Goal: Information Seeking & Learning: Learn about a topic

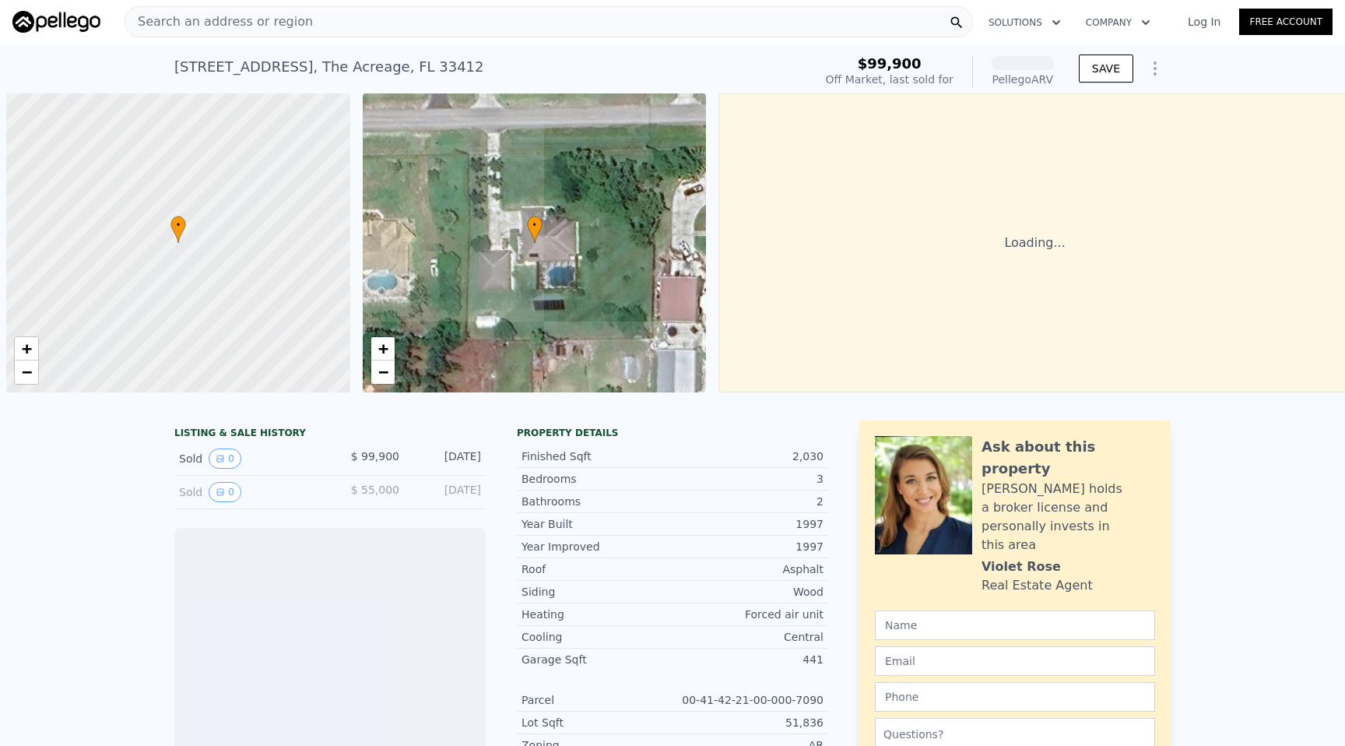
scroll to position [0, 6]
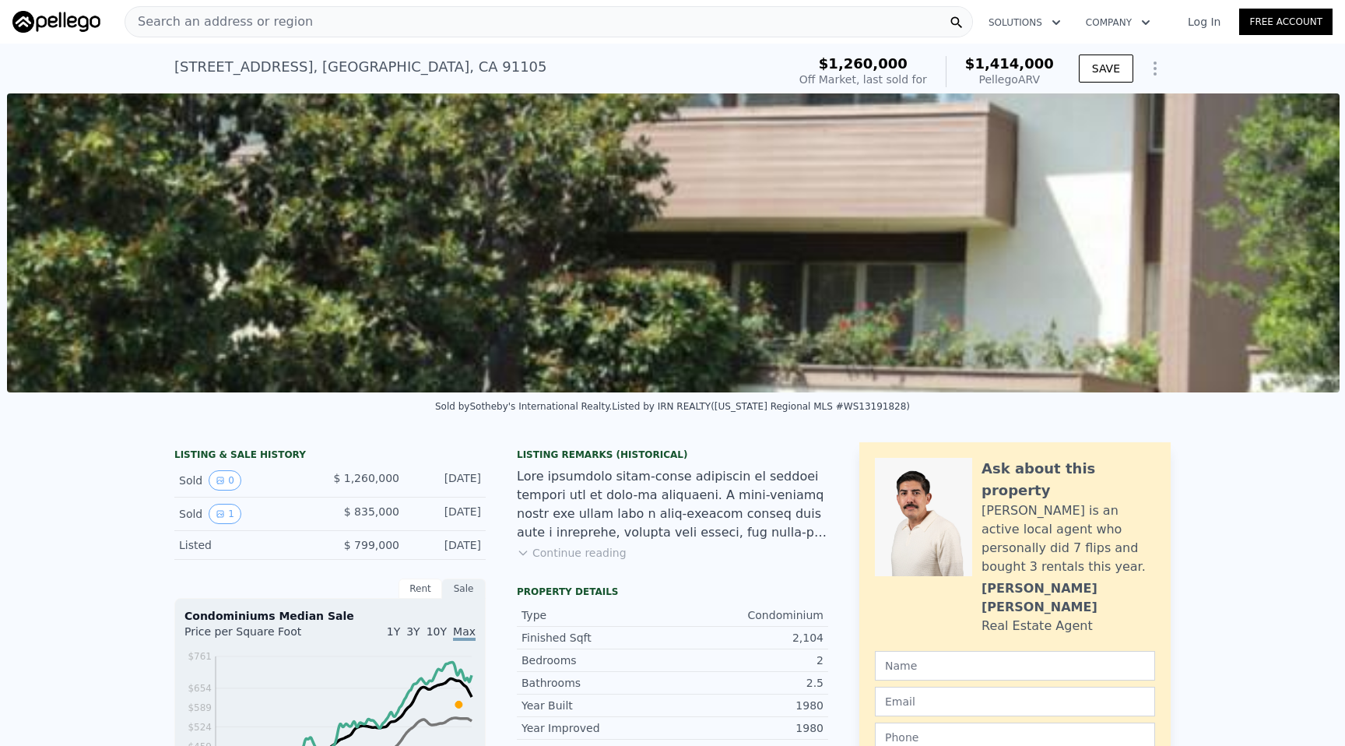
scroll to position [0, 712]
click at [225, 516] on button "1" at bounding box center [225, 514] width 33 height 20
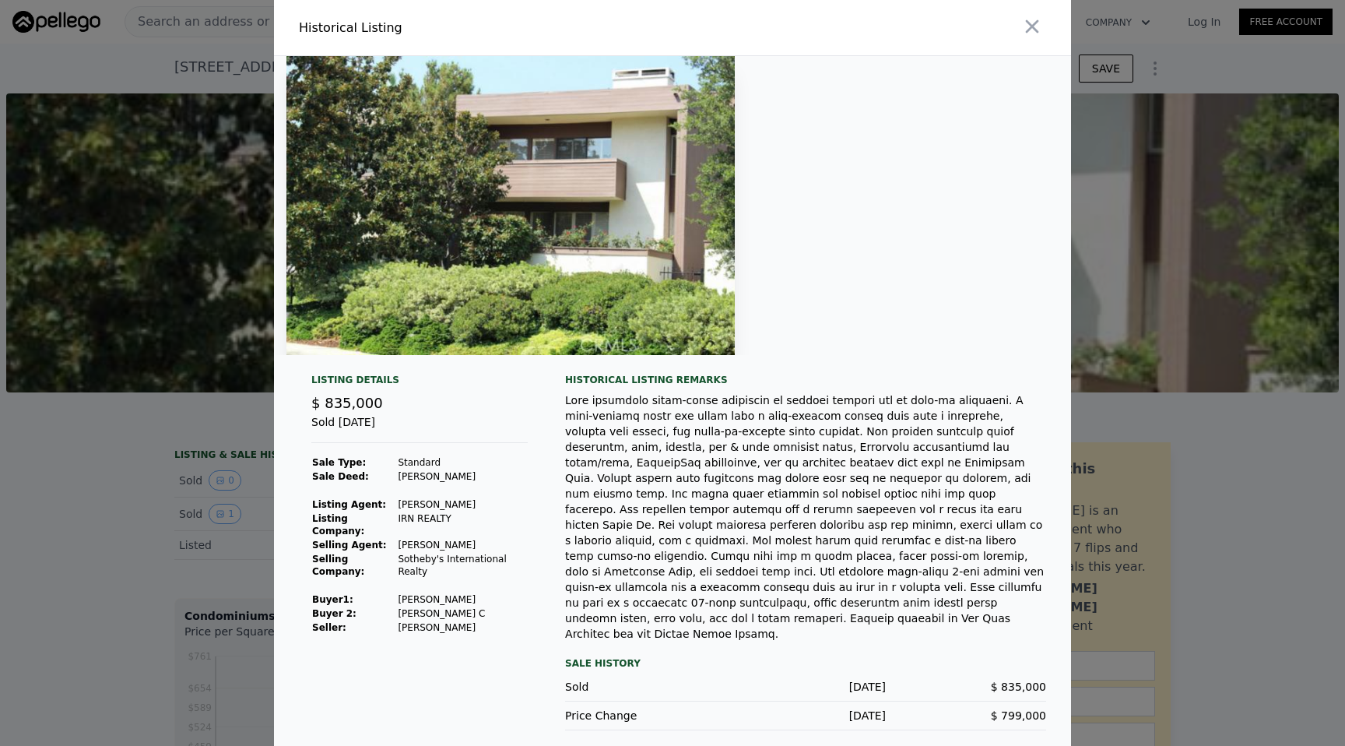
click at [209, 522] on div at bounding box center [672, 373] width 1345 height 746
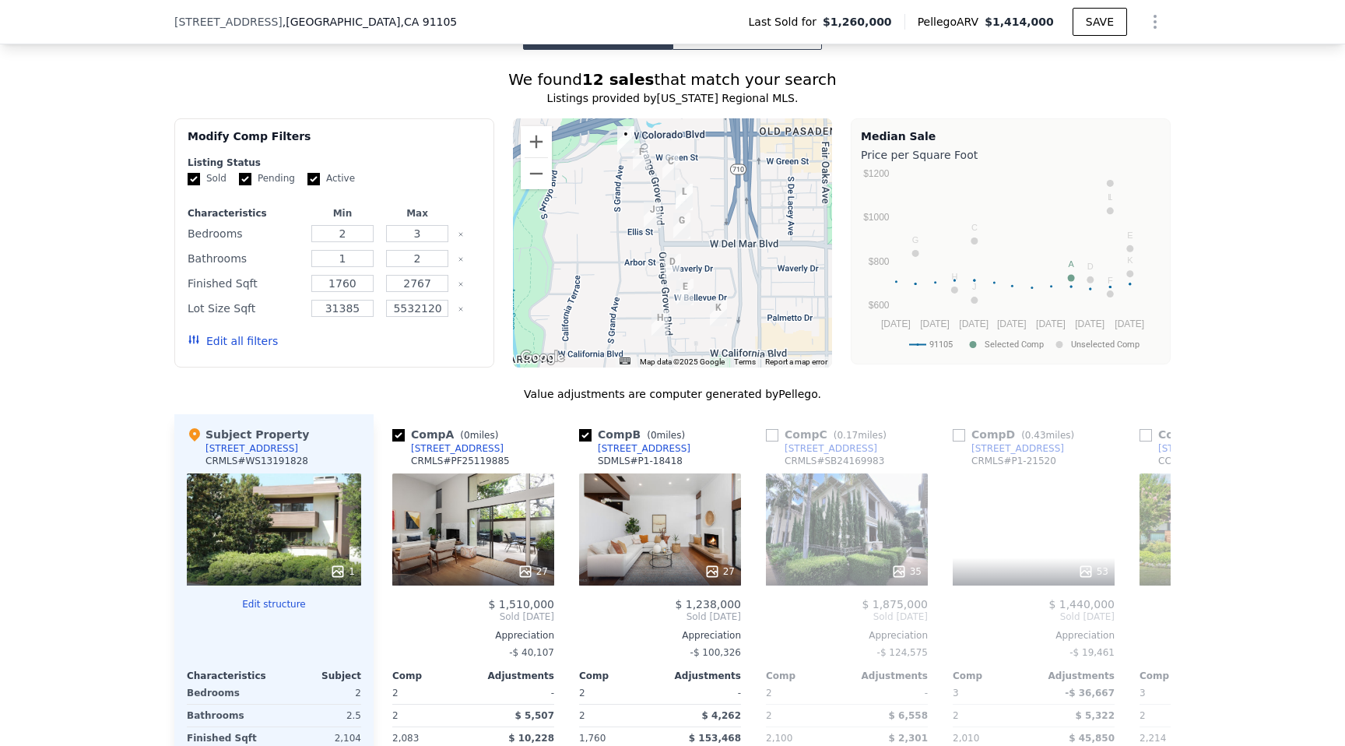
scroll to position [1478, 0]
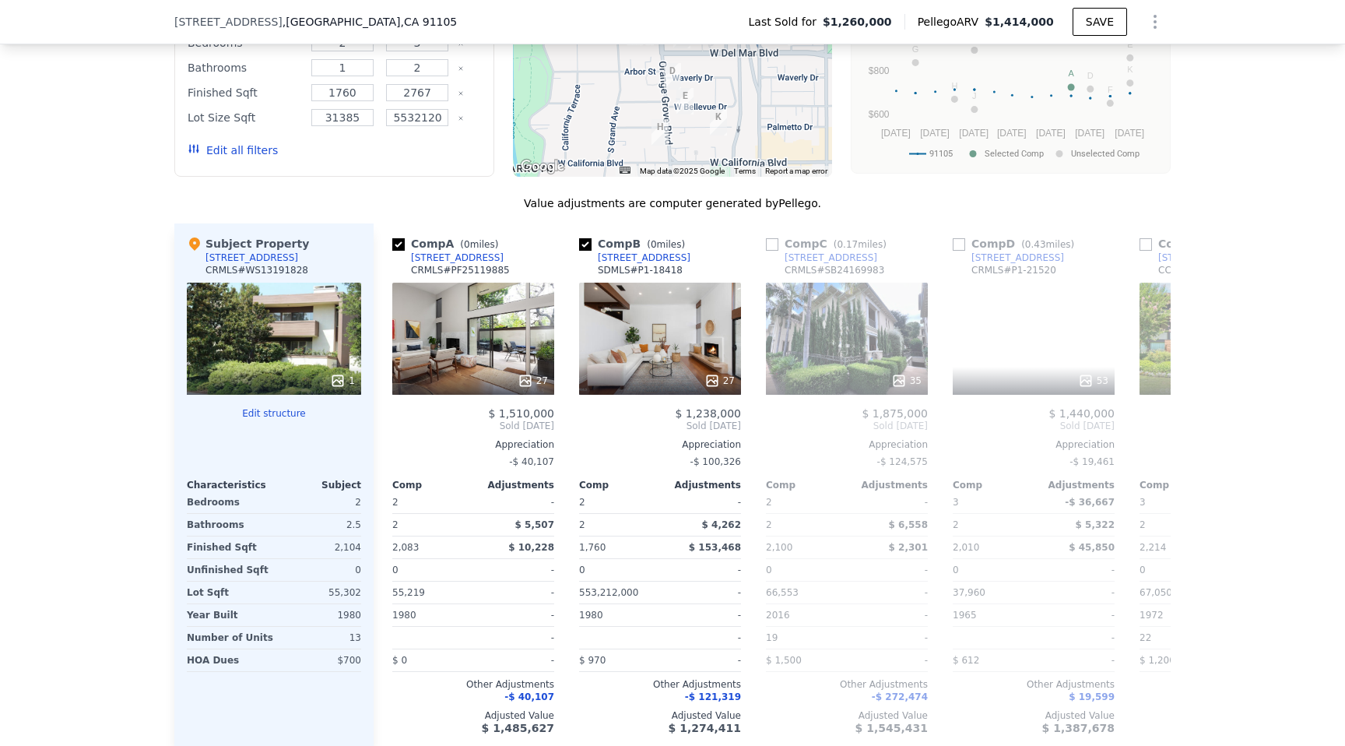
click at [248, 258] on div "1 S Orange Grove Blvd Apt 4" at bounding box center [252, 257] width 93 height 12
click at [420, 316] on div "27" at bounding box center [473, 339] width 162 height 112
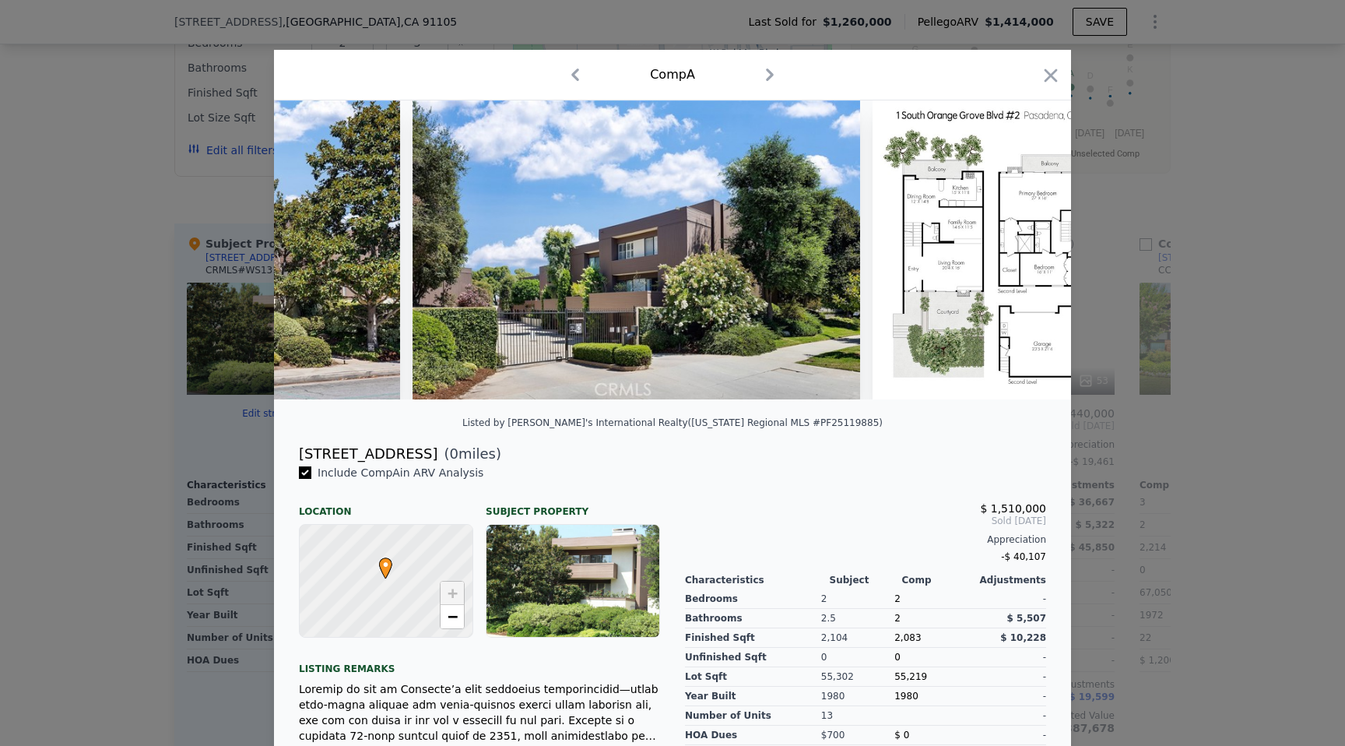
scroll to position [0, 10961]
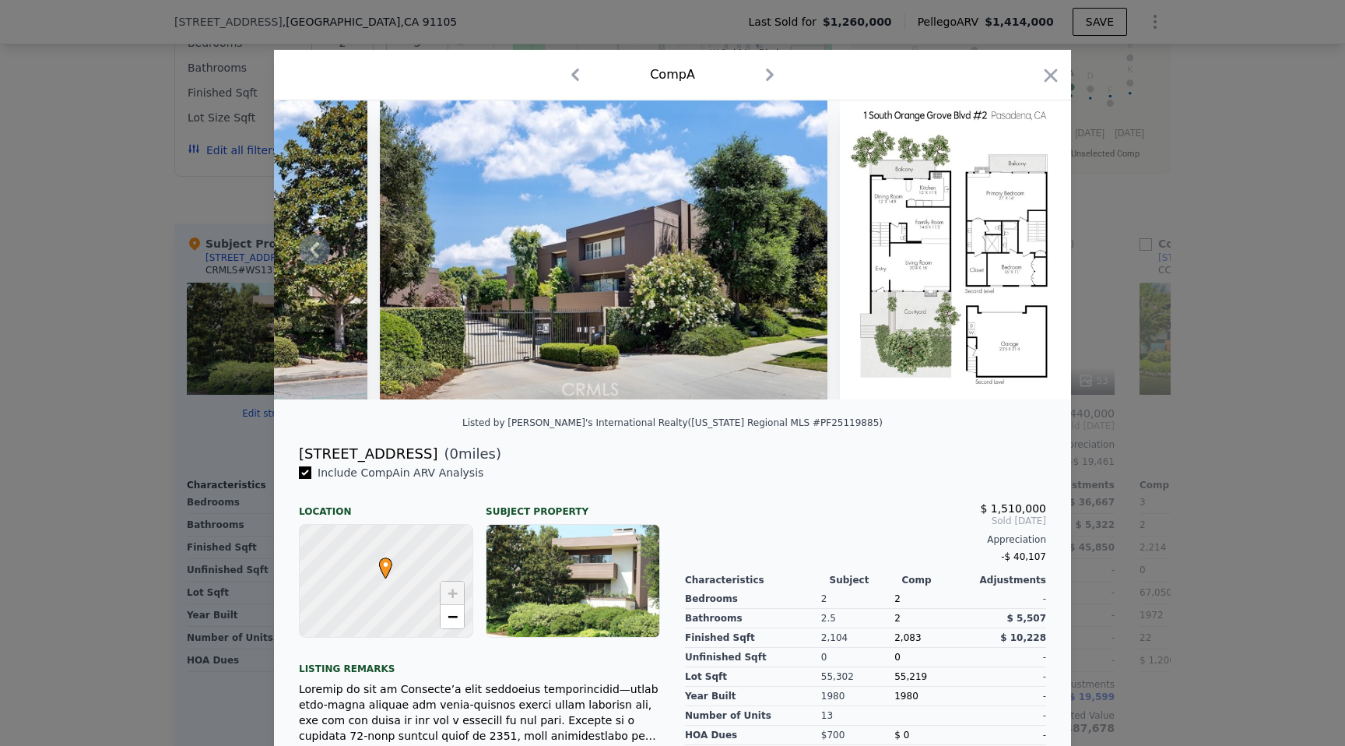
click at [951, 266] on img at bounding box center [955, 249] width 231 height 299
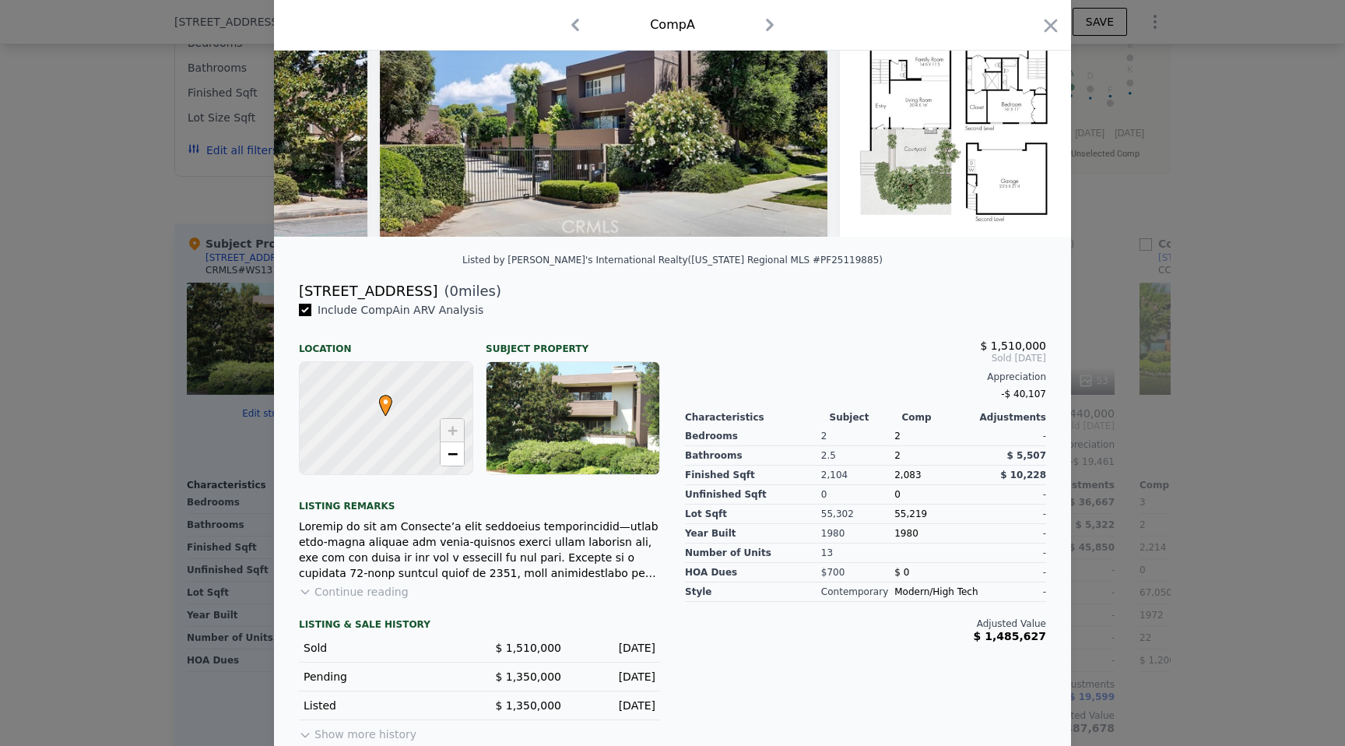
scroll to position [173, 0]
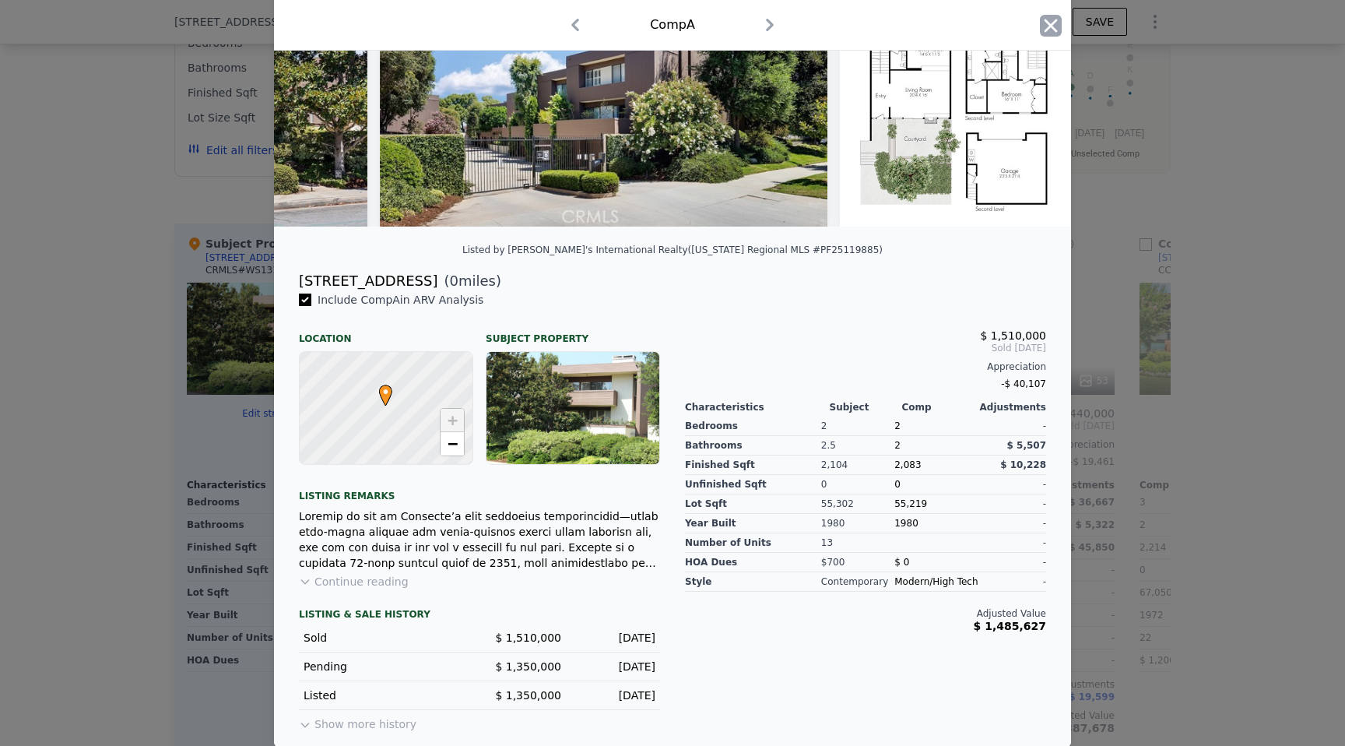
click at [1050, 22] on icon "button" at bounding box center [1051, 26] width 22 height 22
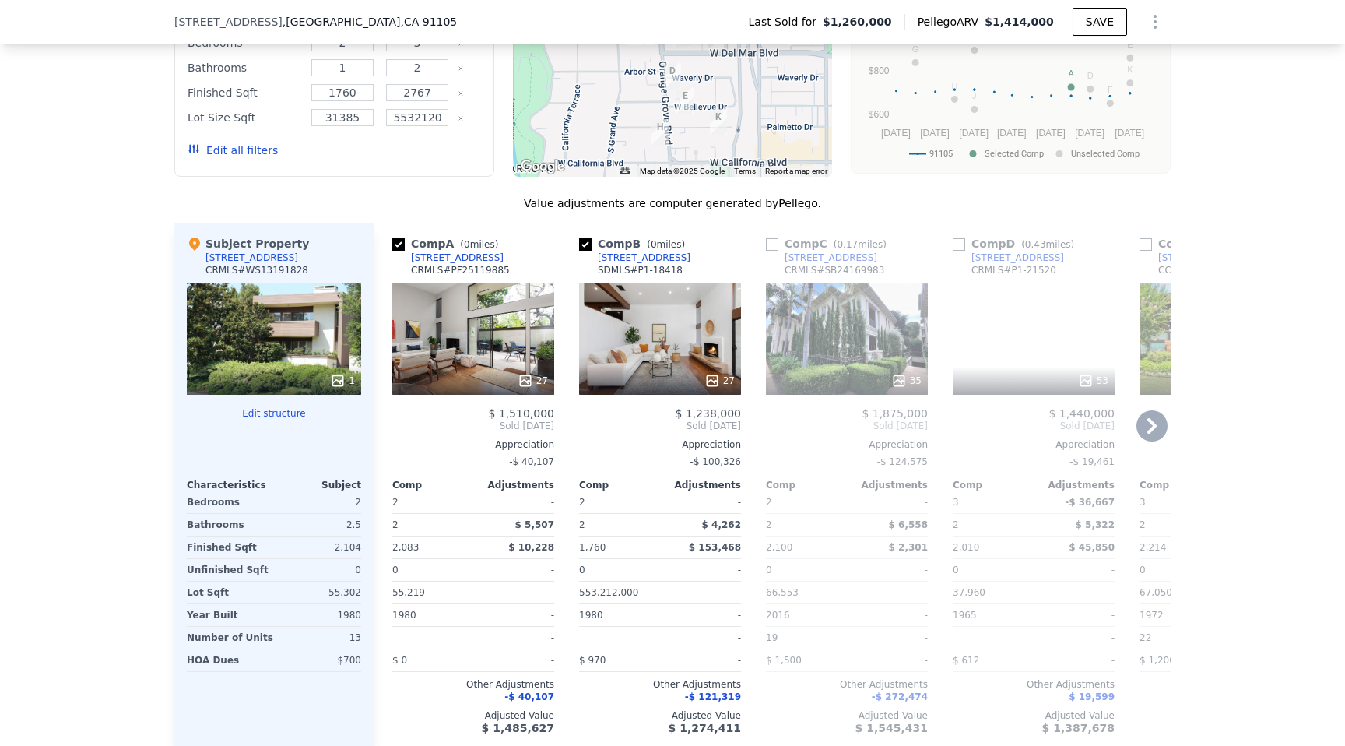
click at [652, 329] on div "27" at bounding box center [660, 339] width 162 height 112
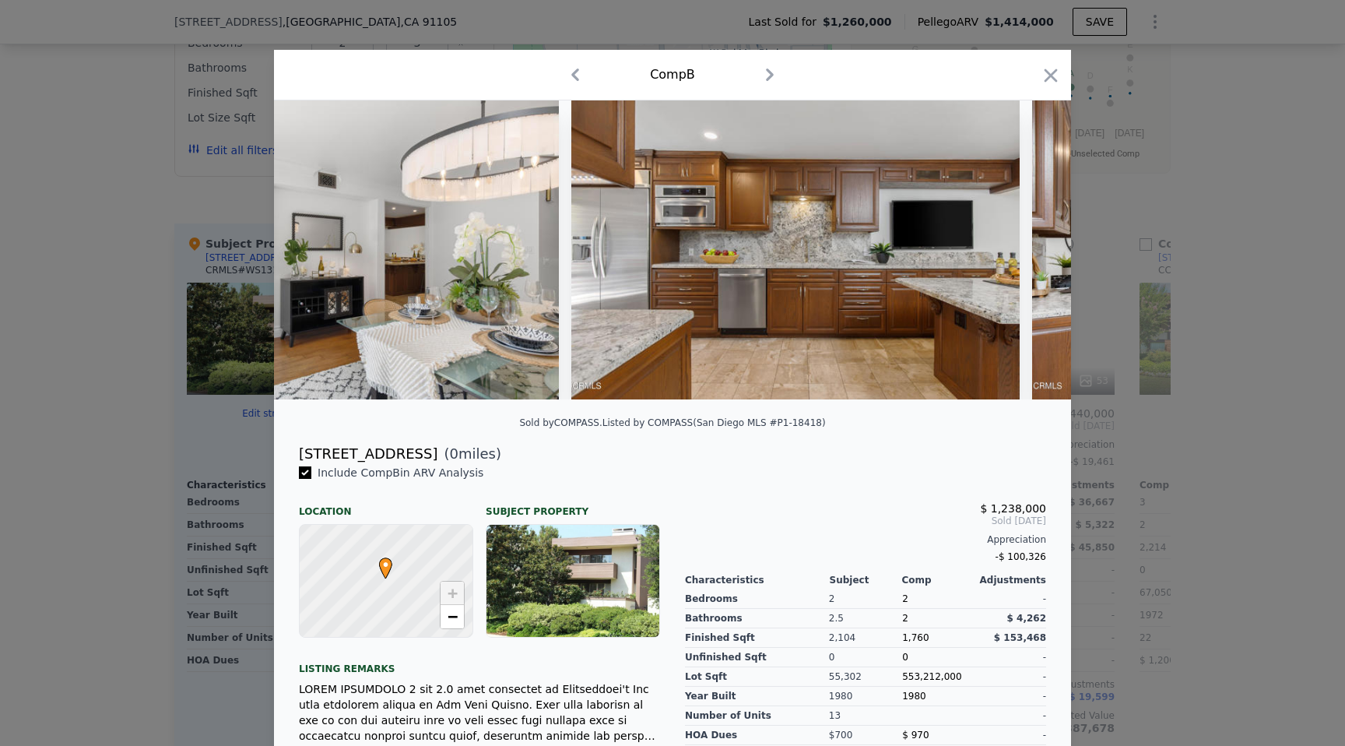
scroll to position [0, 3413]
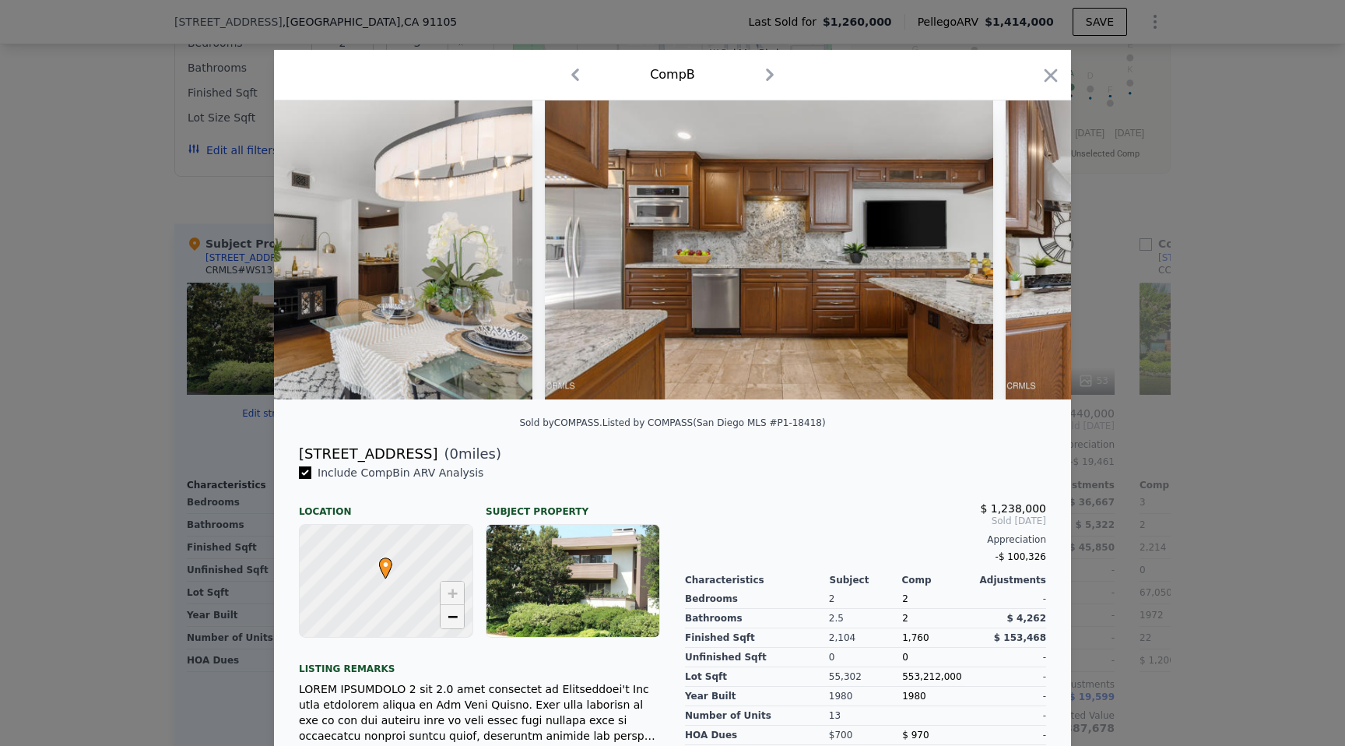
click at [451, 615] on span "−" at bounding box center [453, 615] width 10 height 19
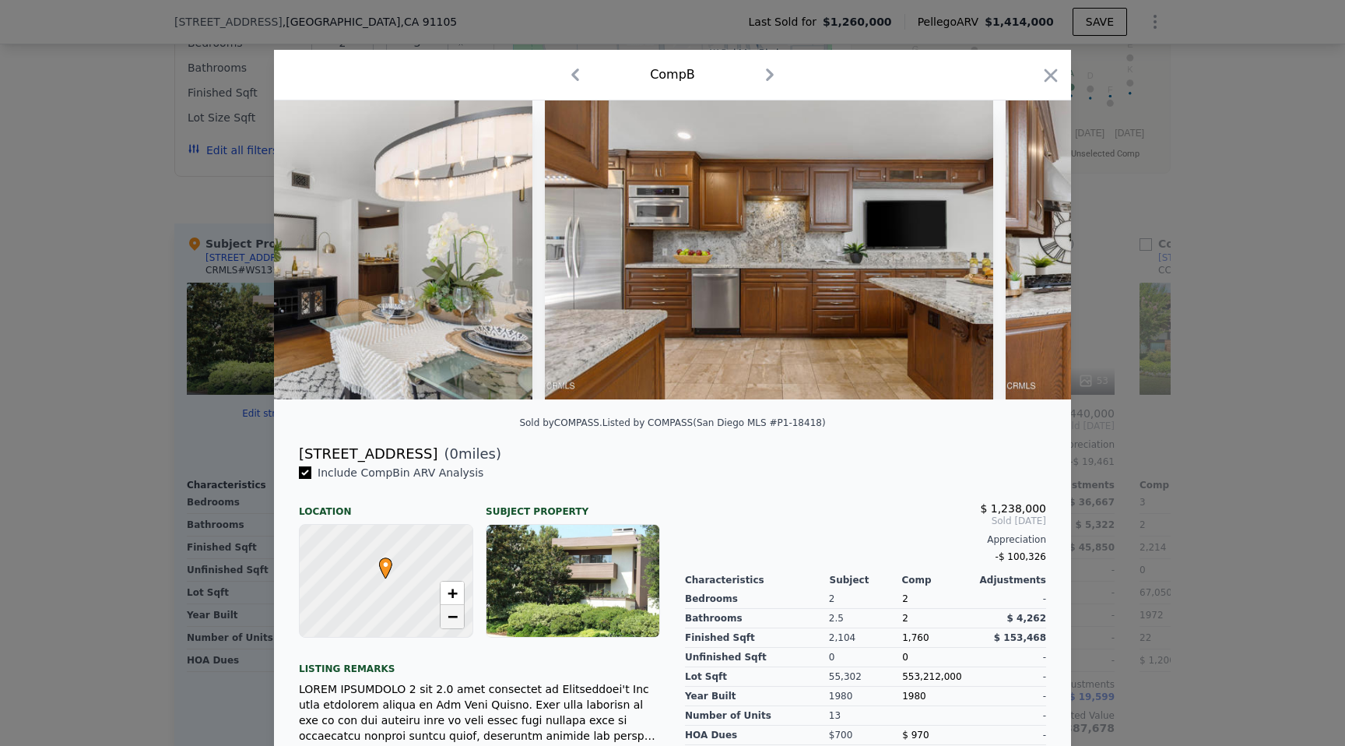
click at [451, 615] on span "−" at bounding box center [453, 615] width 10 height 19
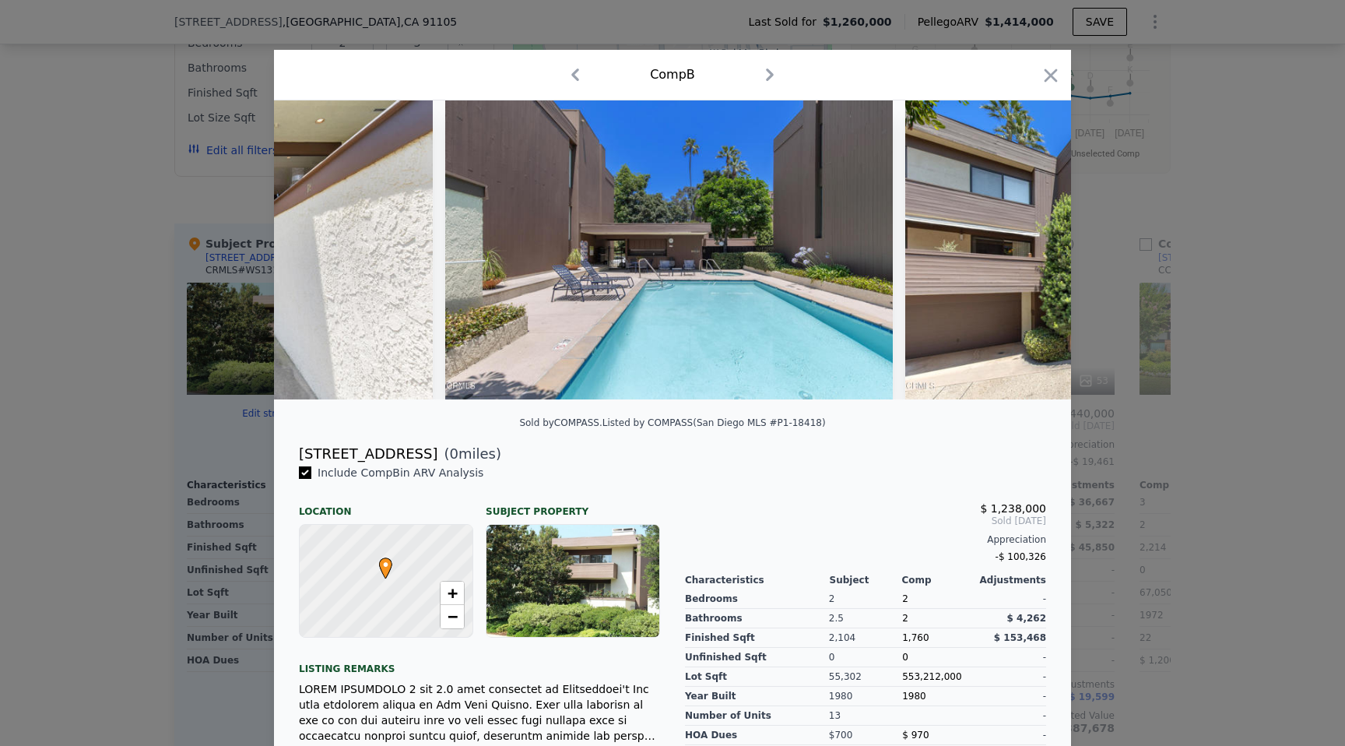
scroll to position [0, 11328]
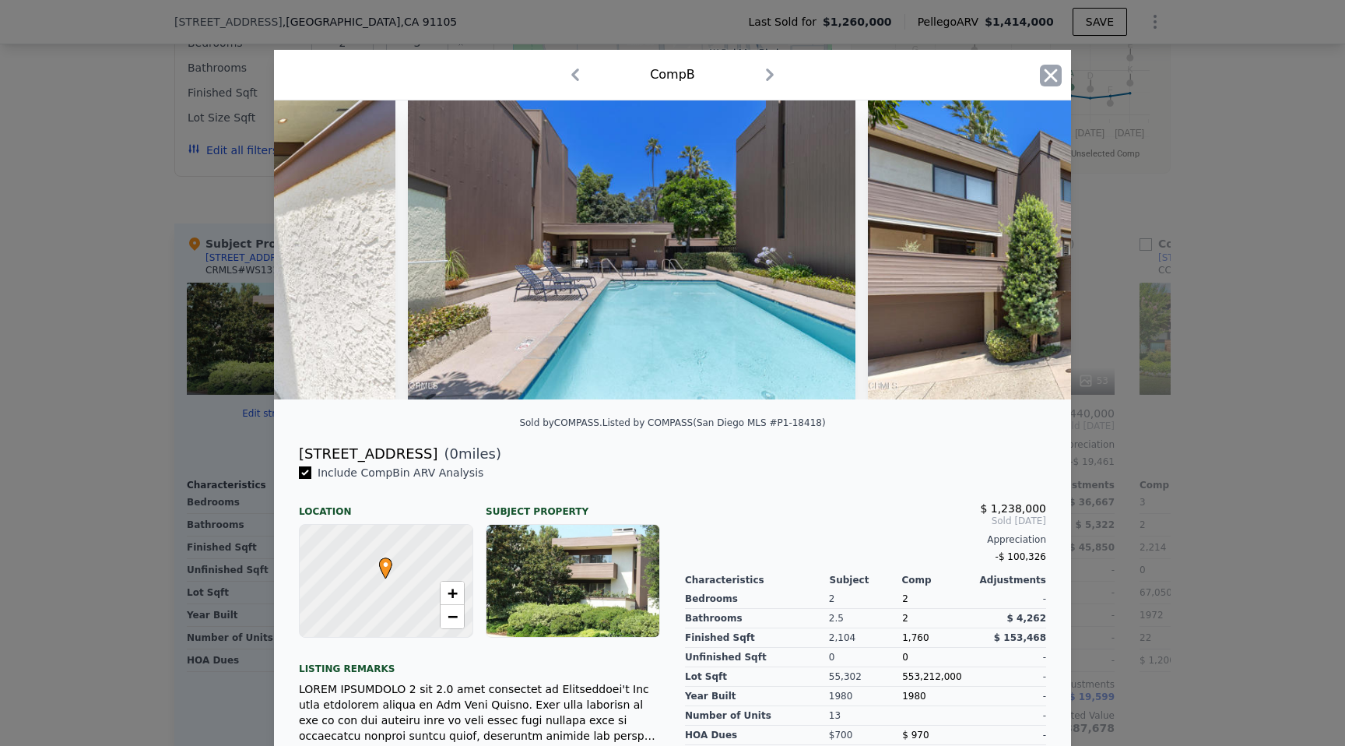
click at [1055, 79] on icon "button" at bounding box center [1051, 75] width 13 height 13
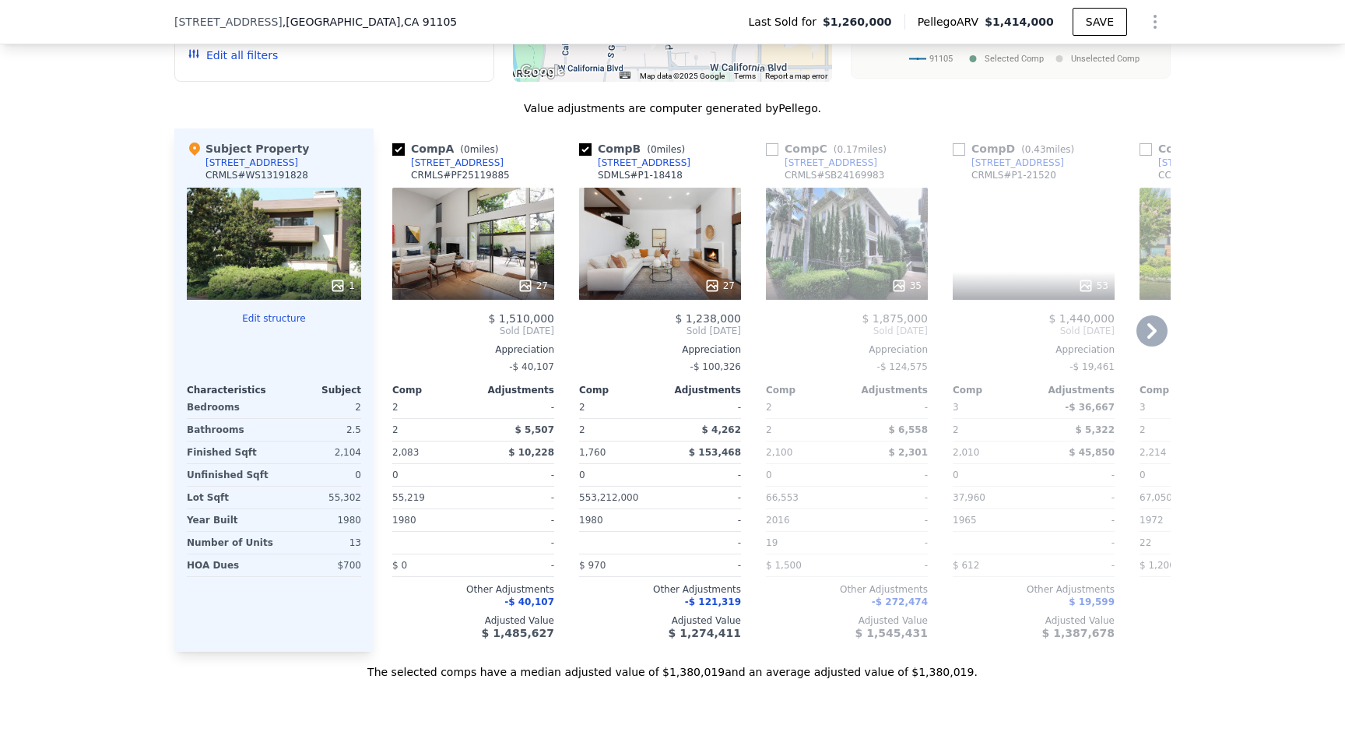
scroll to position [1541, 0]
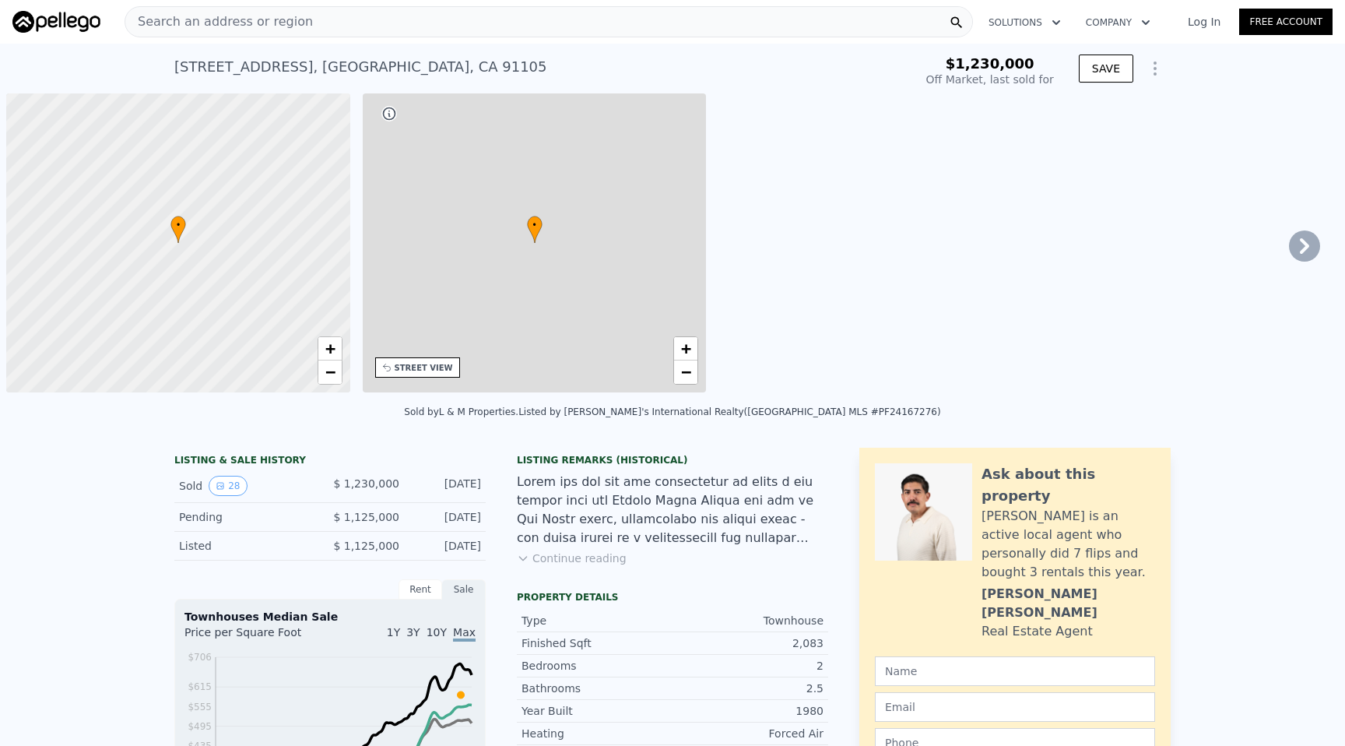
scroll to position [0, 6]
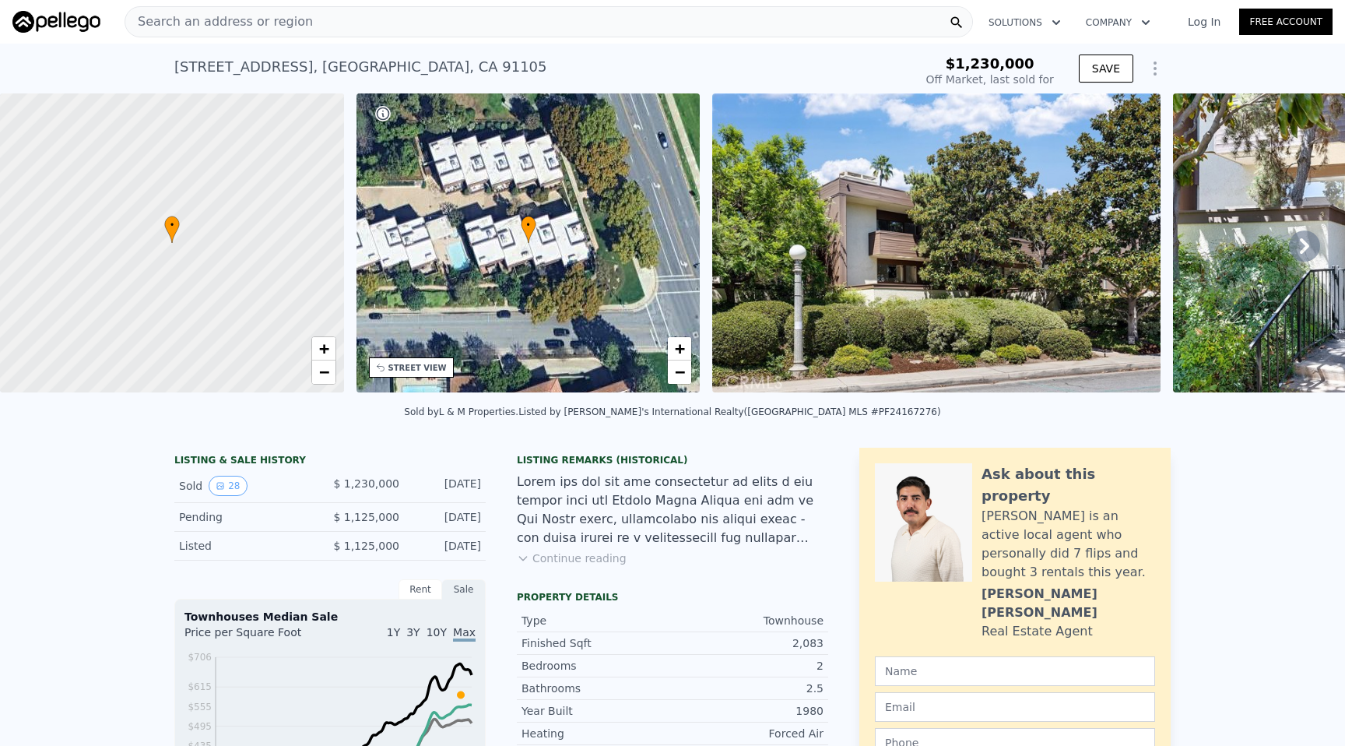
type input "$ 1,181,000"
type input "-$ 219,250"
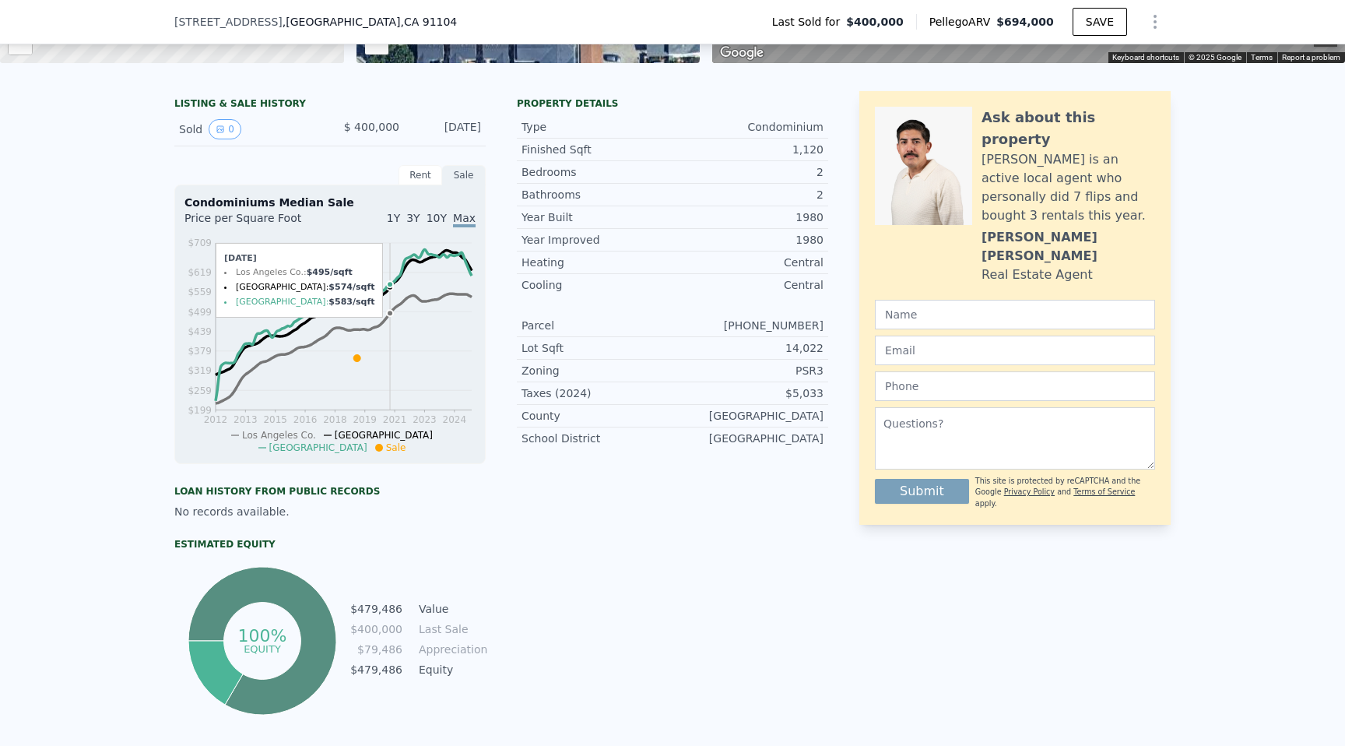
scroll to position [5, 0]
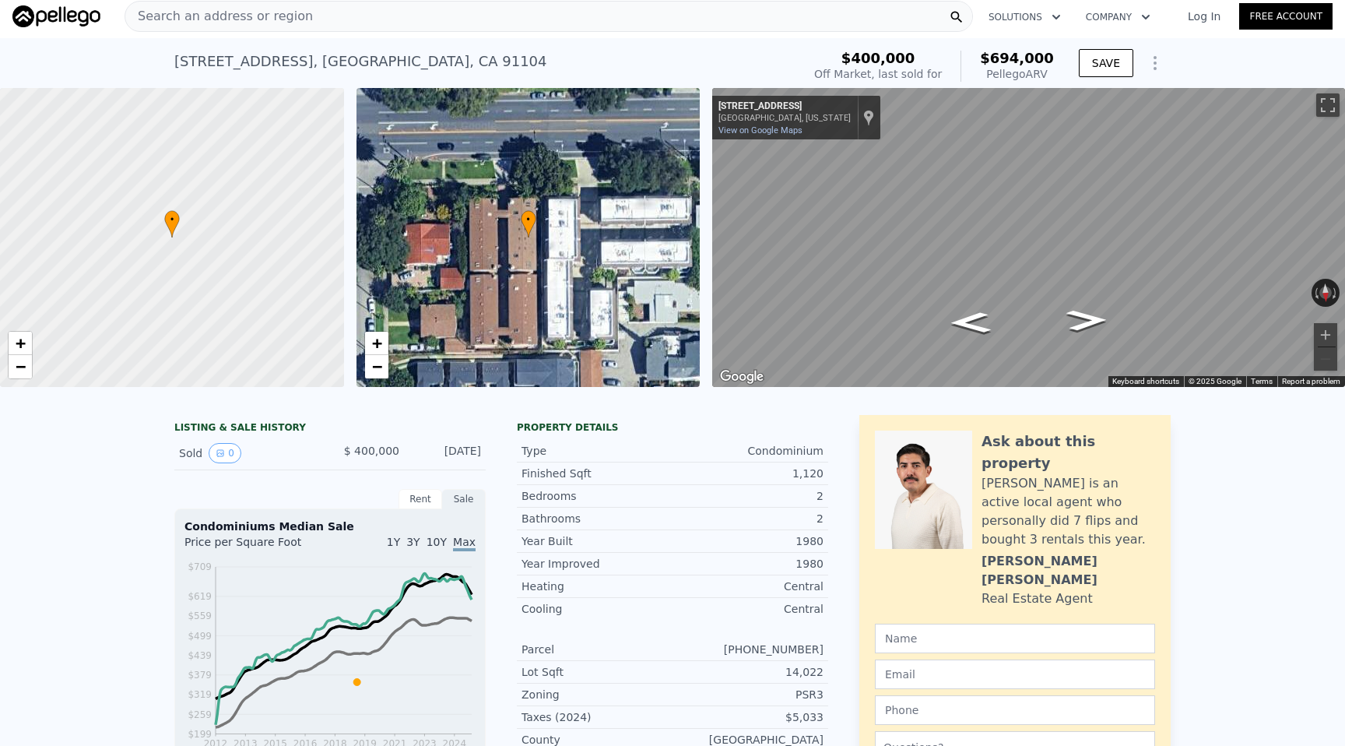
click at [342, 58] on div "[STREET_ADDRESS]" at bounding box center [360, 62] width 373 height 22
click at [310, 23] on div "Search an address or region" at bounding box center [549, 16] width 849 height 31
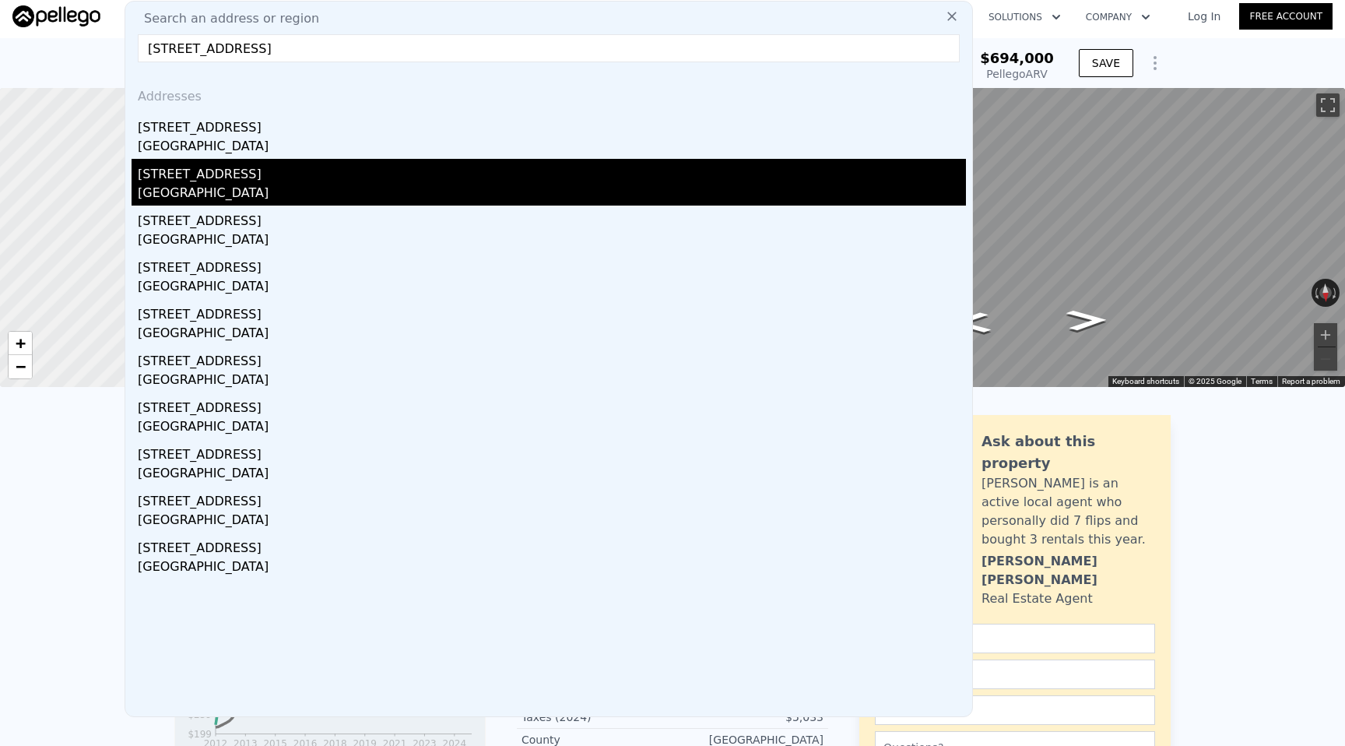
type input "[STREET_ADDRESS]"
click at [281, 188] on div "[GEOGRAPHIC_DATA]" at bounding box center [552, 195] width 828 height 22
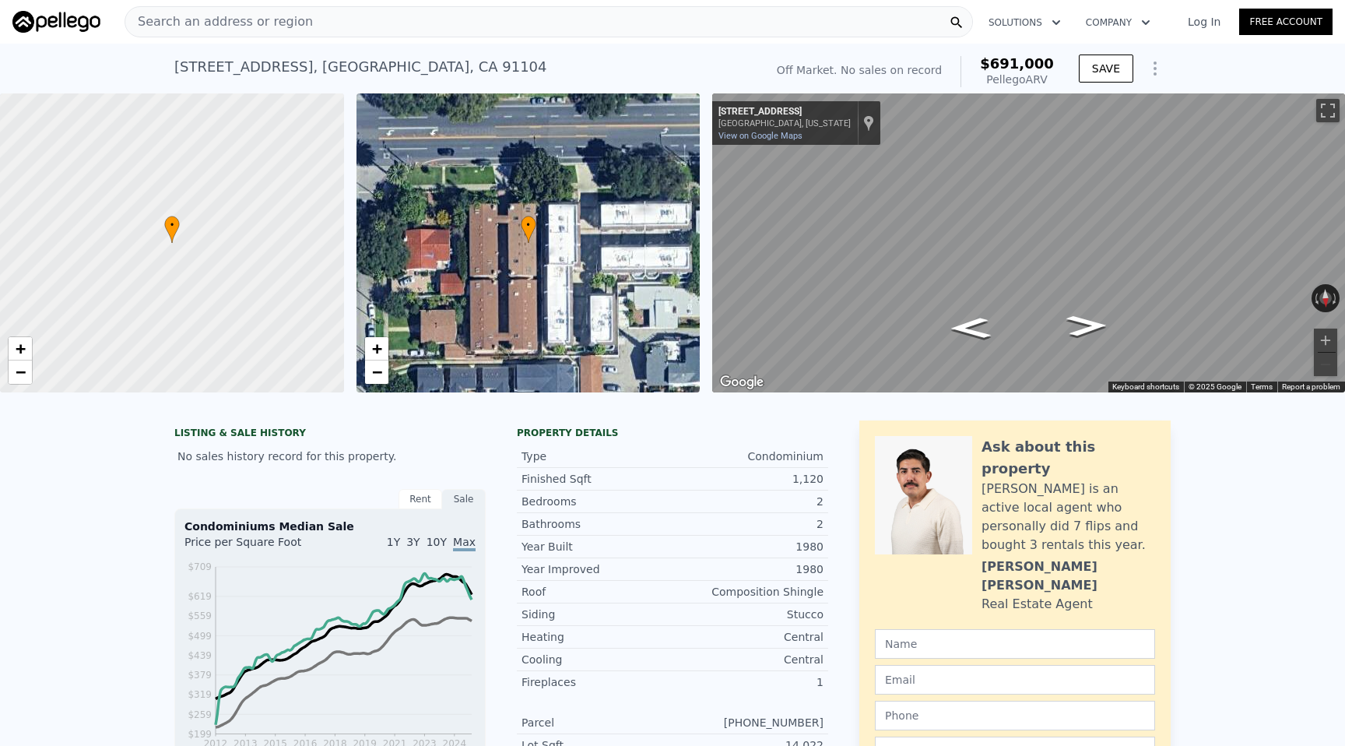
click at [357, 21] on div "Search an address or region" at bounding box center [549, 21] width 849 height 31
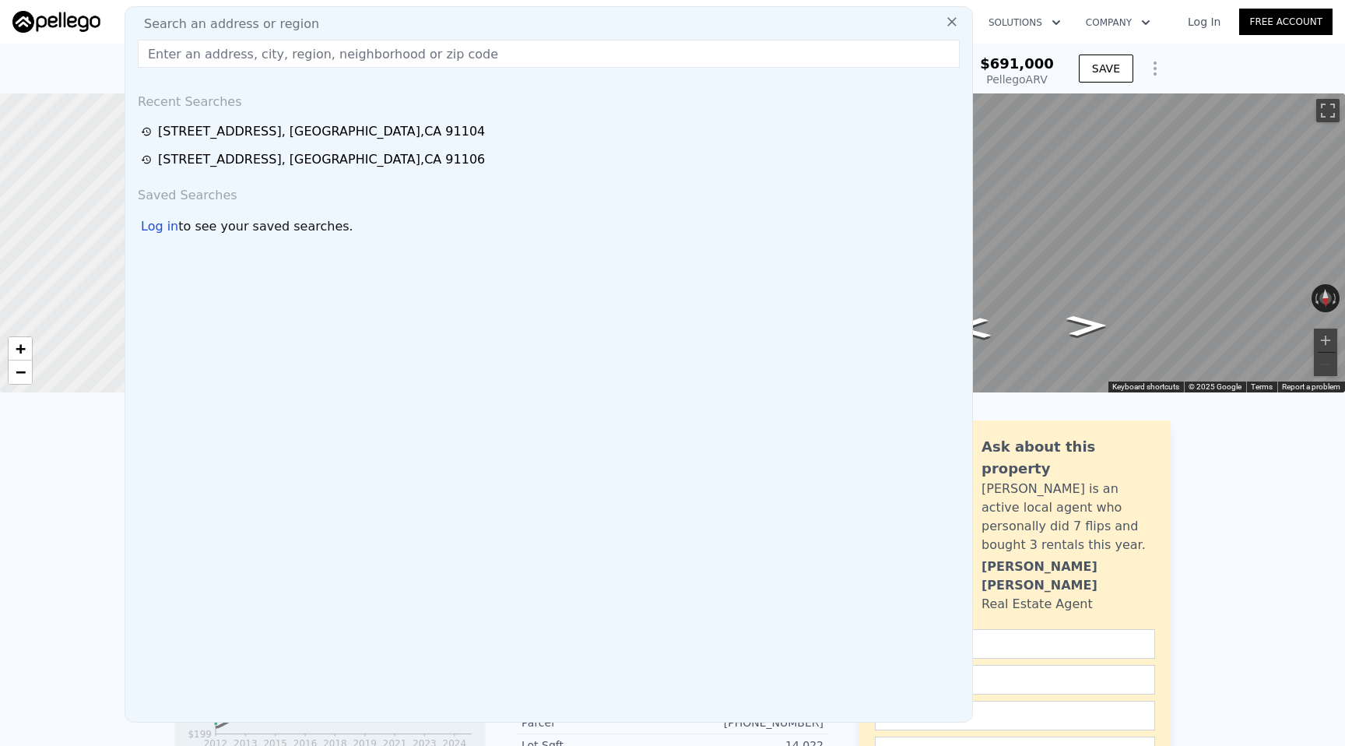
click at [357, 21] on div "Search an address or region" at bounding box center [549, 24] width 835 height 19
click at [353, 68] on div "Search an address or region Recent Searches 1348 E Orange Grove Blvd Apt 2 , Pa…" at bounding box center [549, 364] width 849 height 716
click at [357, 51] on input "text" at bounding box center [549, 54] width 822 height 28
paste input "1348 E Orange Grove Blvd"
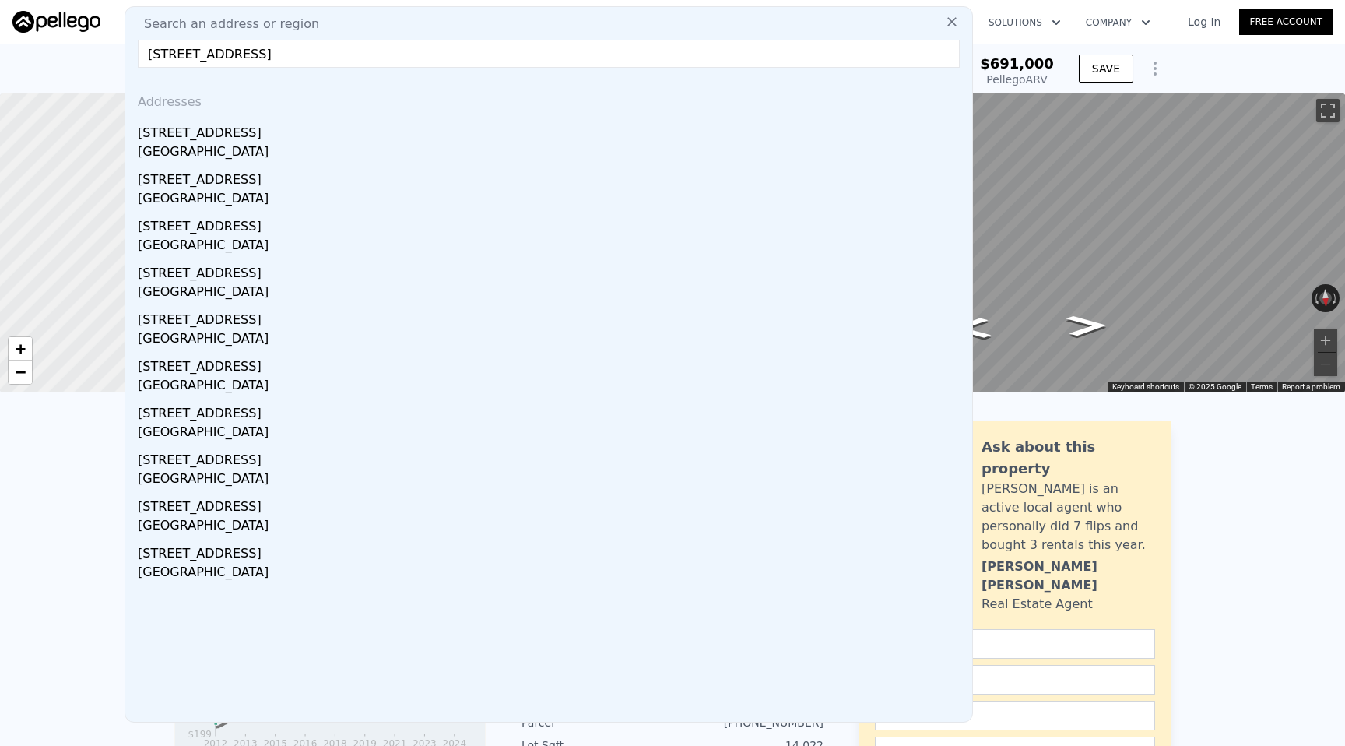
type input "1348 E Orange Grove Blvd"
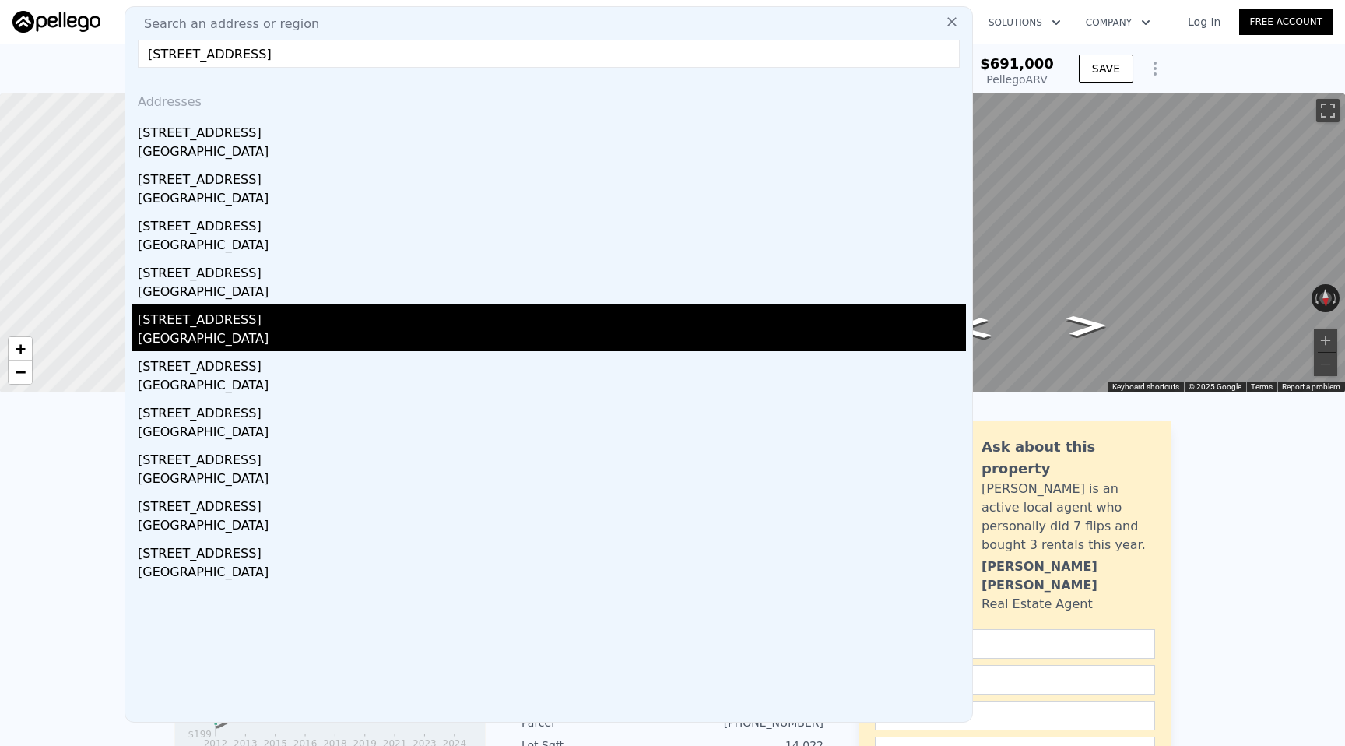
click at [332, 332] on div "Pasadena, CA 91104" at bounding box center [552, 340] width 828 height 22
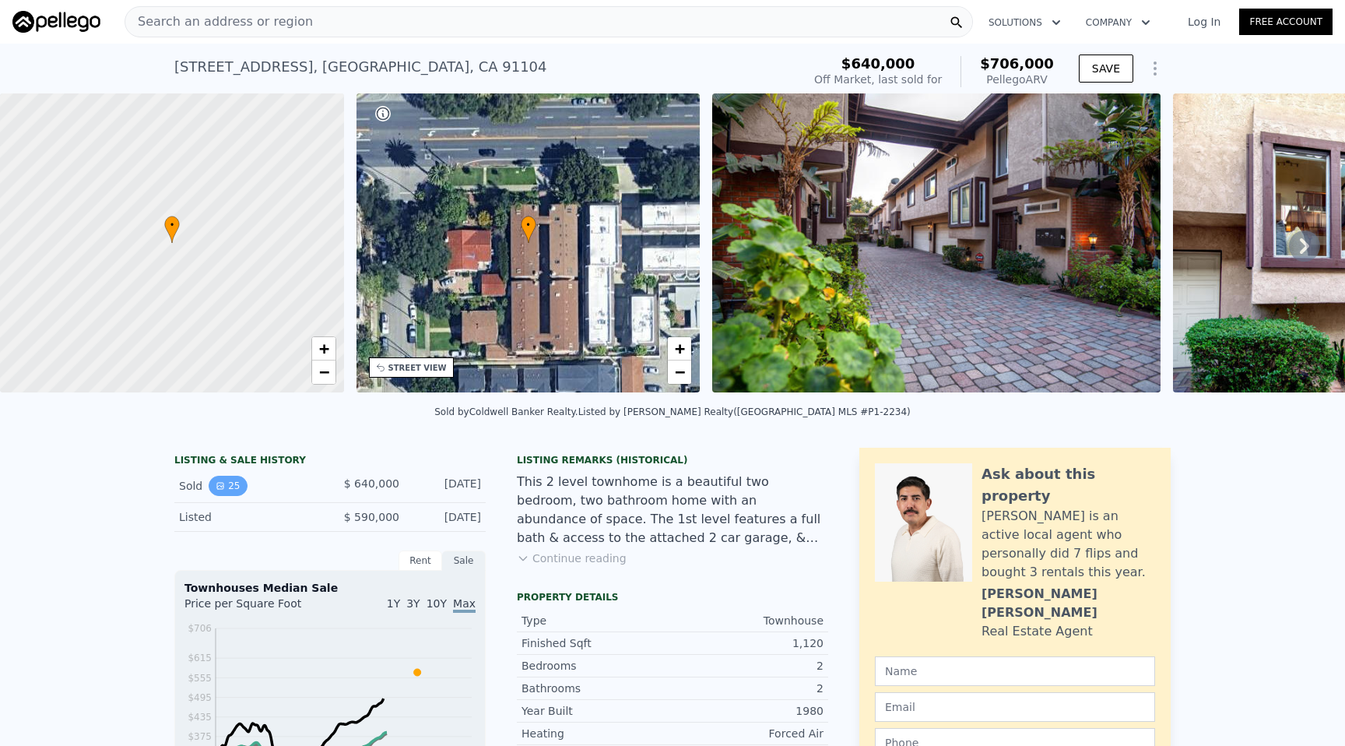
click at [220, 488] on icon "View historical data" at bounding box center [220, 485] width 9 height 9
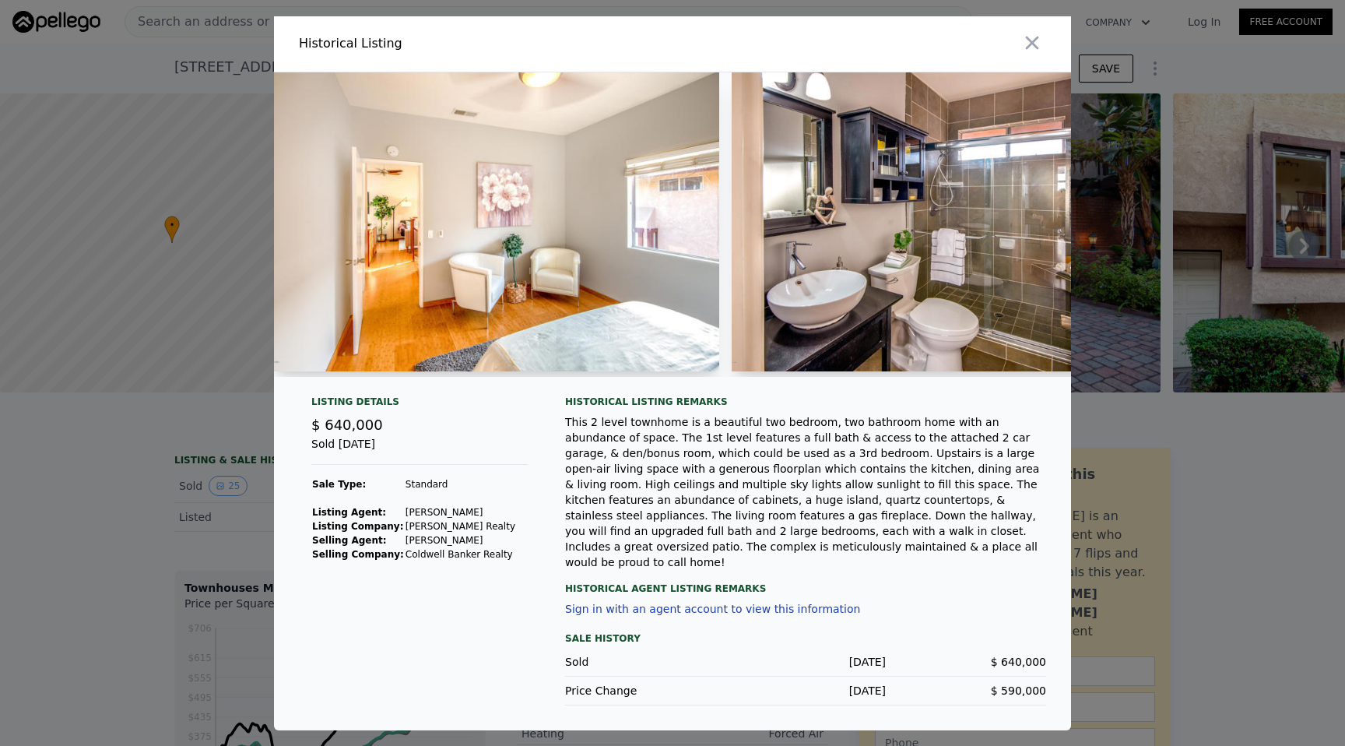
scroll to position [0, 7255]
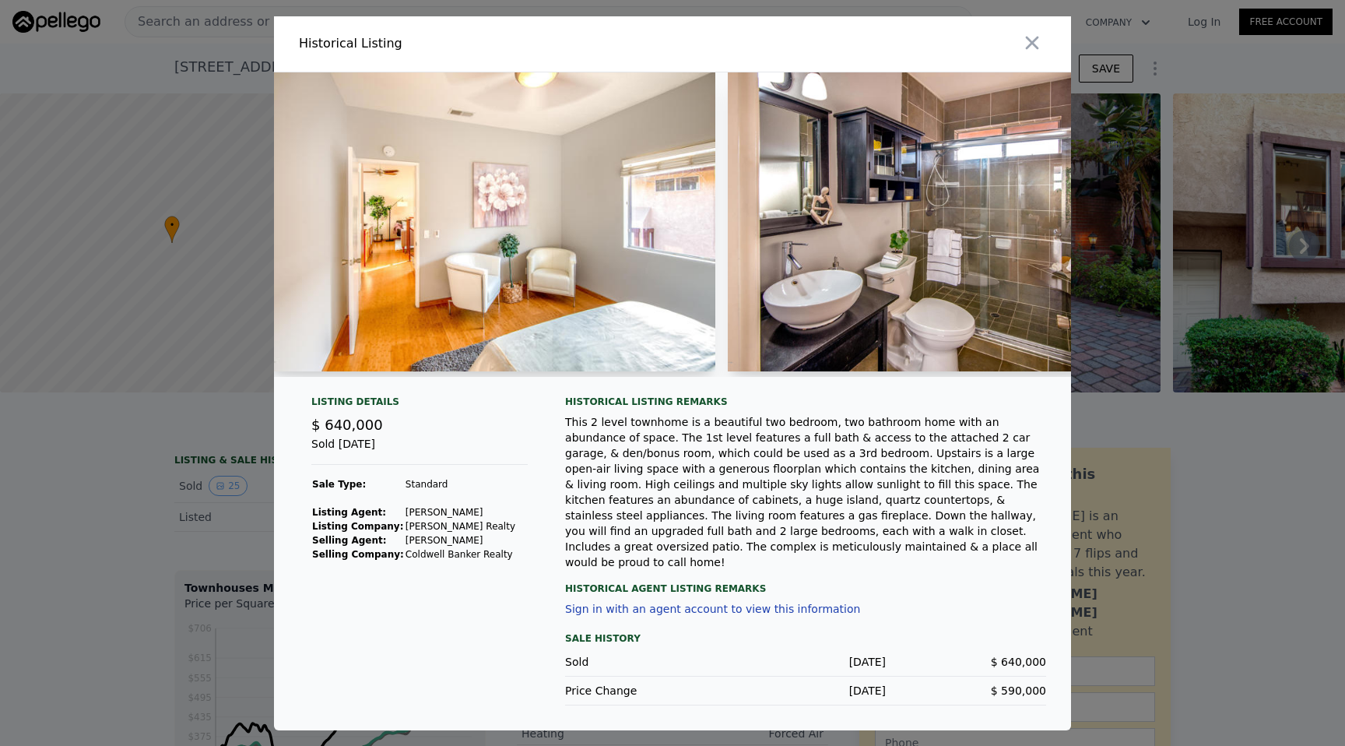
click at [214, 560] on div at bounding box center [672, 373] width 1345 height 746
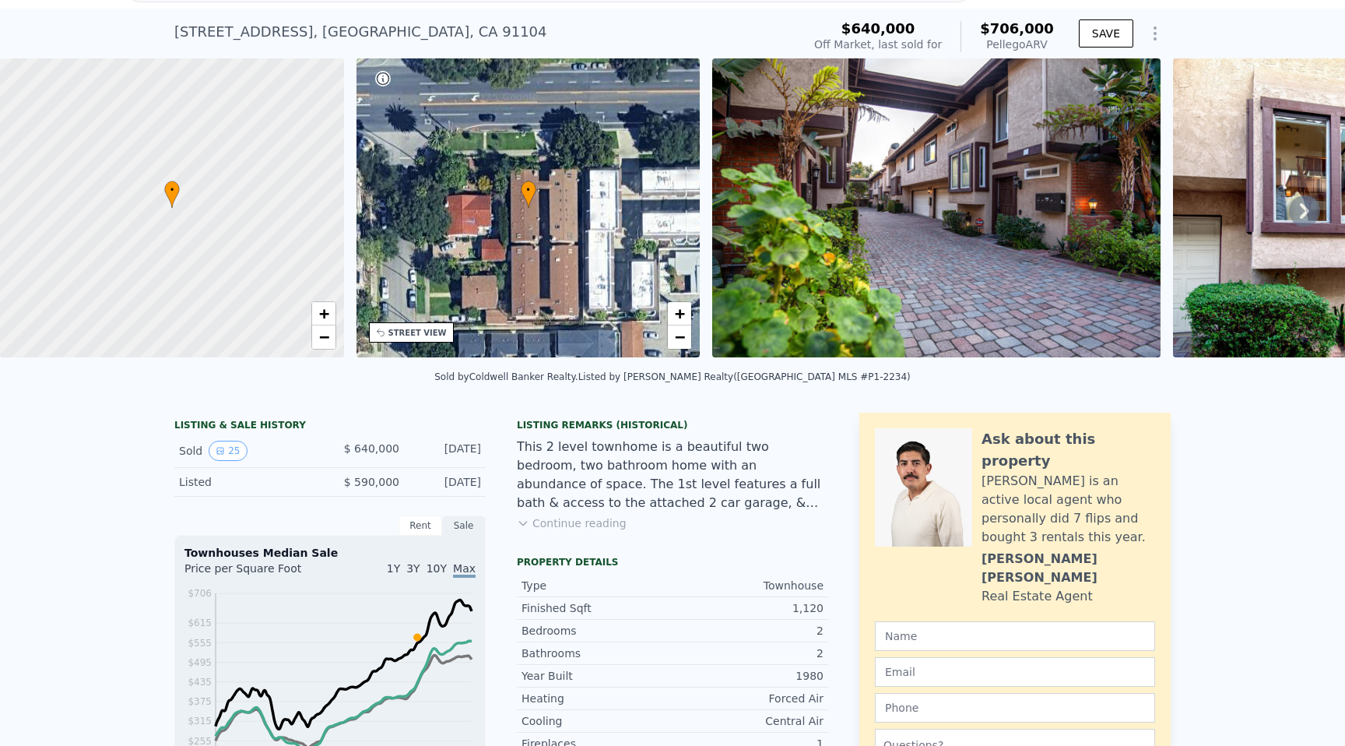
scroll to position [0, 0]
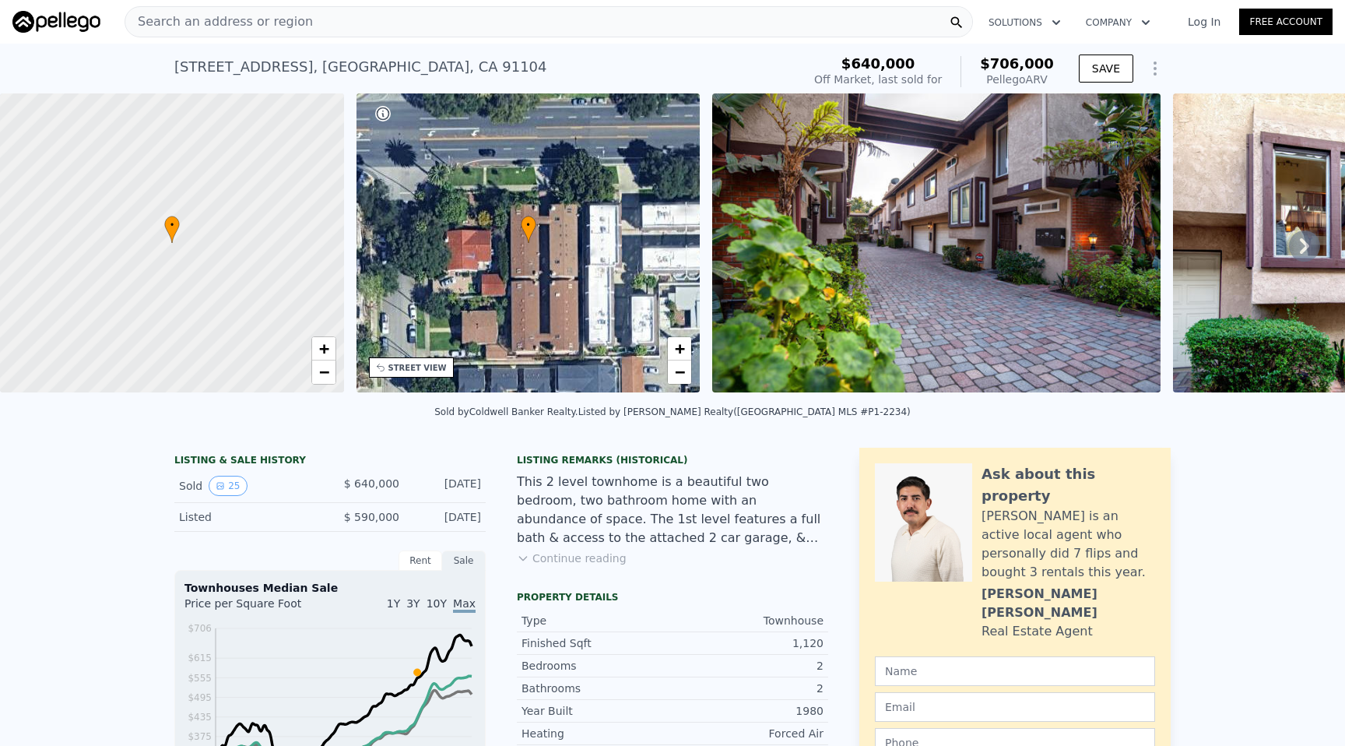
click at [360, 27] on div "Search an address or region" at bounding box center [549, 21] width 849 height 31
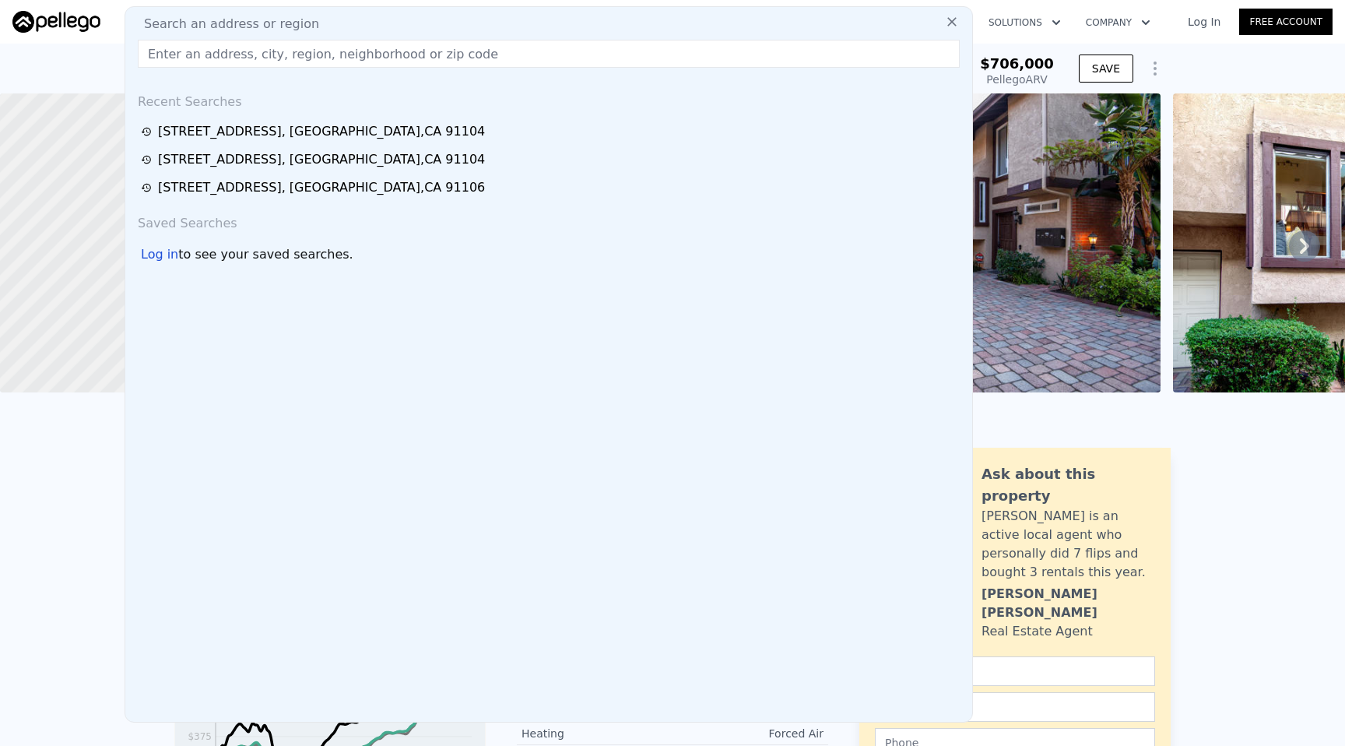
type input "1348 E Orange Grove Blvd"
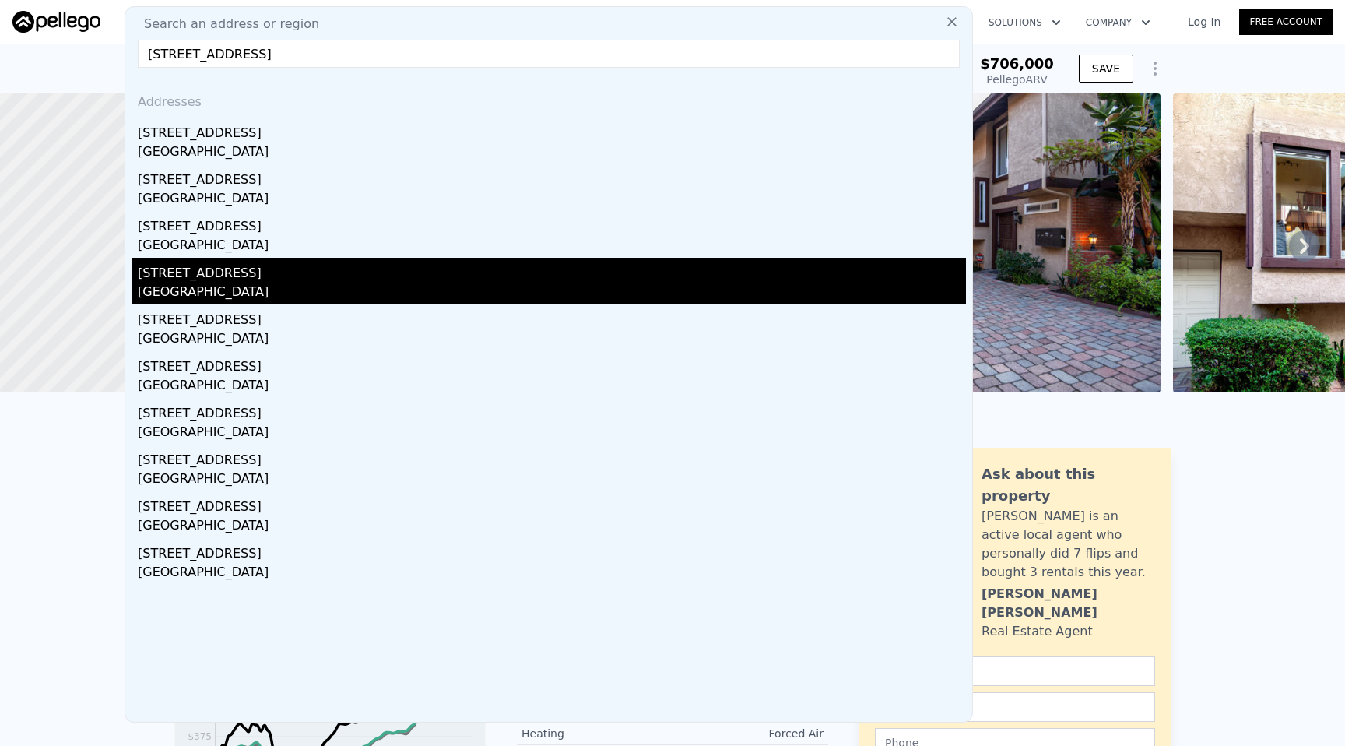
click at [364, 281] on div "[STREET_ADDRESS]" at bounding box center [552, 270] width 828 height 25
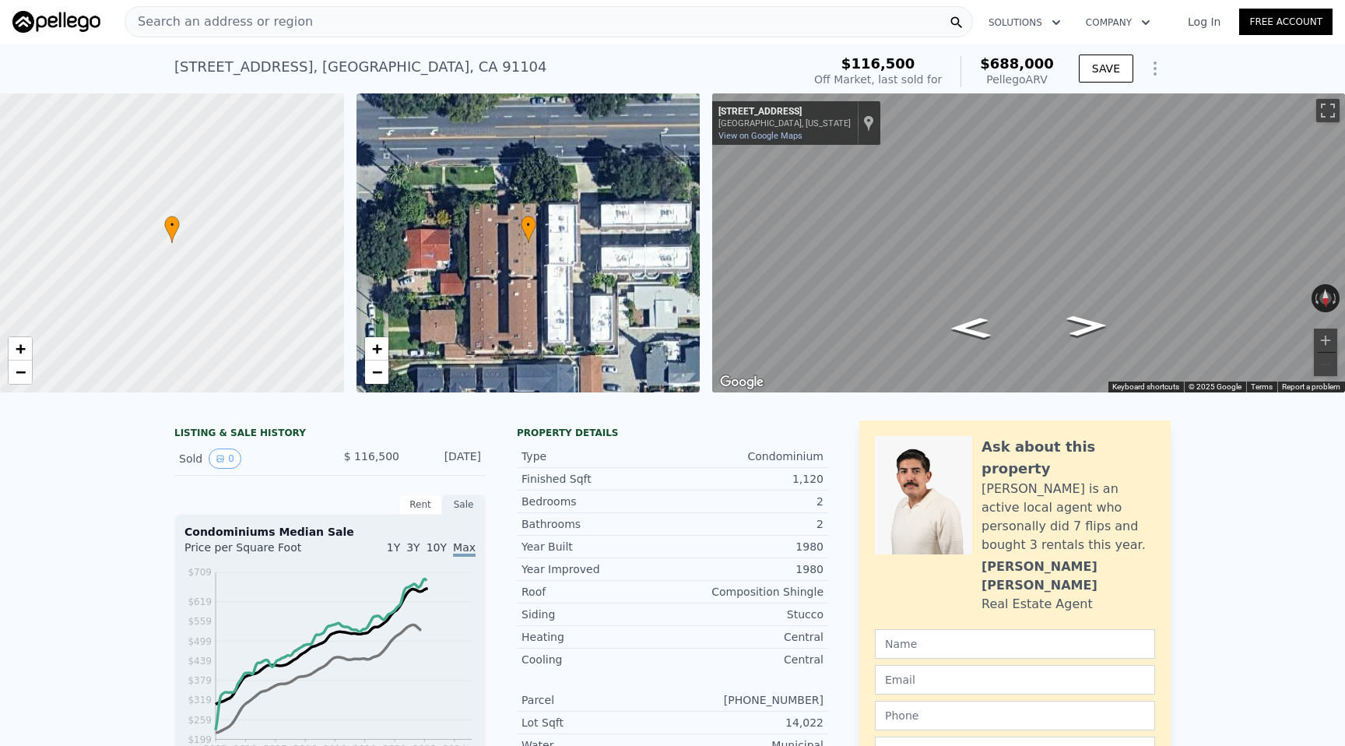
click at [438, 23] on div "Search an address or region" at bounding box center [549, 21] width 849 height 31
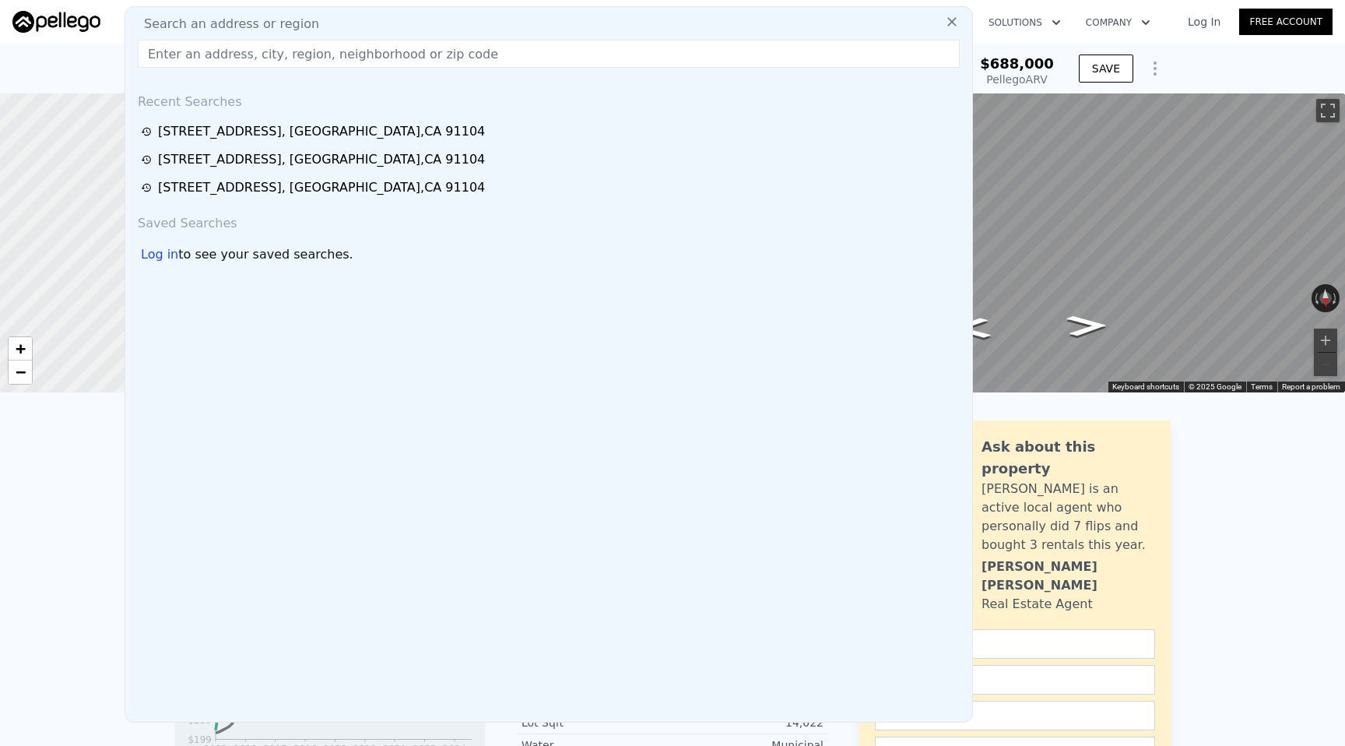
type input "1348 E Orange Grove Blvd"
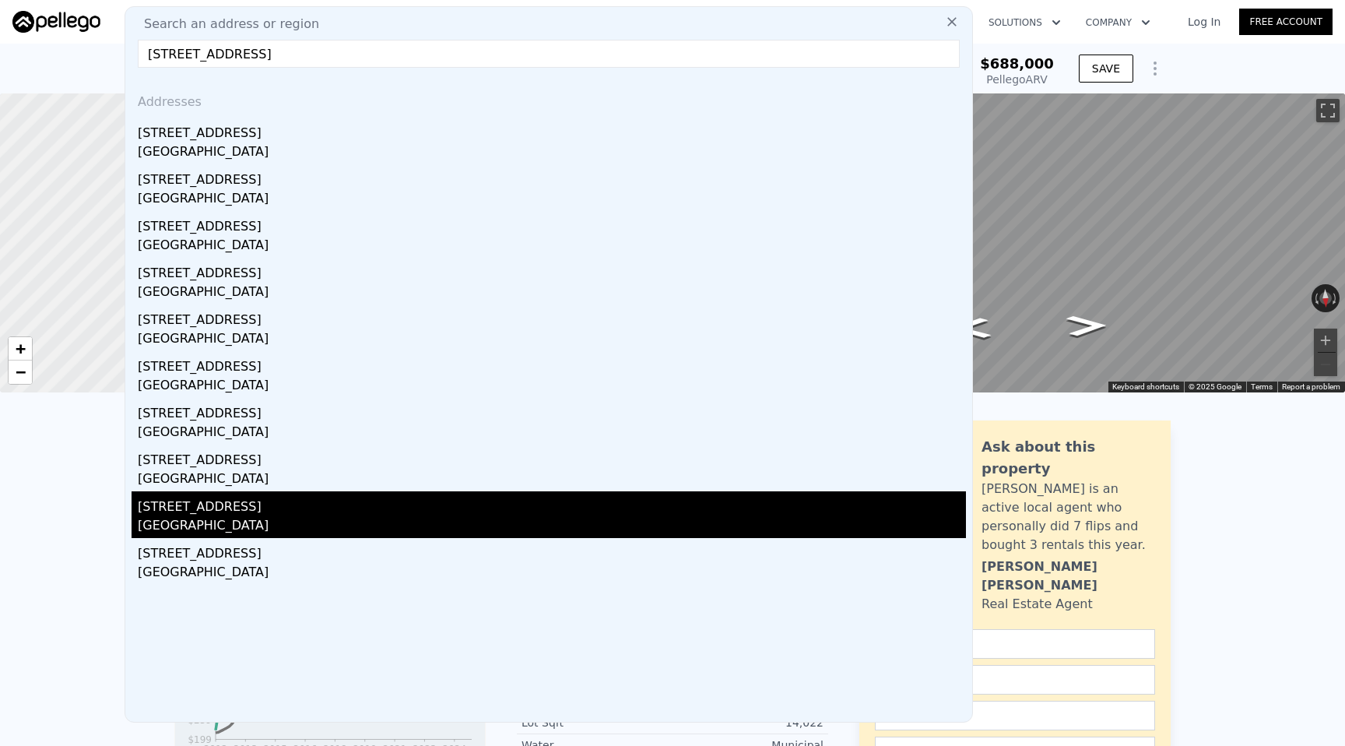
click at [353, 504] on div "[STREET_ADDRESS]" at bounding box center [552, 503] width 828 height 25
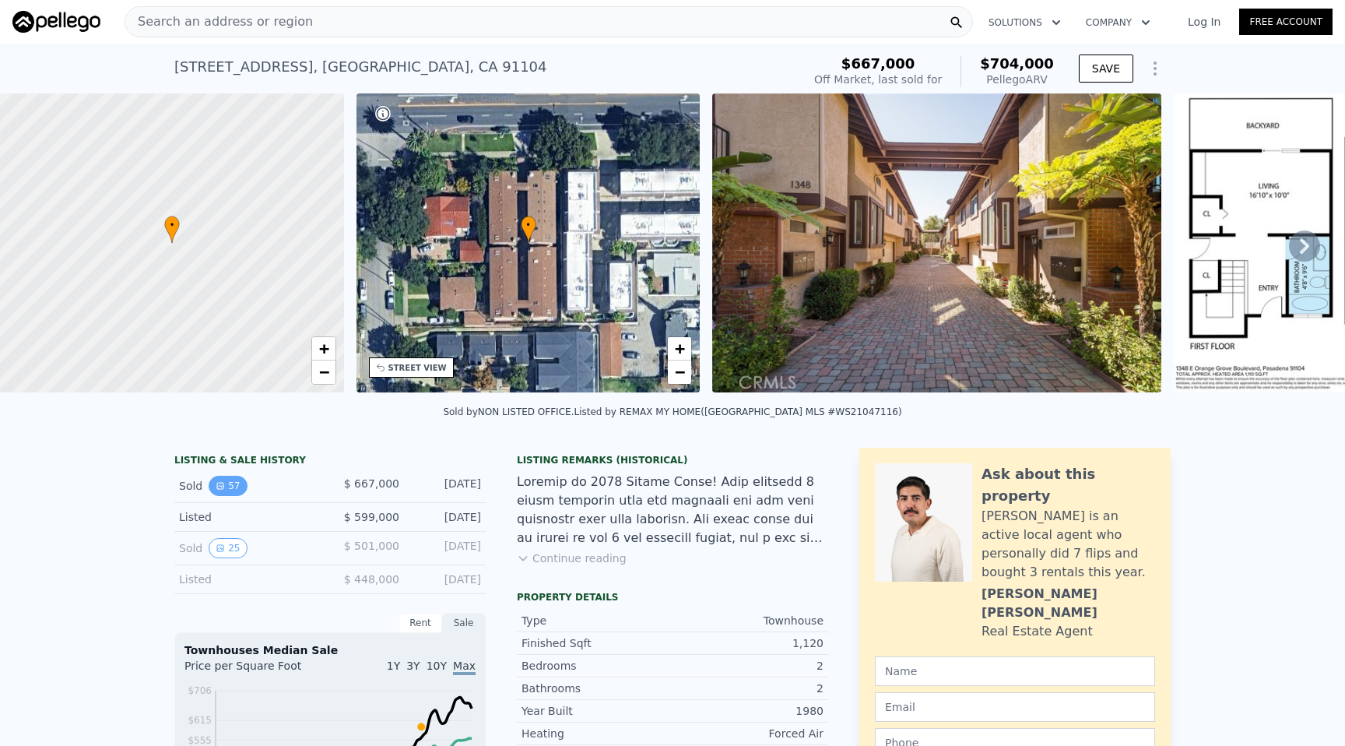
click at [230, 481] on button "57" at bounding box center [228, 486] width 38 height 20
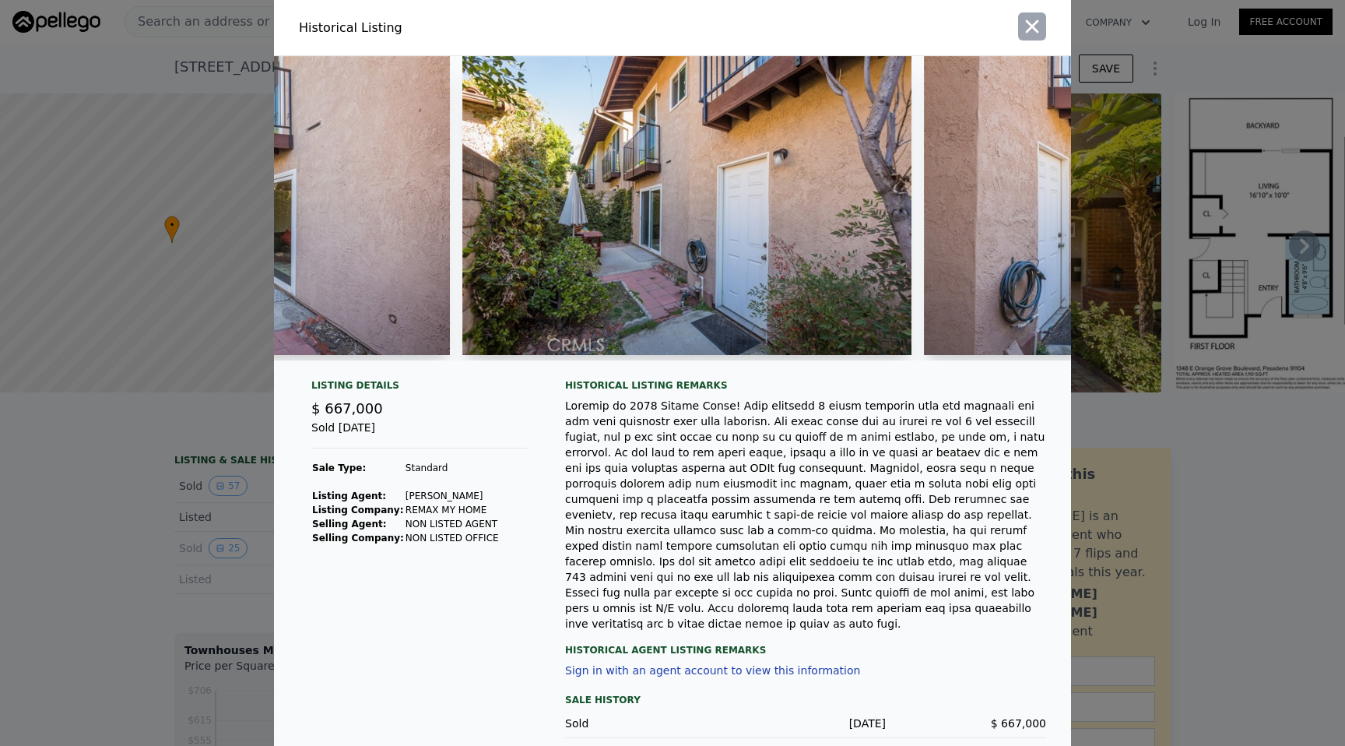
click at [1032, 22] on icon "button" at bounding box center [1032, 27] width 22 height 22
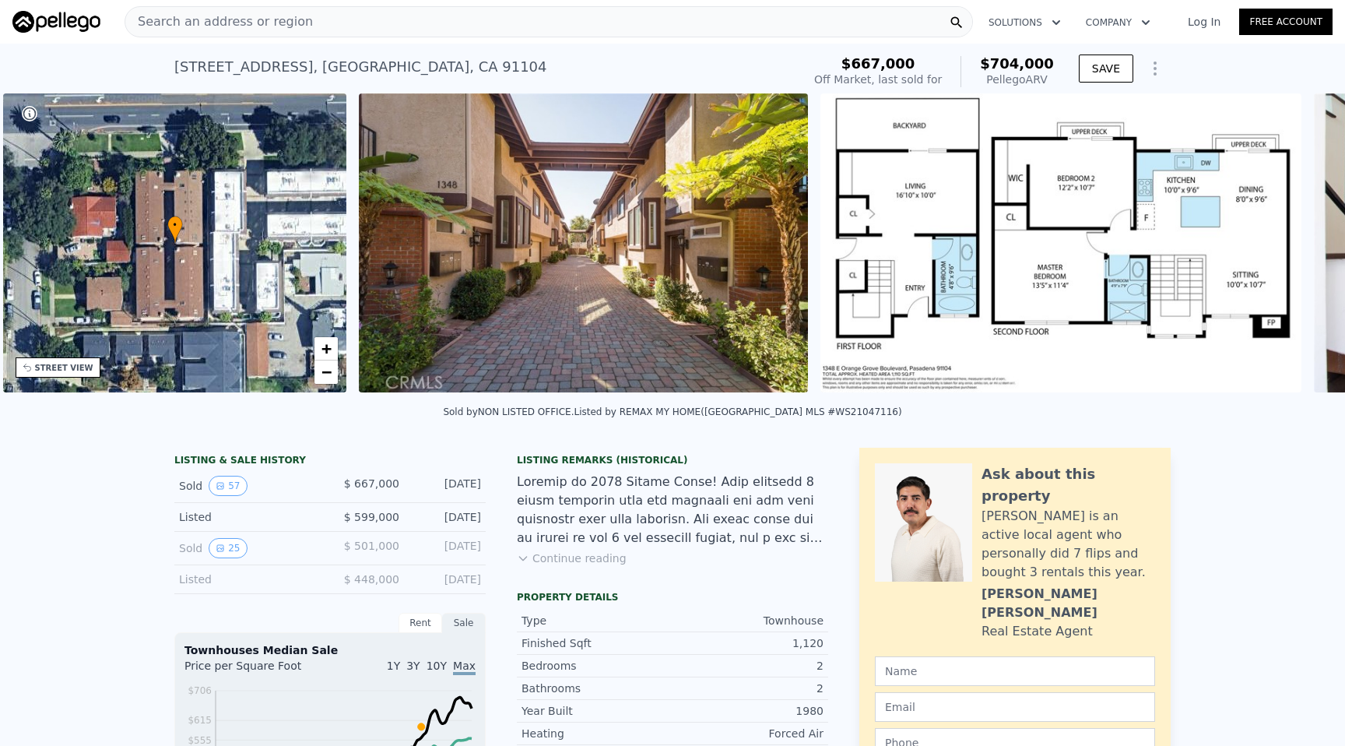
scroll to position [0, 362]
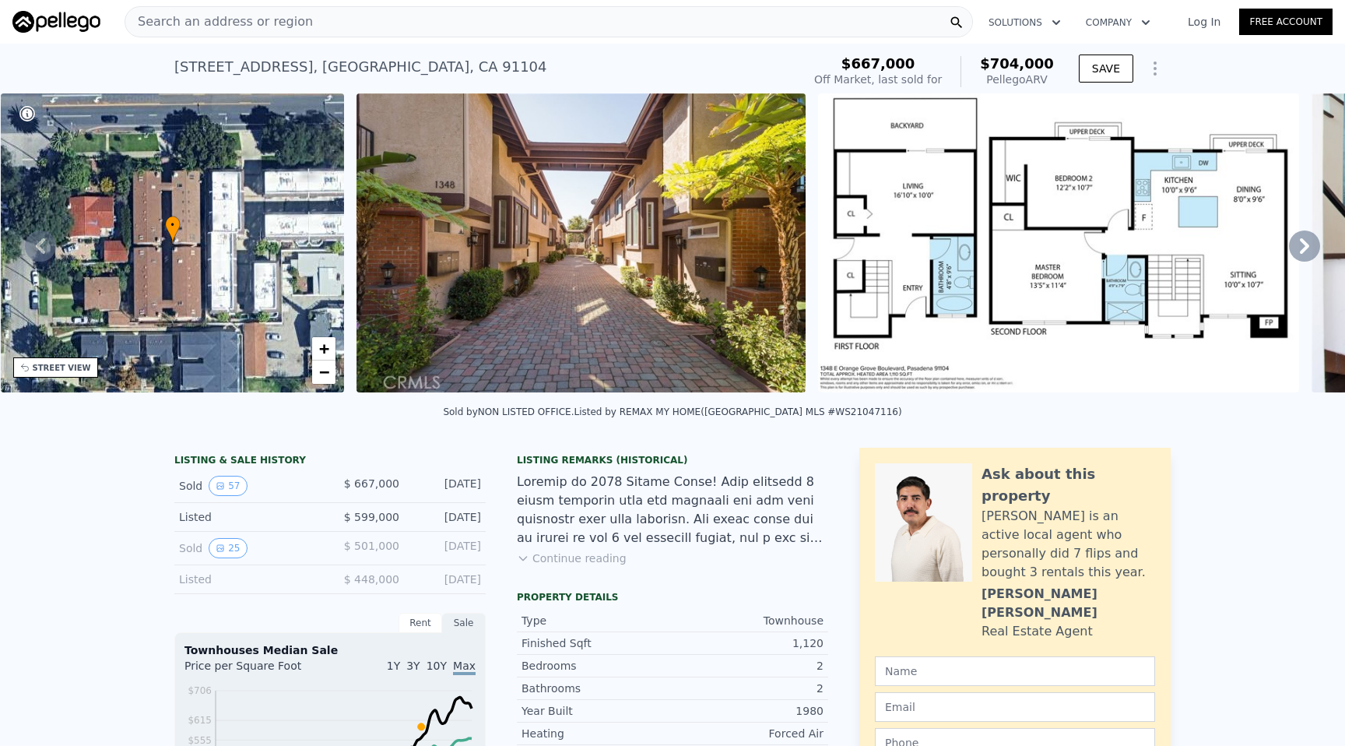
click at [1292, 230] on img at bounding box center [1058, 242] width 480 height 299
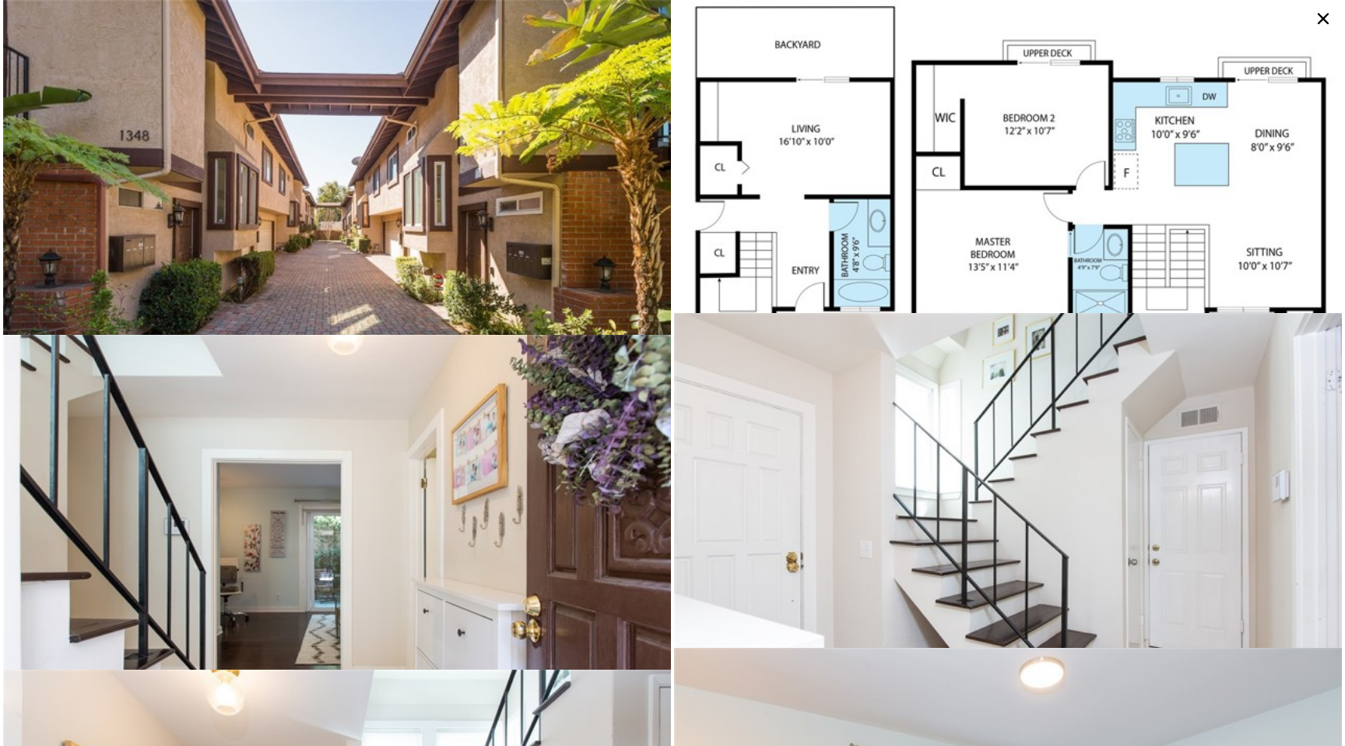
click at [1320, 18] on icon at bounding box center [1323, 18] width 25 height 25
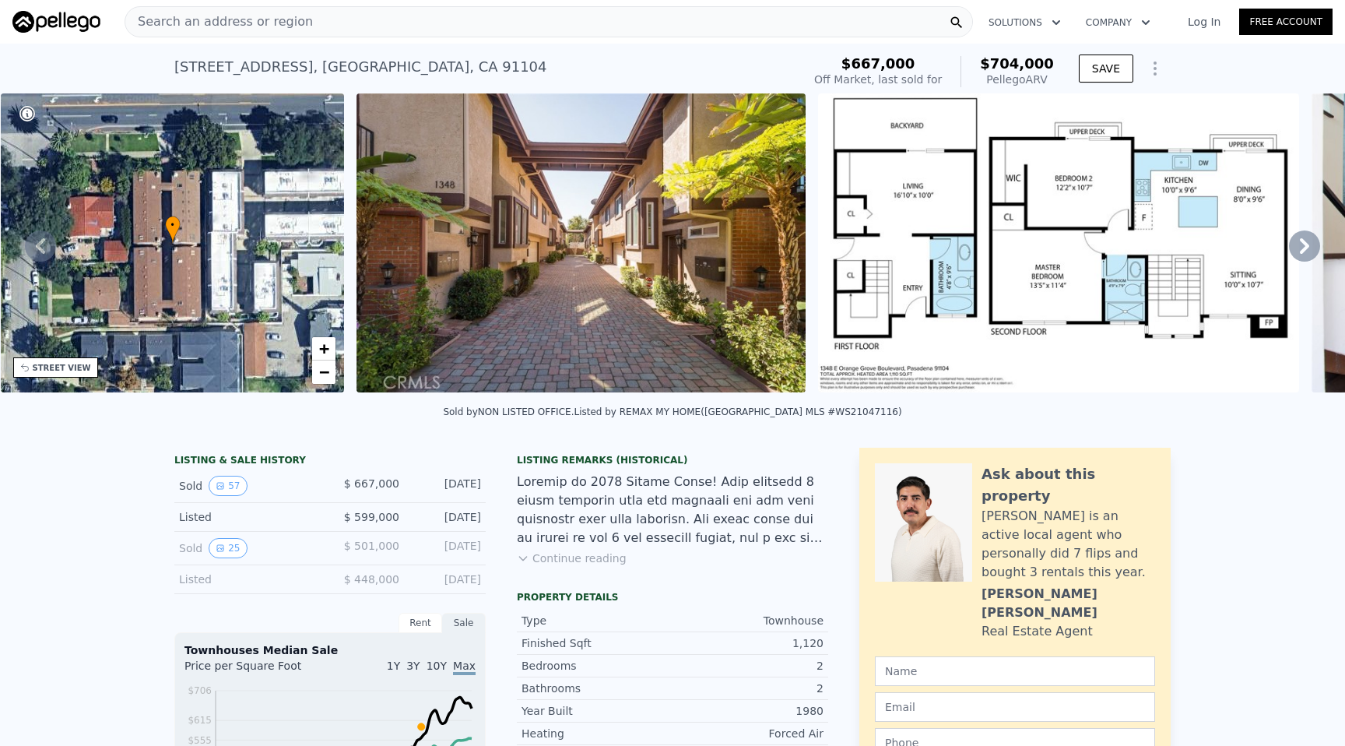
click at [1302, 242] on icon at bounding box center [1304, 245] width 31 height 31
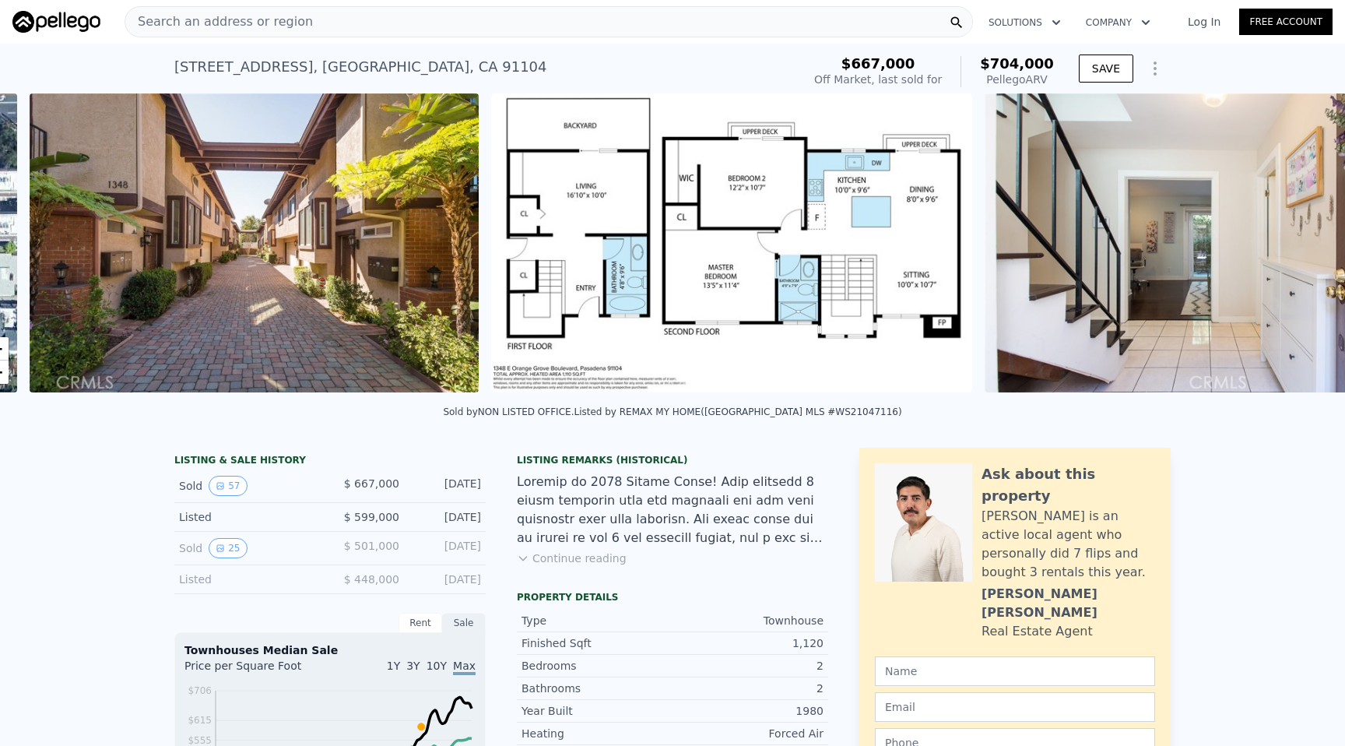
scroll to position [0, 712]
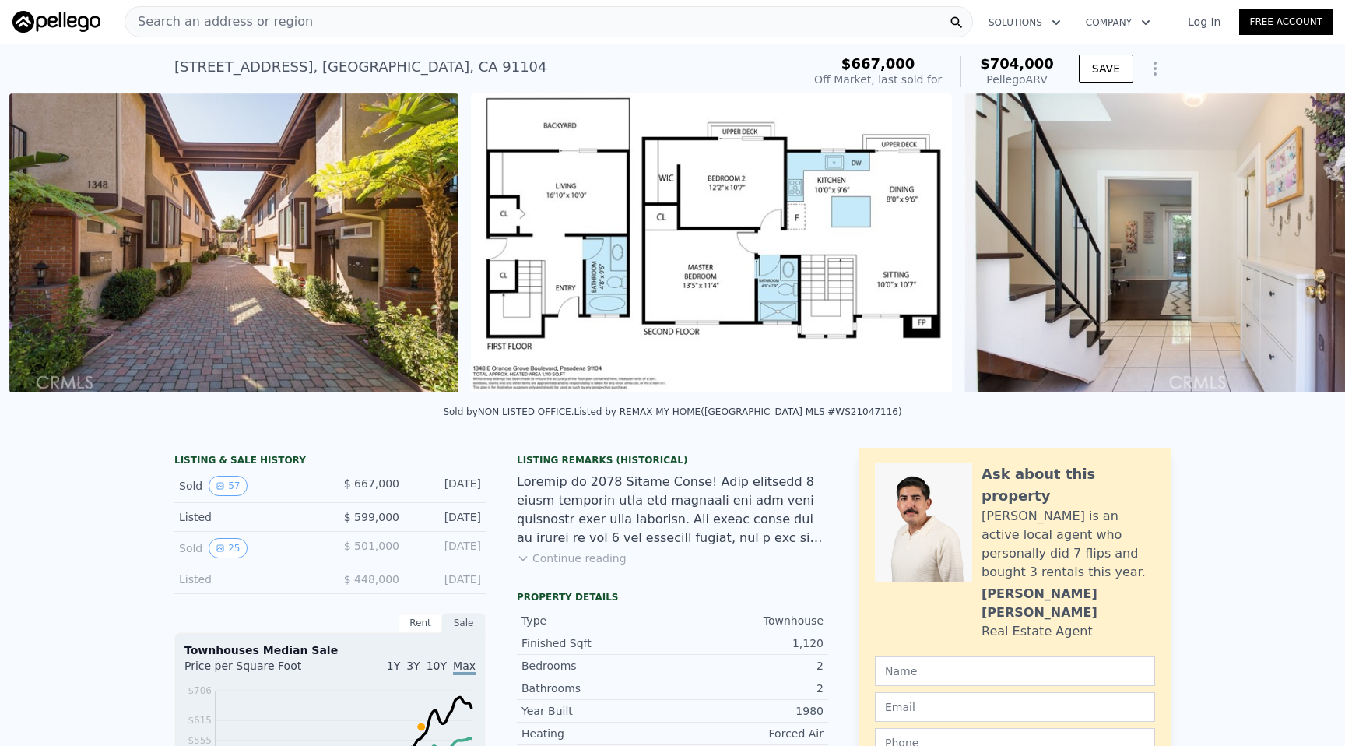
click at [1302, 242] on img at bounding box center [1189, 242] width 449 height 299
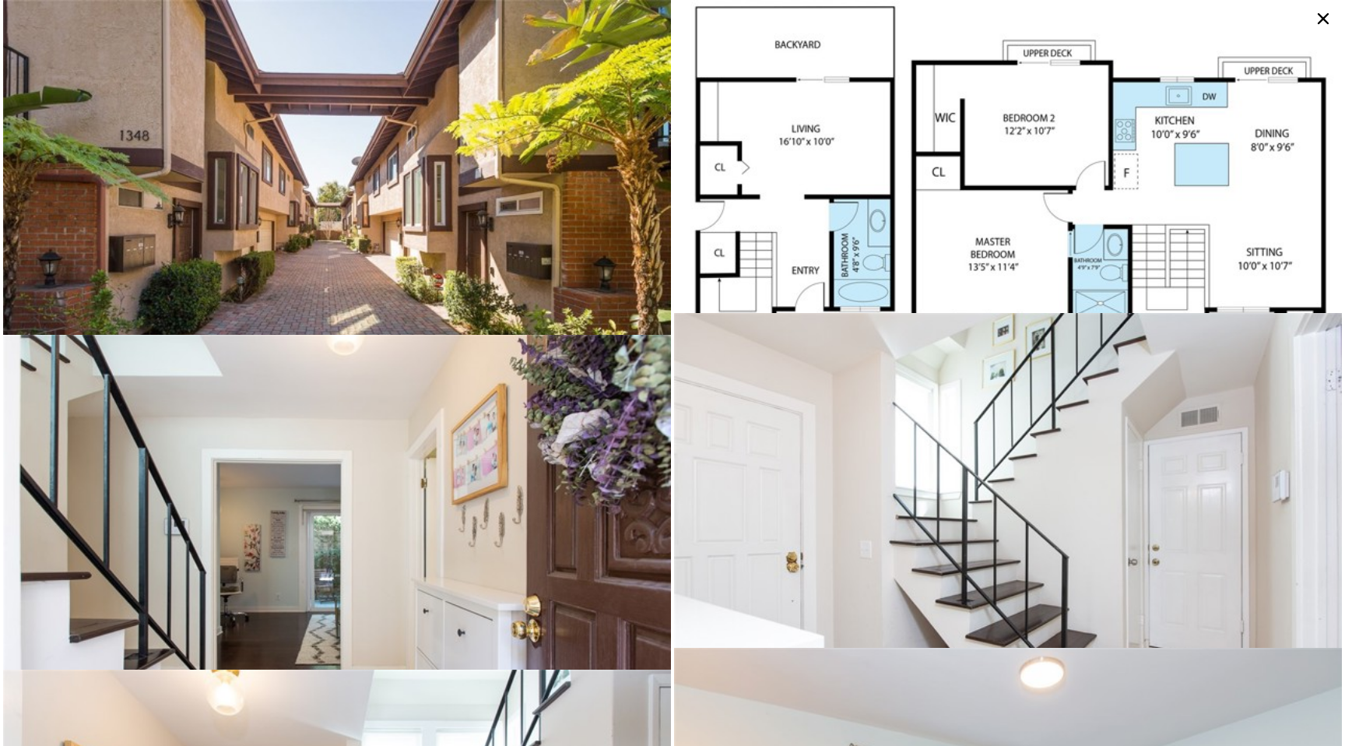
scroll to position [26, 0]
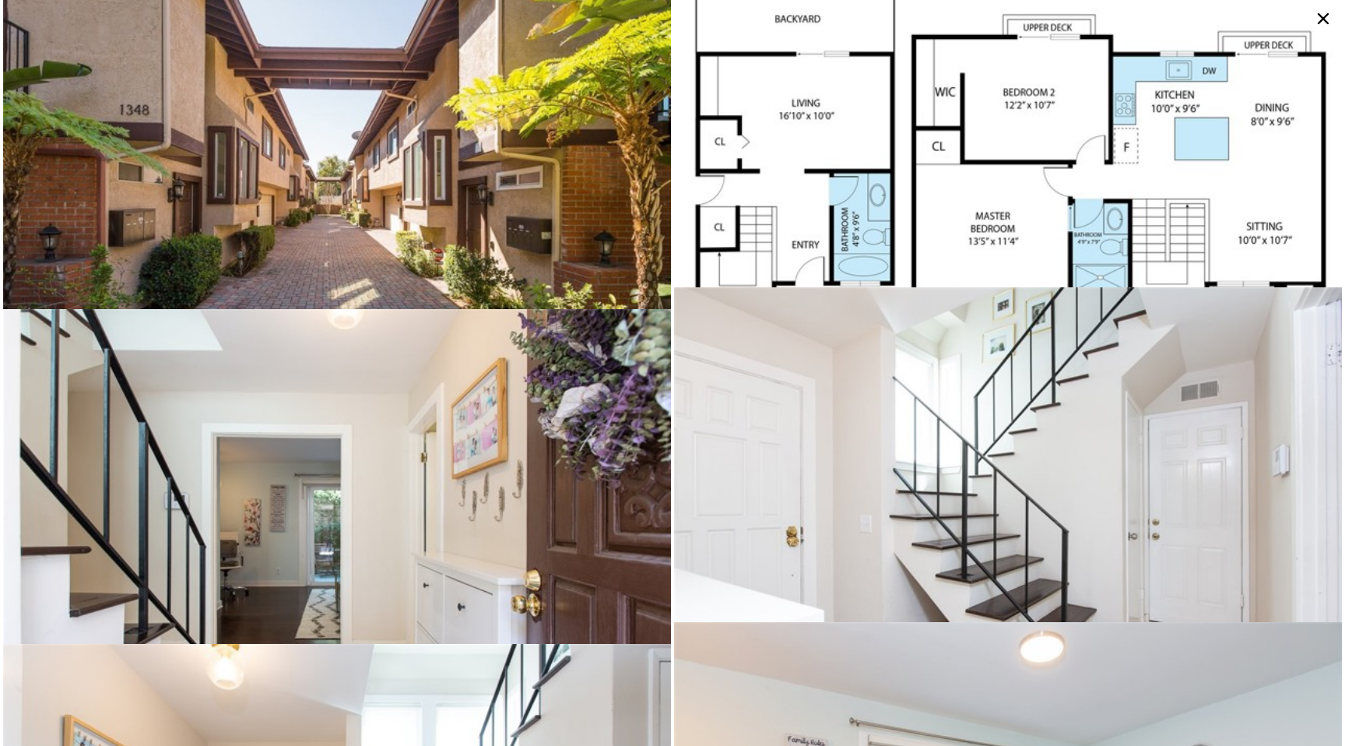
click at [1318, 23] on icon at bounding box center [1323, 18] width 11 height 11
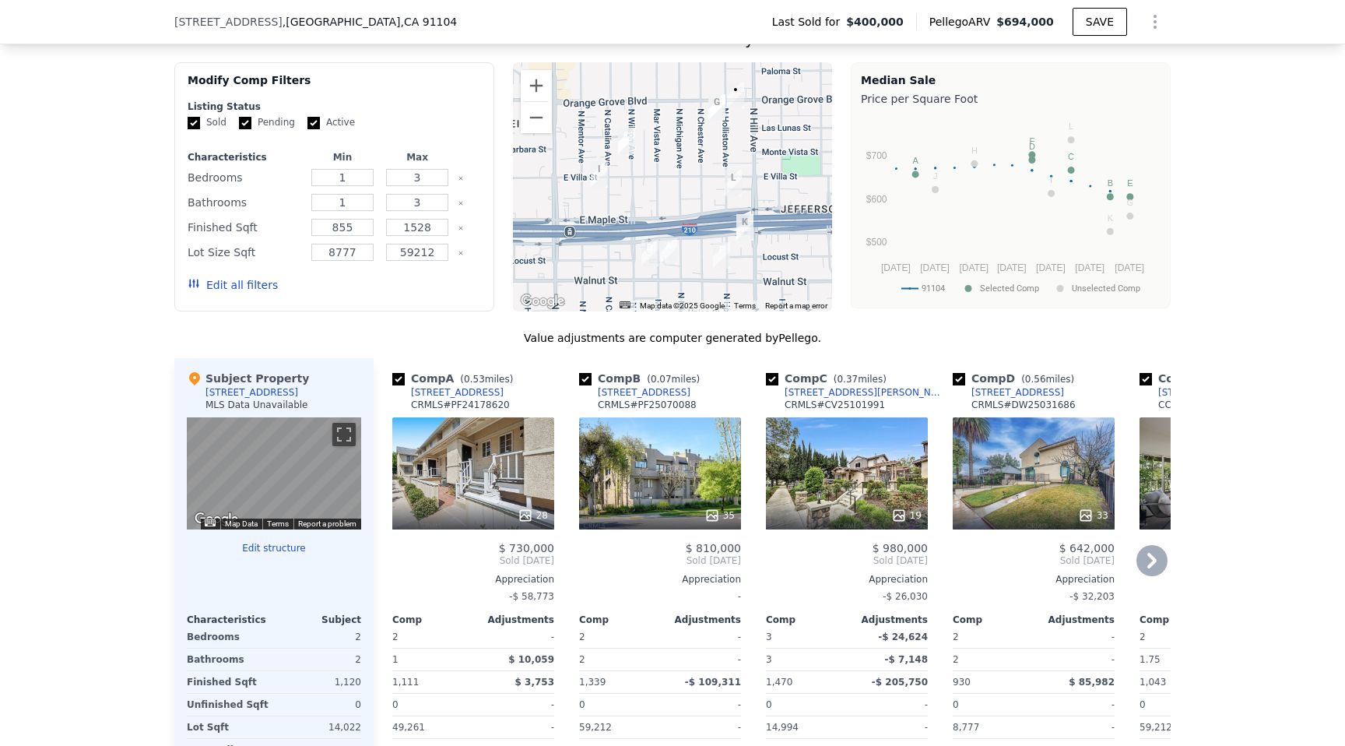
scroll to position [1211, 0]
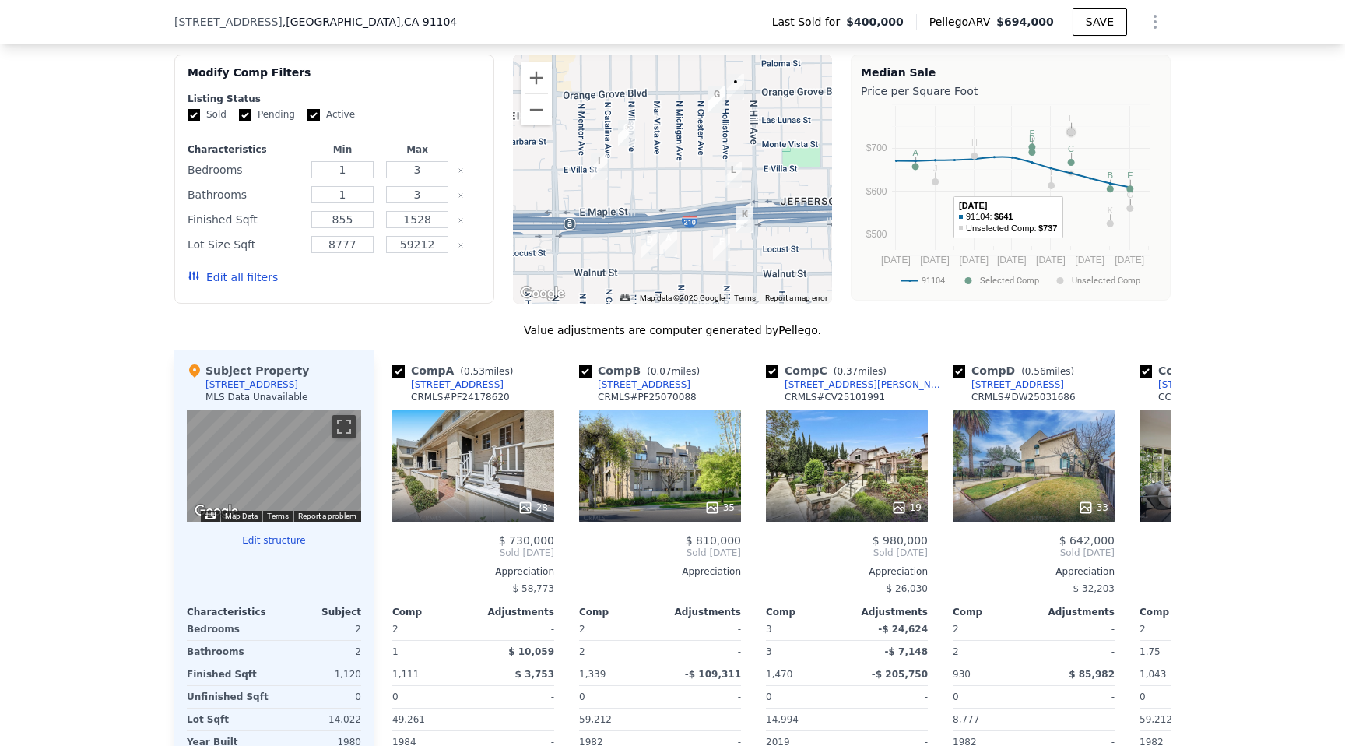
click at [1074, 187] on rect "A chart." at bounding box center [1021, 178] width 258 height 144
click at [1030, 178] on rect "A chart." at bounding box center [1021, 178] width 258 height 144
click at [972, 163] on rect "A chart." at bounding box center [1021, 178] width 258 height 144
click at [947, 170] on rect "A chart." at bounding box center [1021, 178] width 258 height 144
click at [916, 175] on rect "A chart." at bounding box center [1021, 178] width 258 height 144
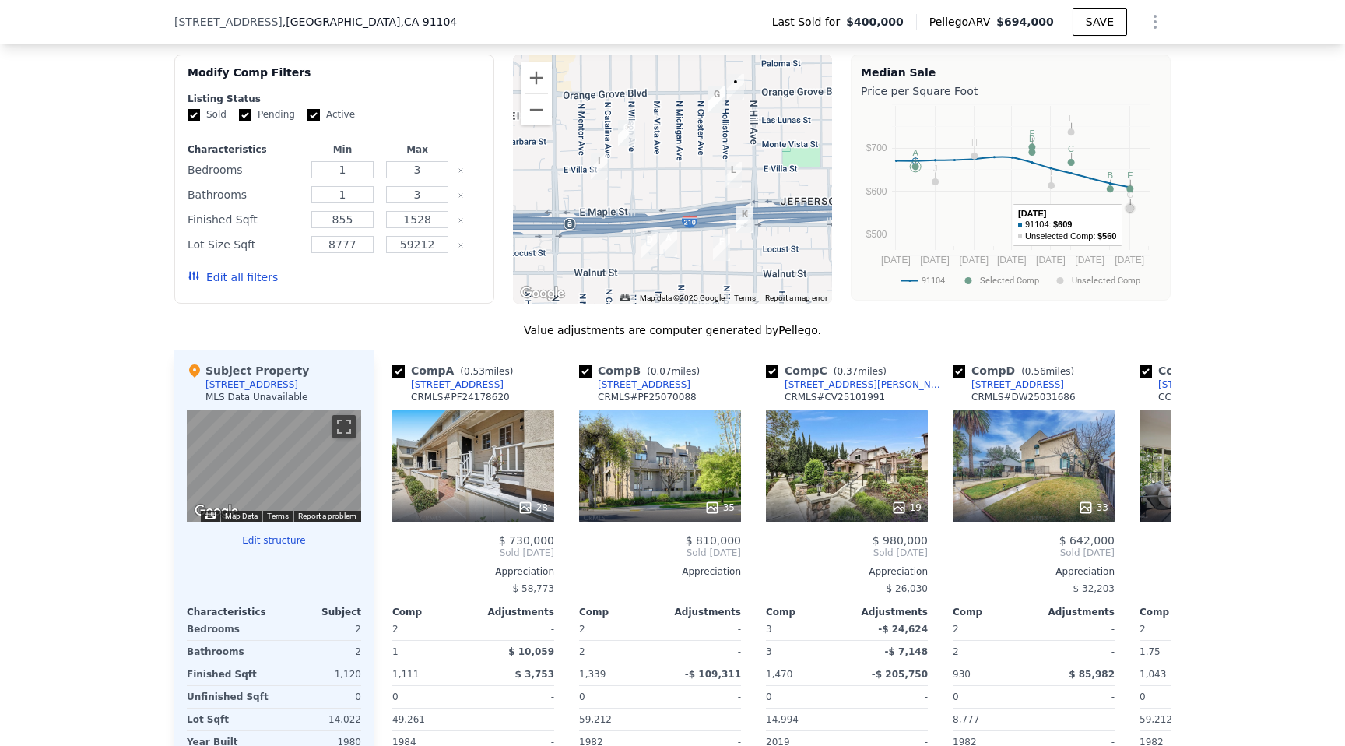
click at [1137, 195] on rect "A chart." at bounding box center [1021, 178] width 258 height 144
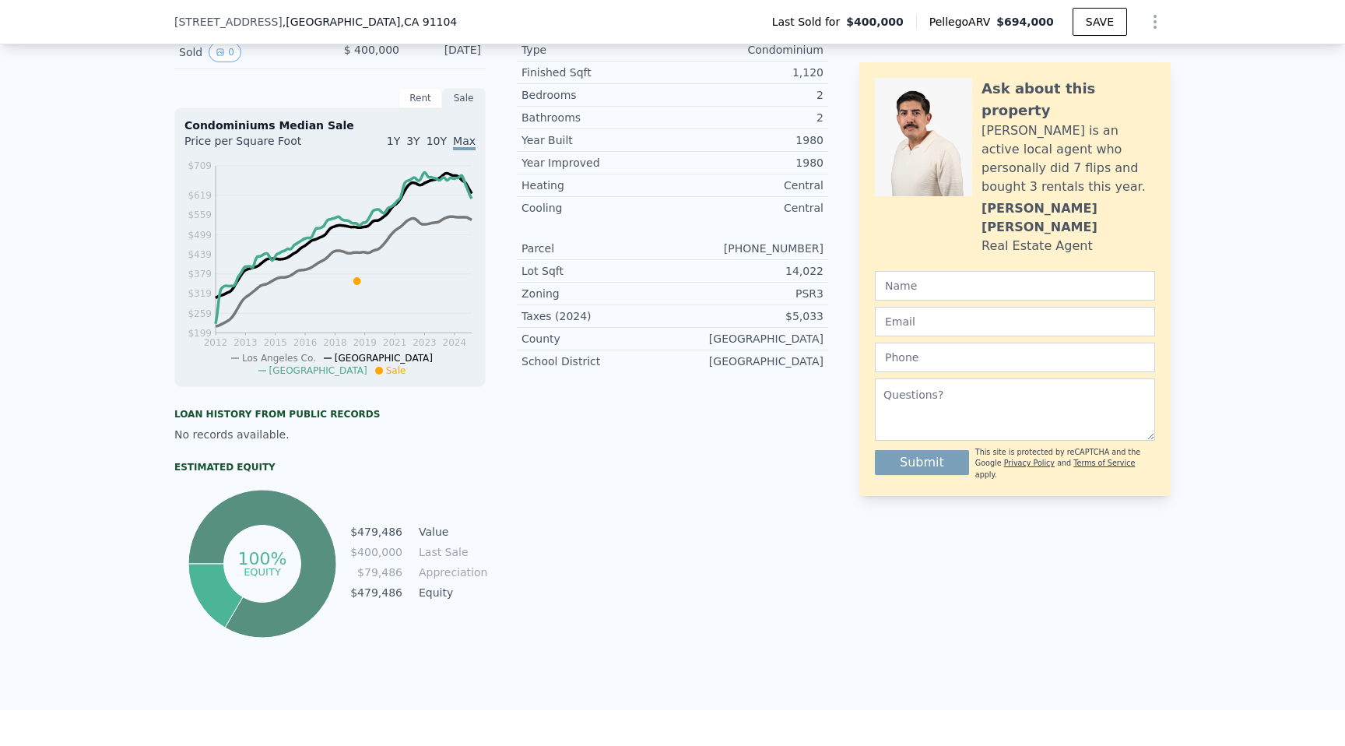
scroll to position [395, 0]
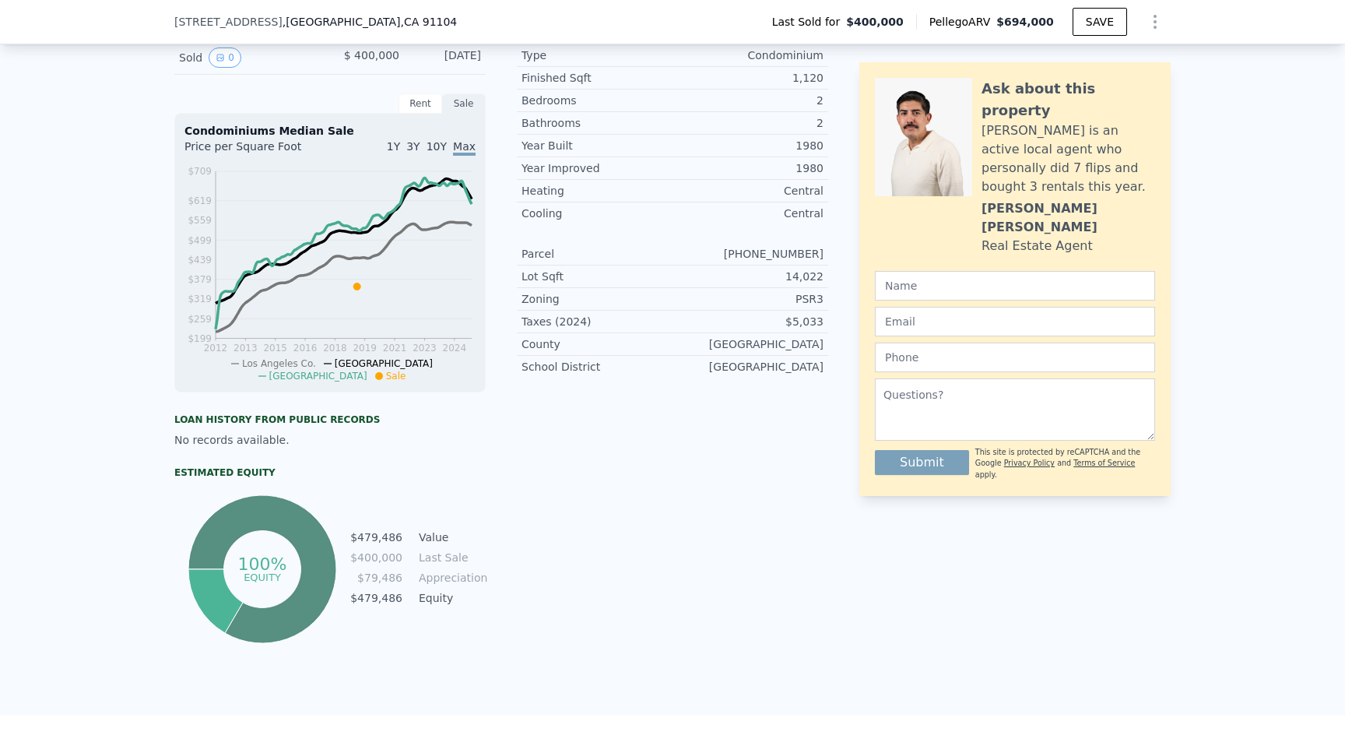
click at [425, 102] on div "Rent" at bounding box center [421, 103] width 44 height 20
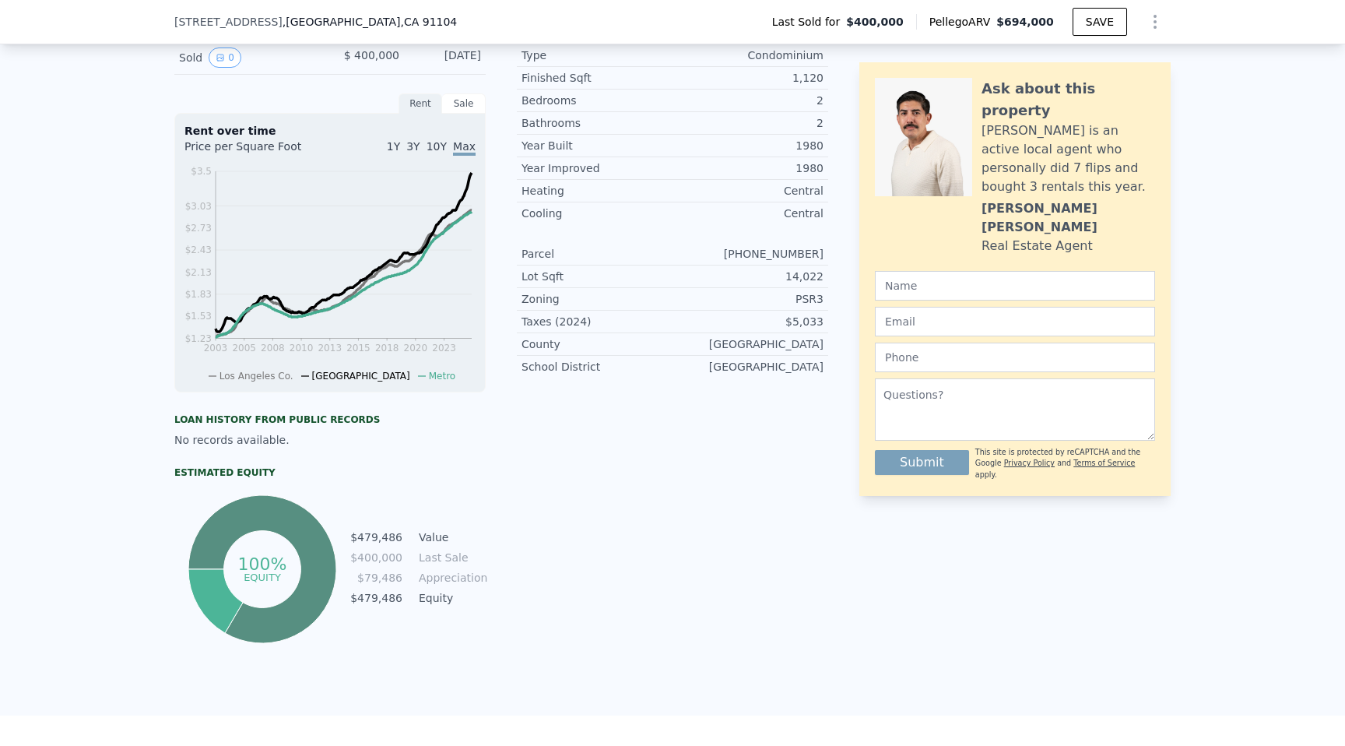
click at [441, 149] on span "10Y" at bounding box center [437, 146] width 20 height 12
click at [466, 99] on div "Sale" at bounding box center [464, 103] width 44 height 20
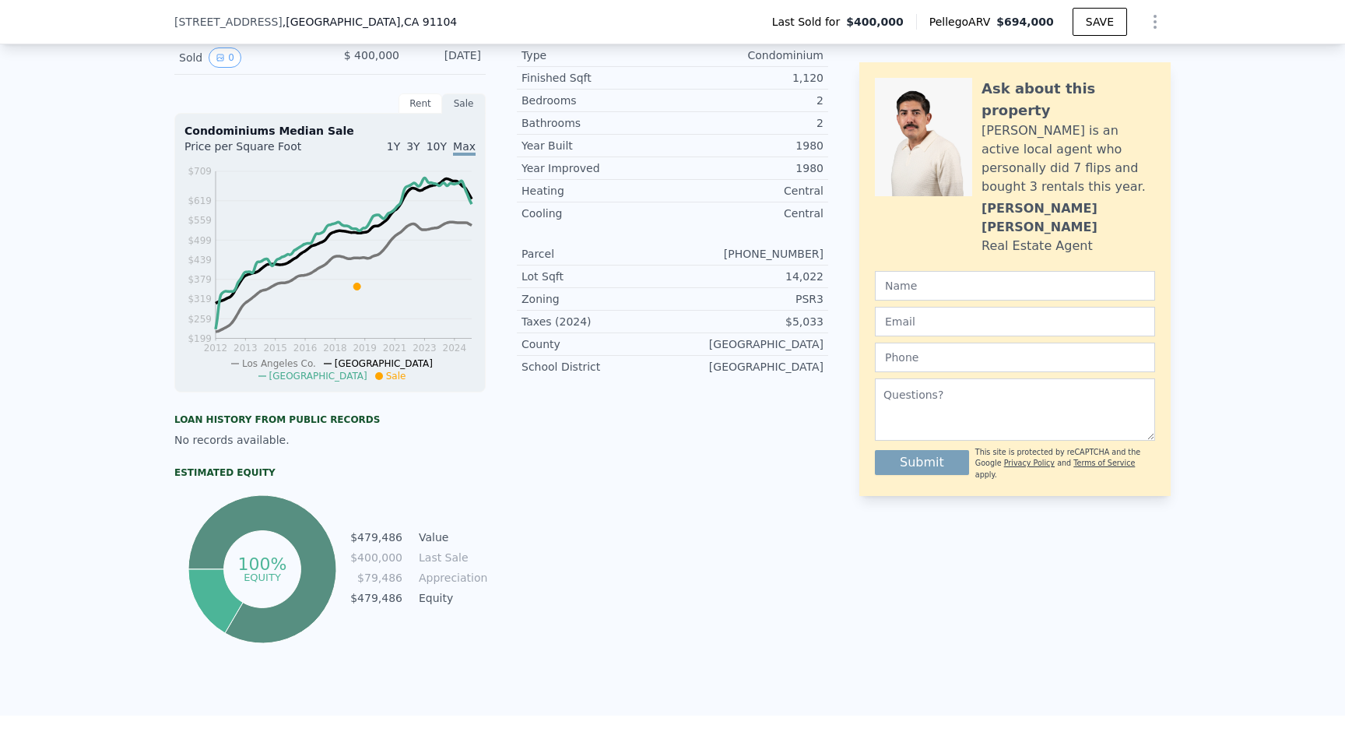
click at [441, 145] on span "10Y" at bounding box center [437, 146] width 20 height 12
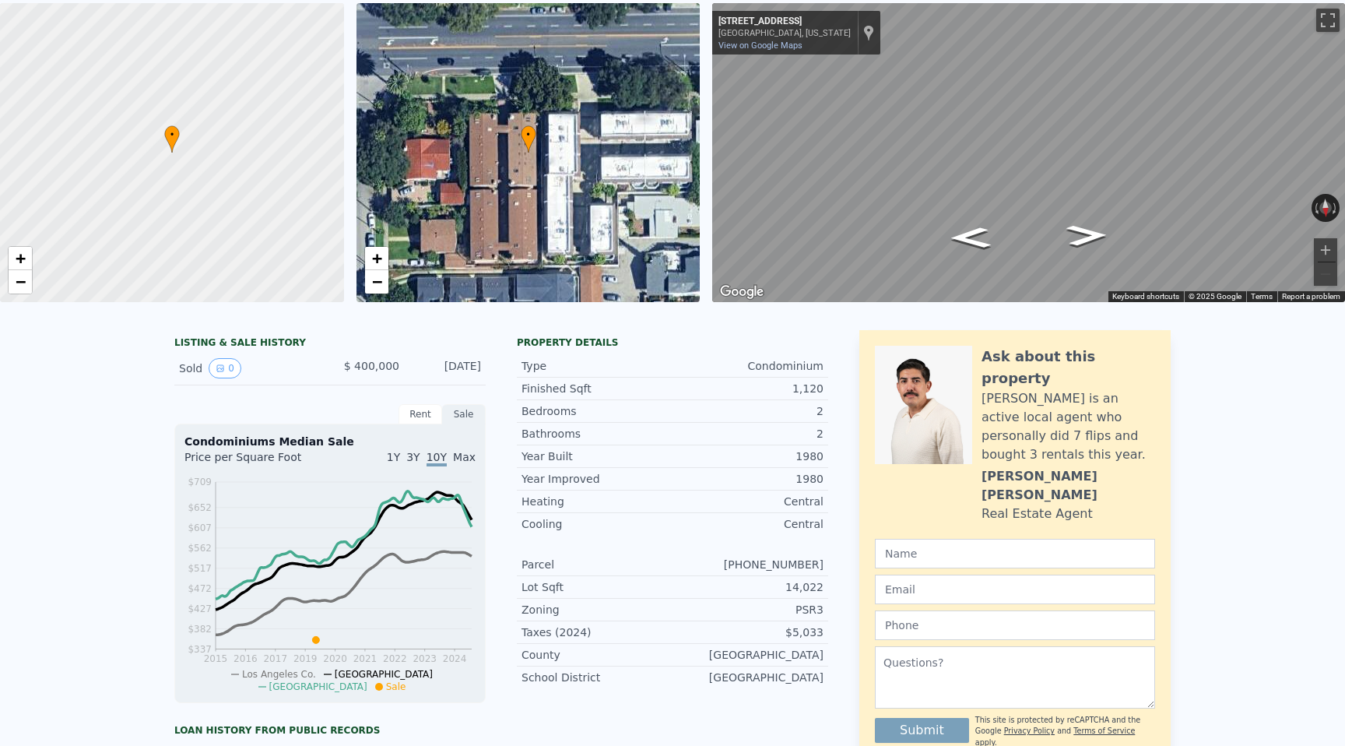
scroll to position [0, 0]
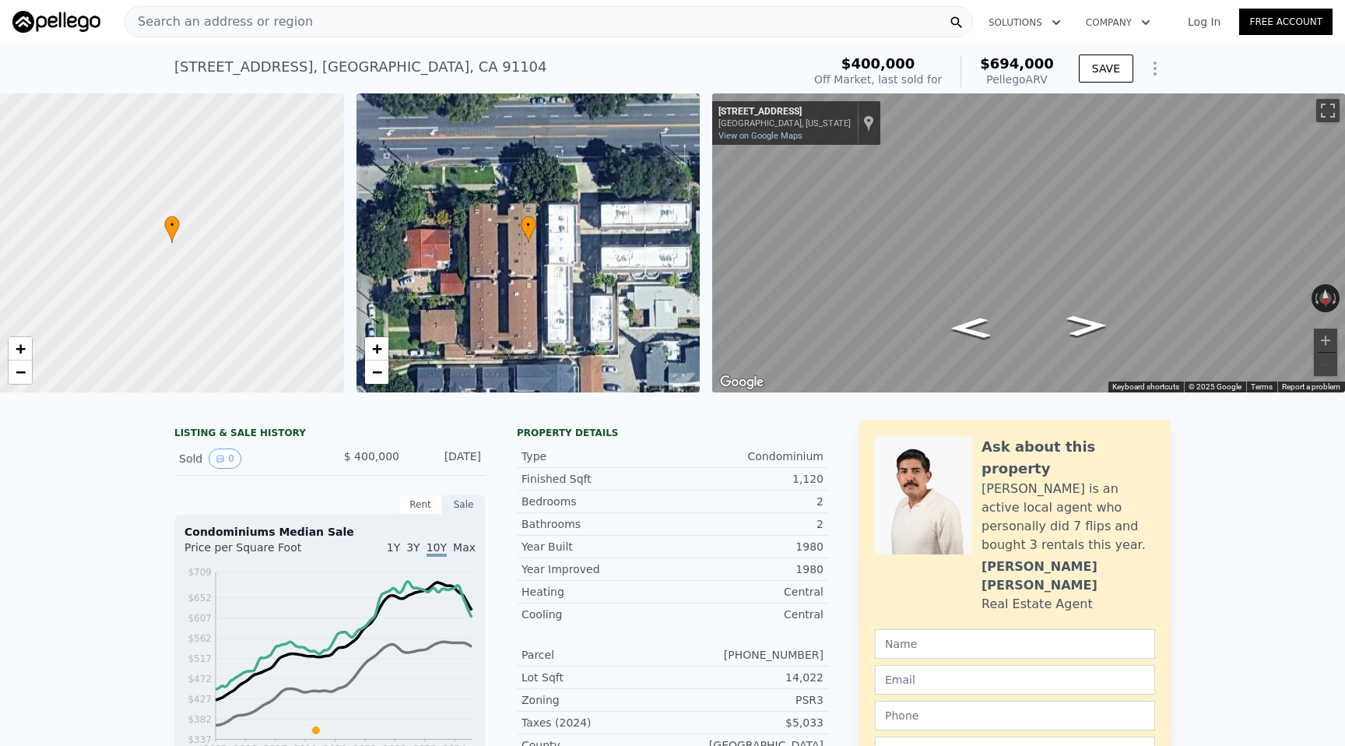
click at [340, 35] on div "Search an address or region" at bounding box center [549, 21] width 849 height 31
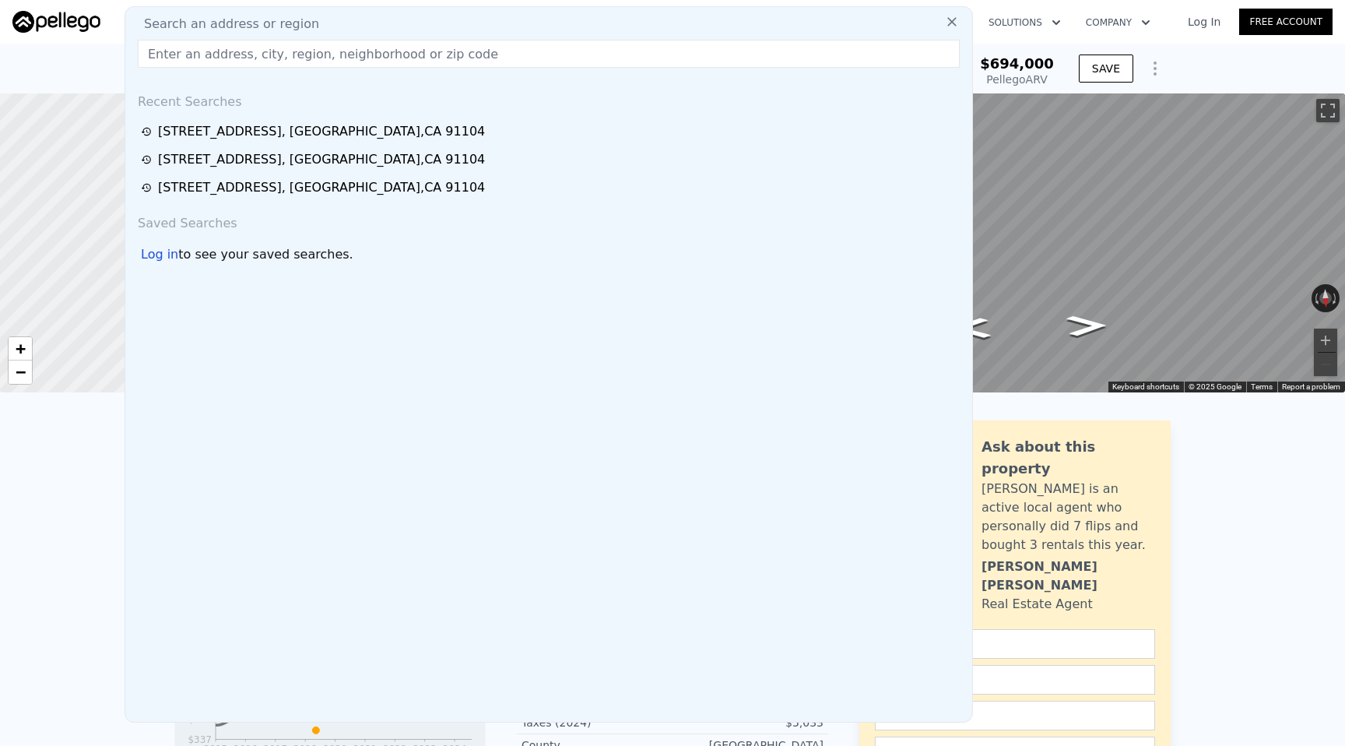
type input "m"
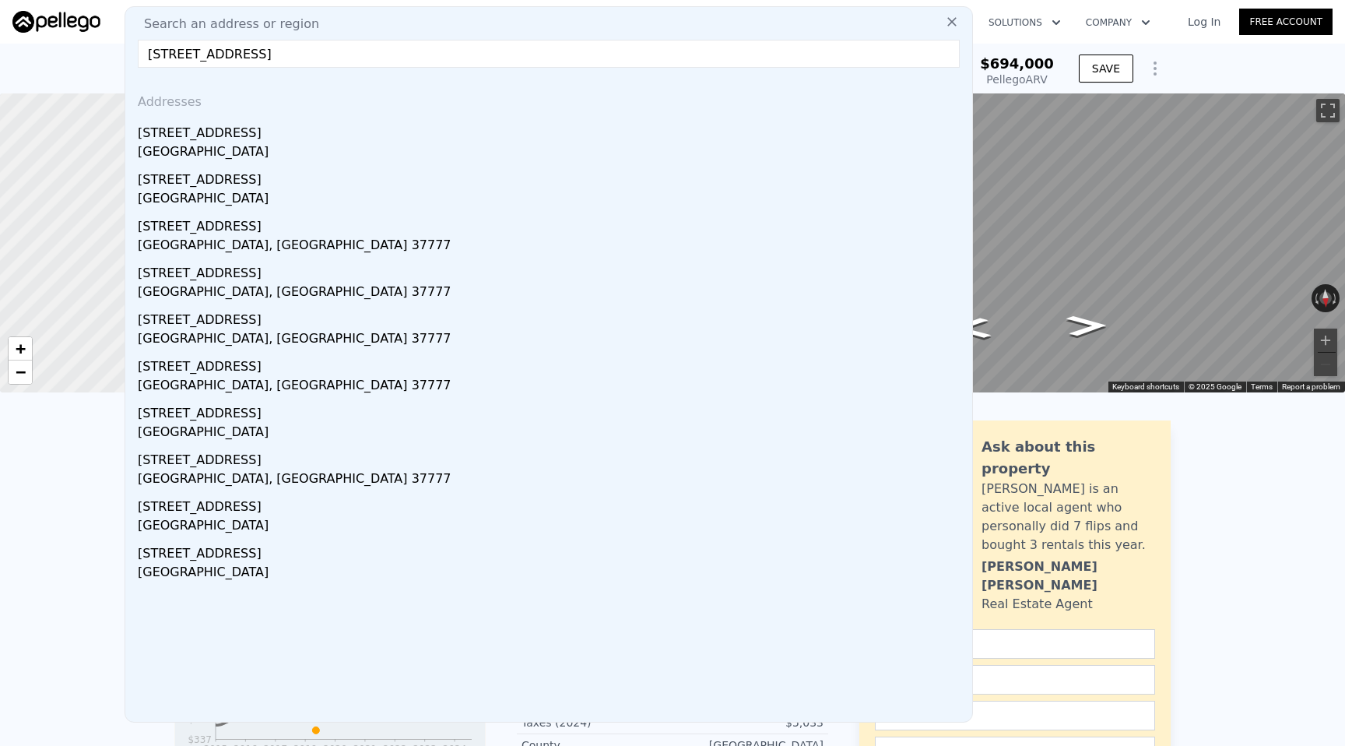
type input "[STREET_ADDRESS]"
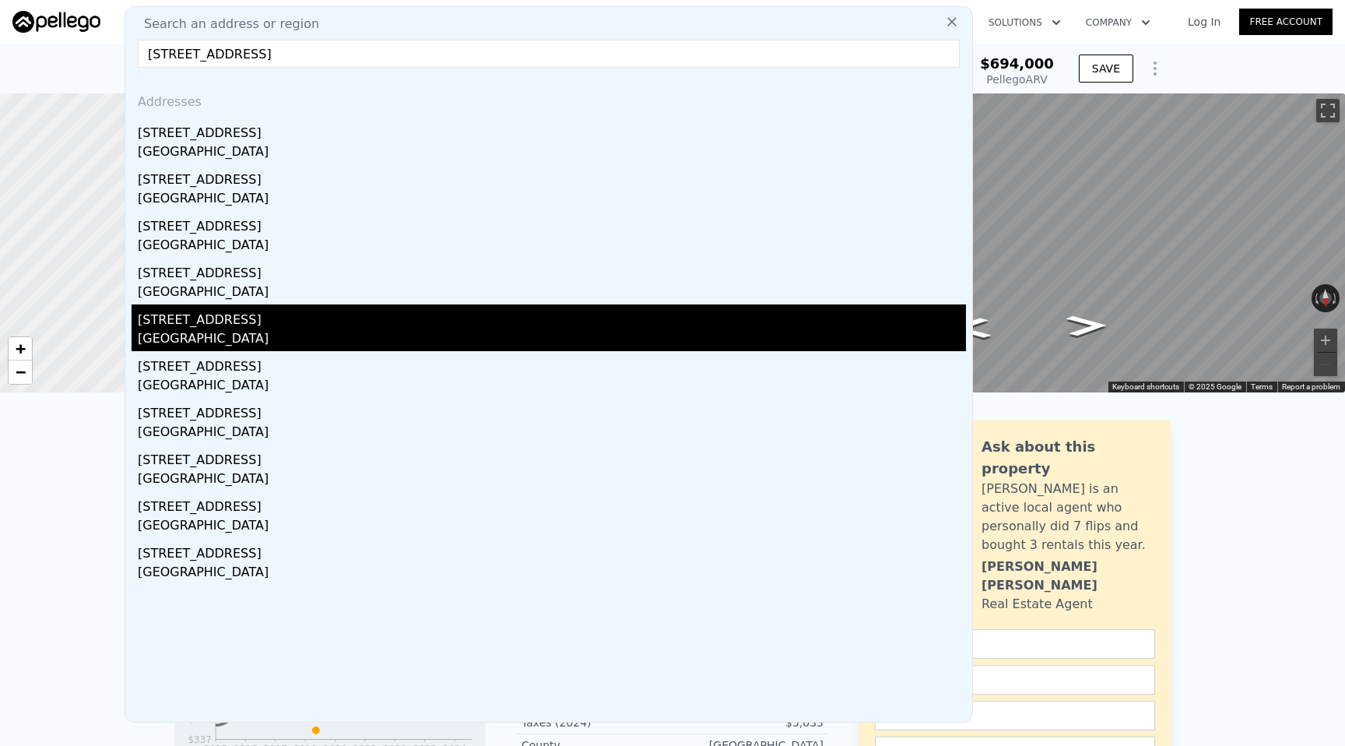
click at [332, 310] on div "[STREET_ADDRESS]" at bounding box center [552, 316] width 828 height 25
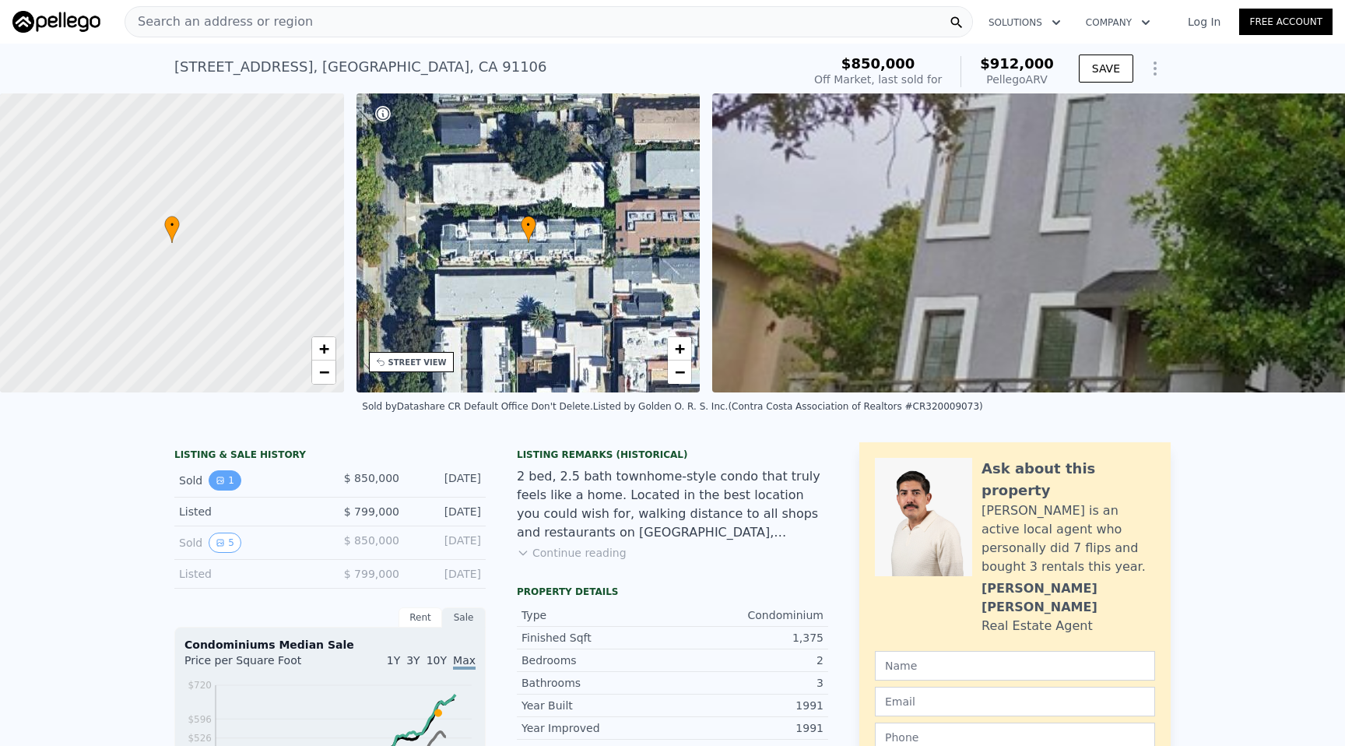
click at [219, 473] on button "1" at bounding box center [225, 480] width 33 height 20
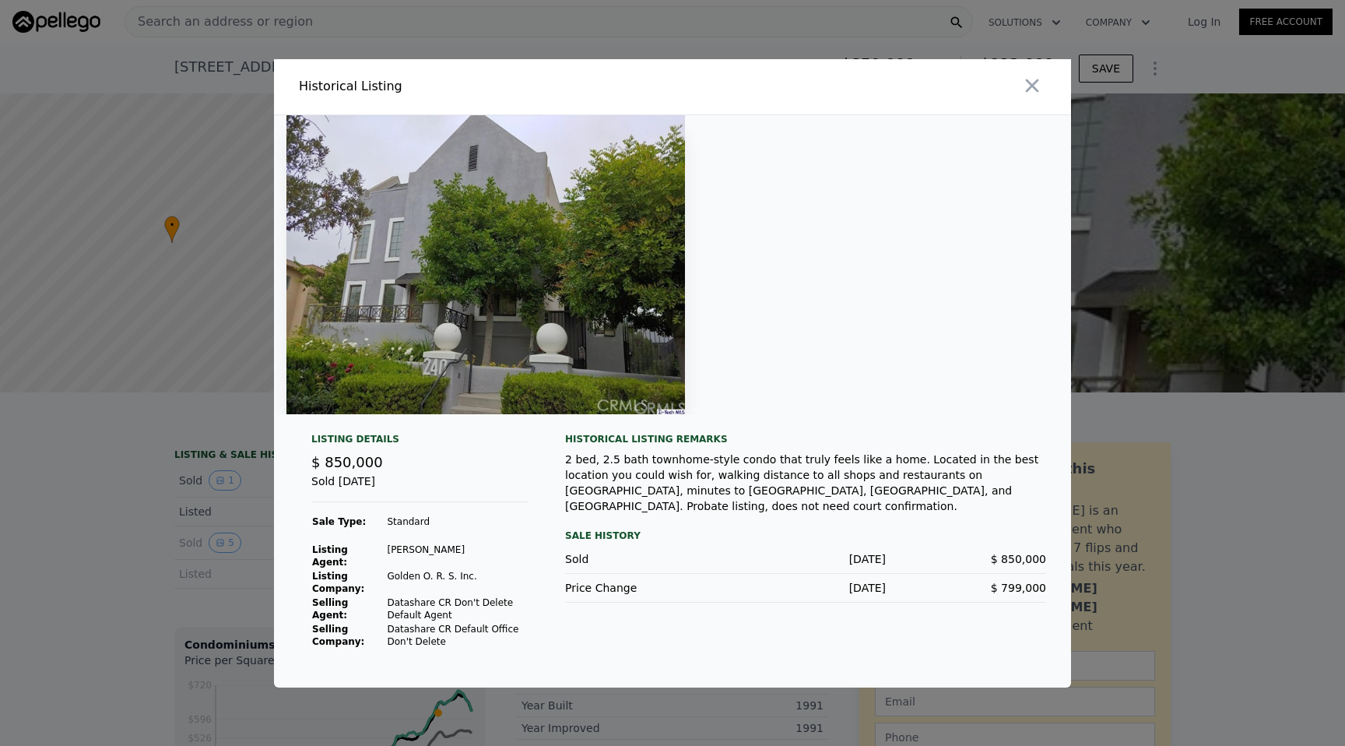
click at [192, 503] on div at bounding box center [672, 373] width 1345 height 746
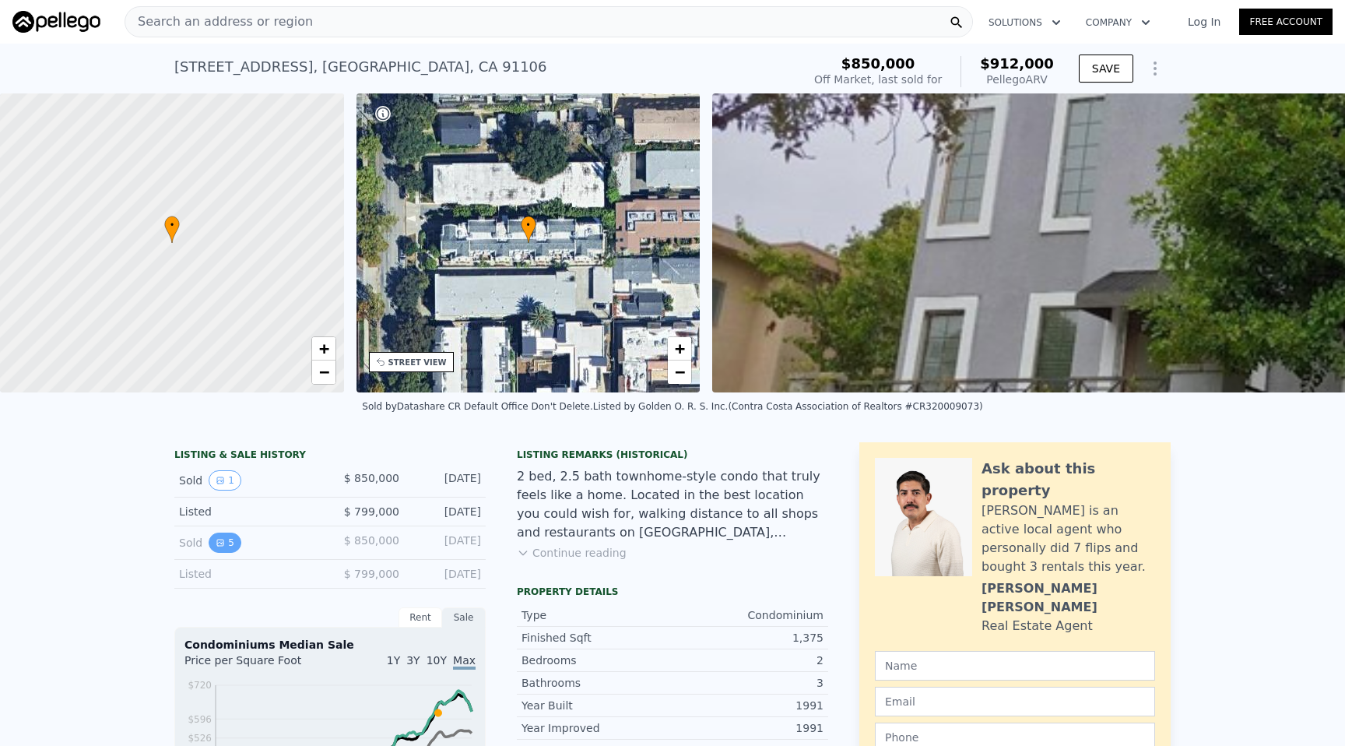
click at [223, 551] on button "5" at bounding box center [225, 543] width 33 height 20
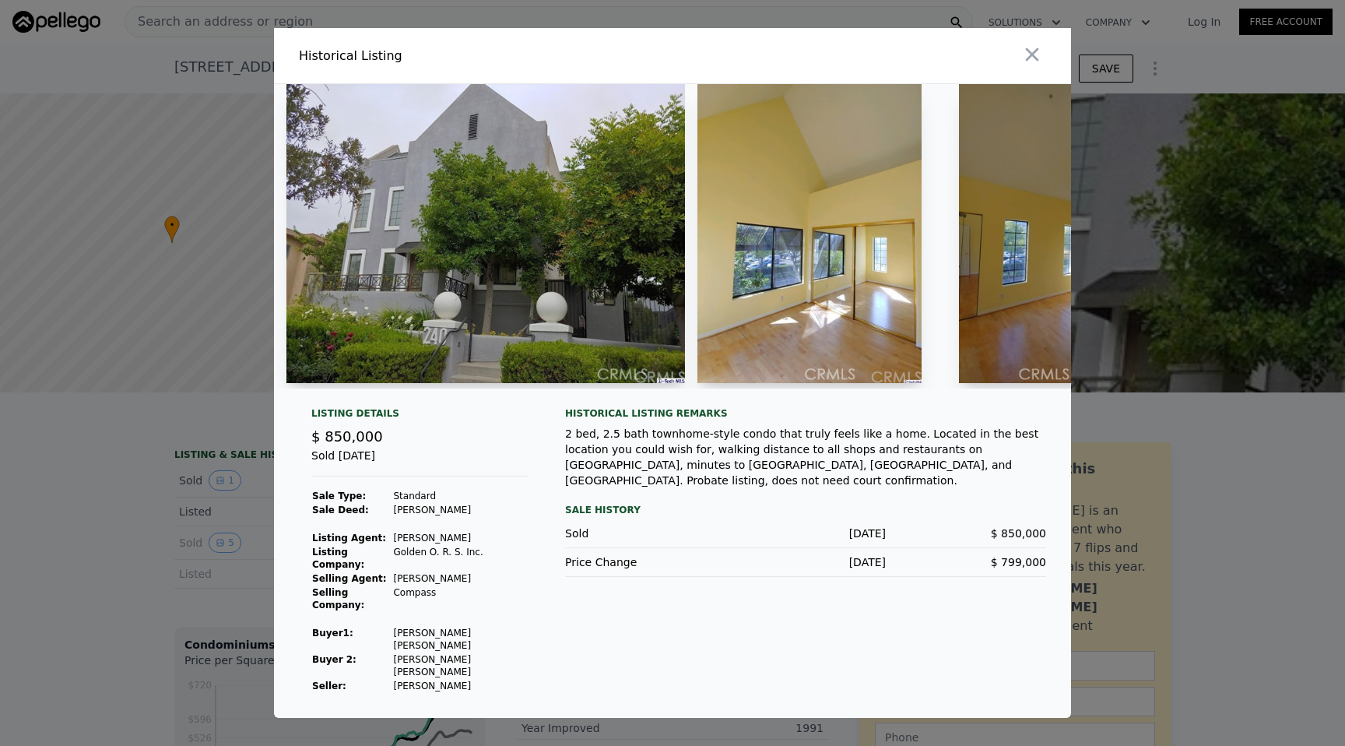
click at [169, 570] on div at bounding box center [672, 373] width 1345 height 746
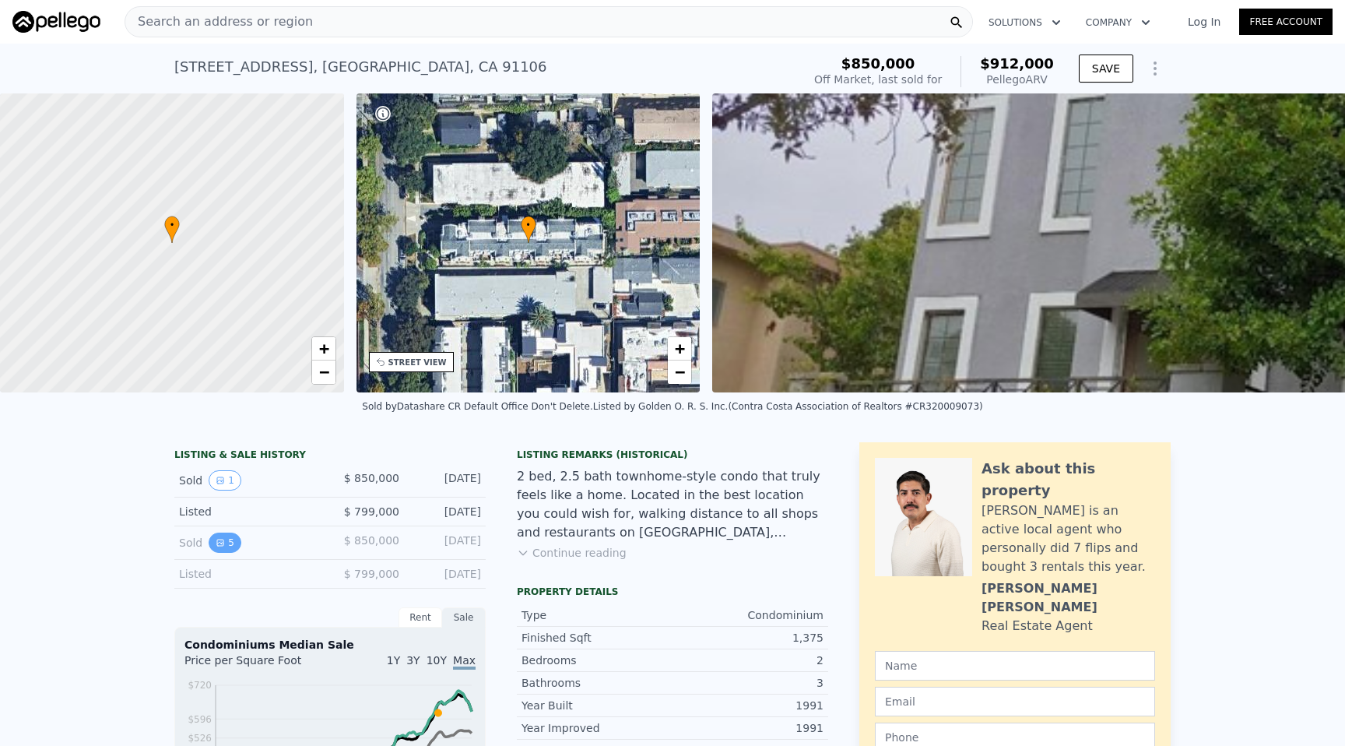
click at [216, 548] on button "5" at bounding box center [225, 543] width 33 height 20
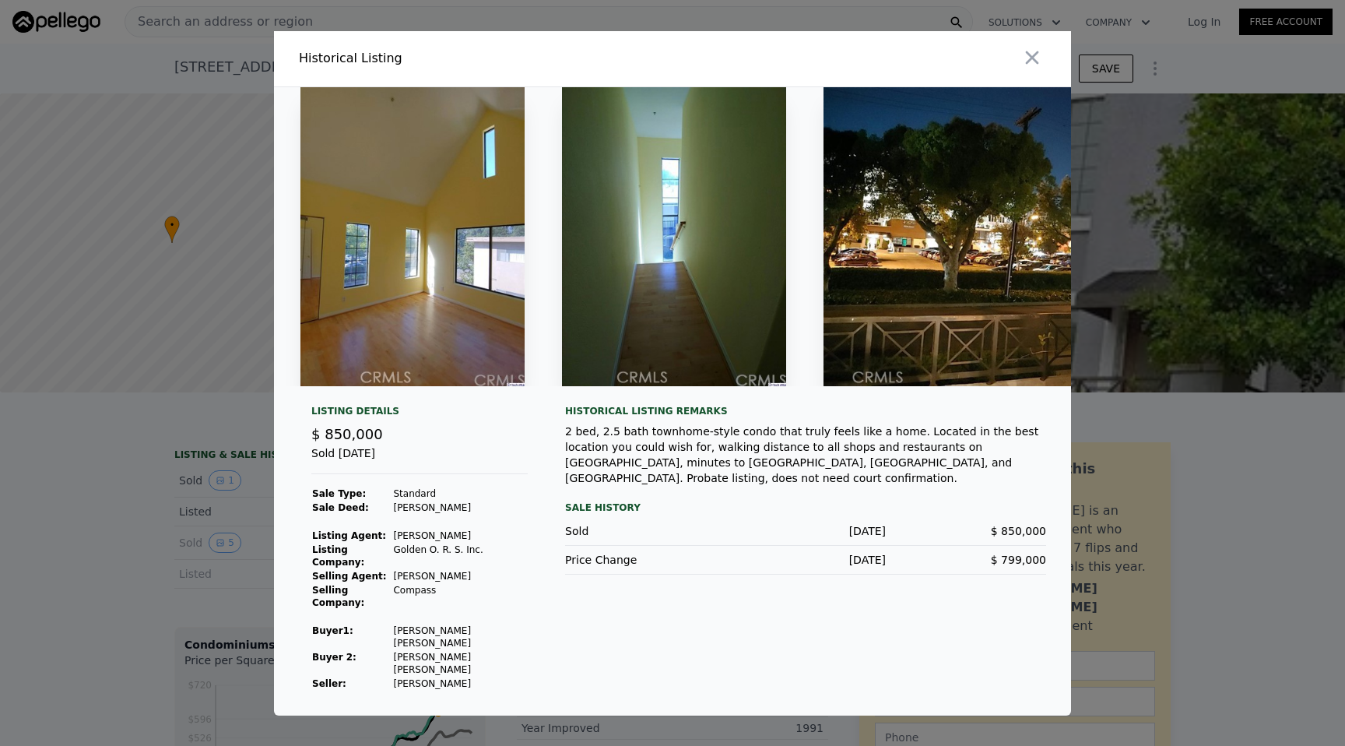
scroll to position [0, 652]
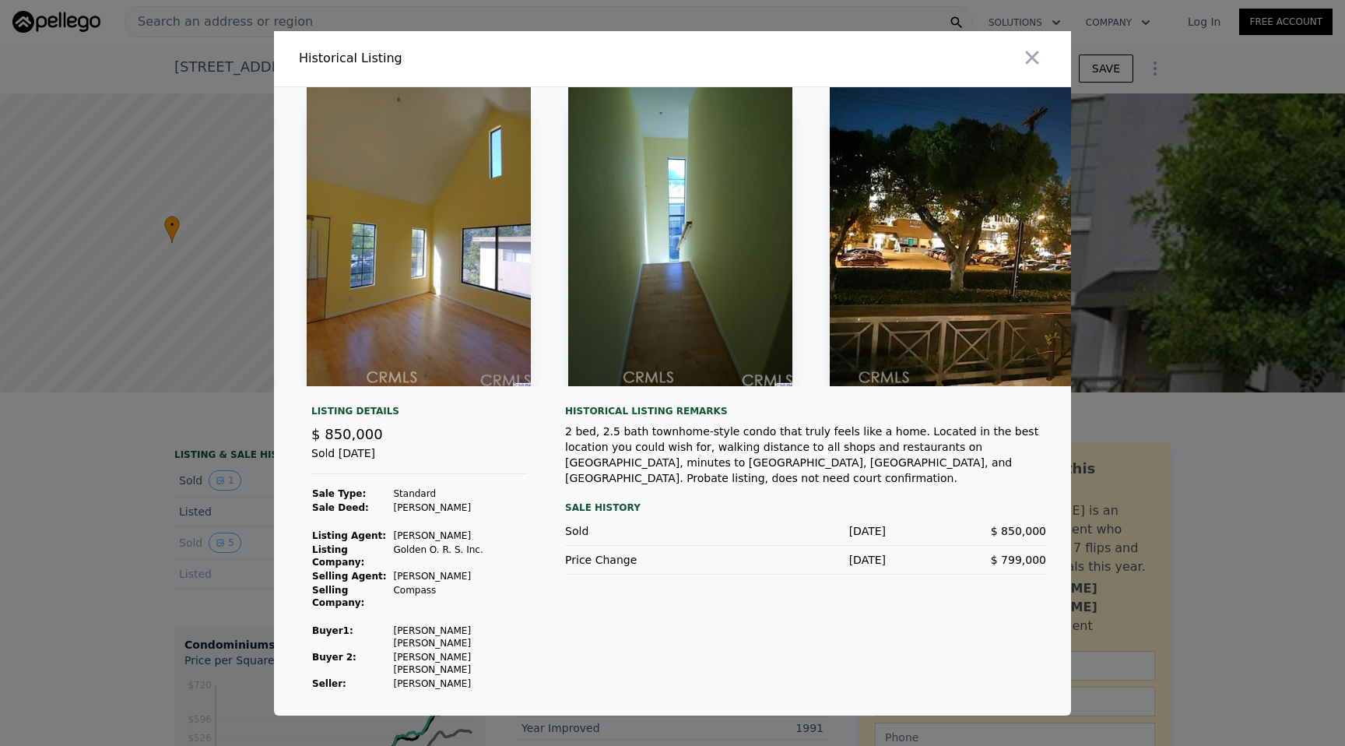
click at [483, 251] on img at bounding box center [419, 236] width 224 height 299
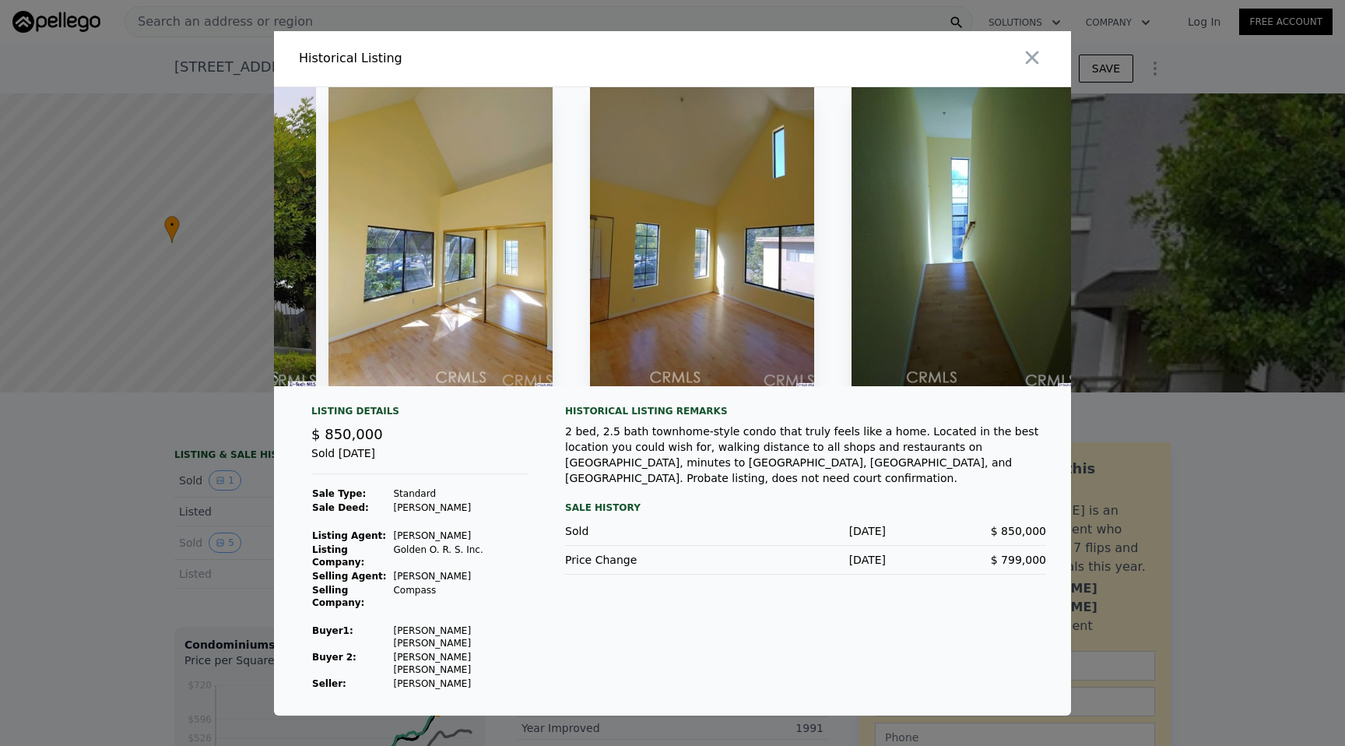
scroll to position [0, 367]
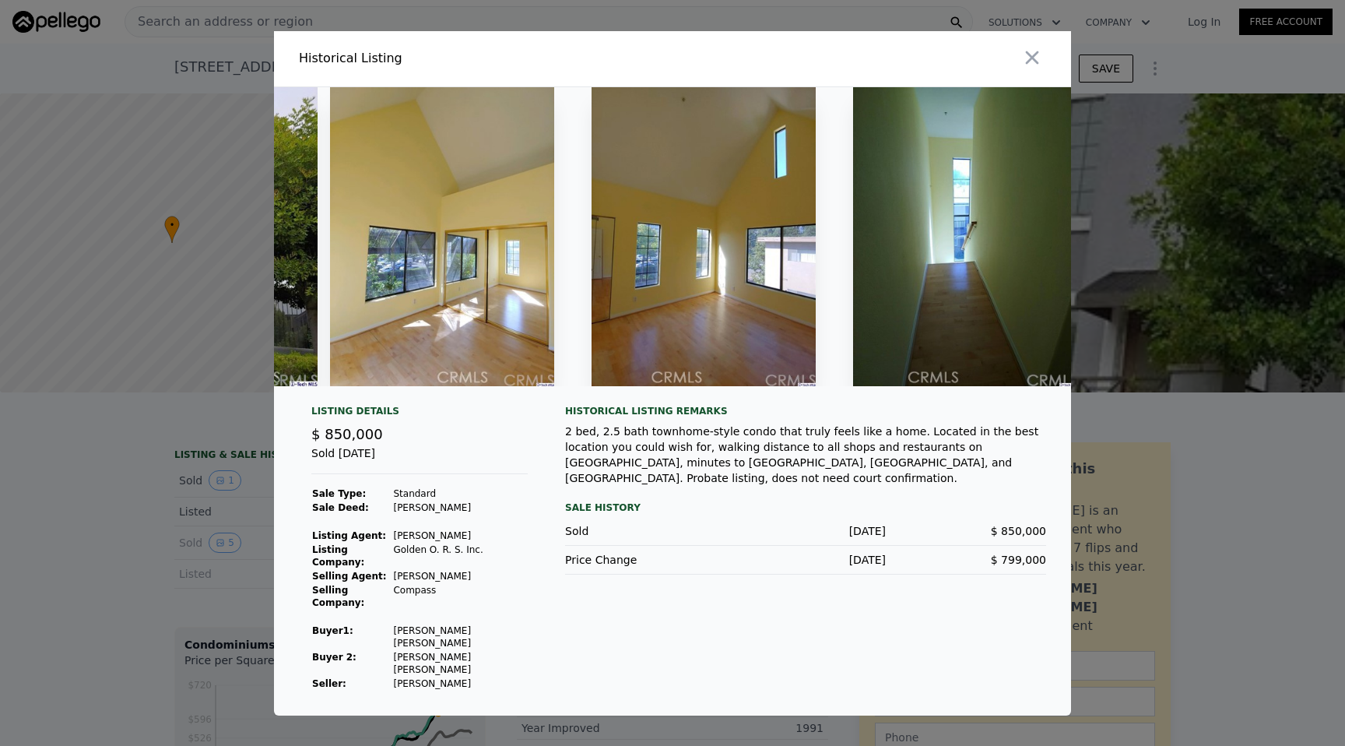
click at [493, 254] on img at bounding box center [442, 236] width 224 height 299
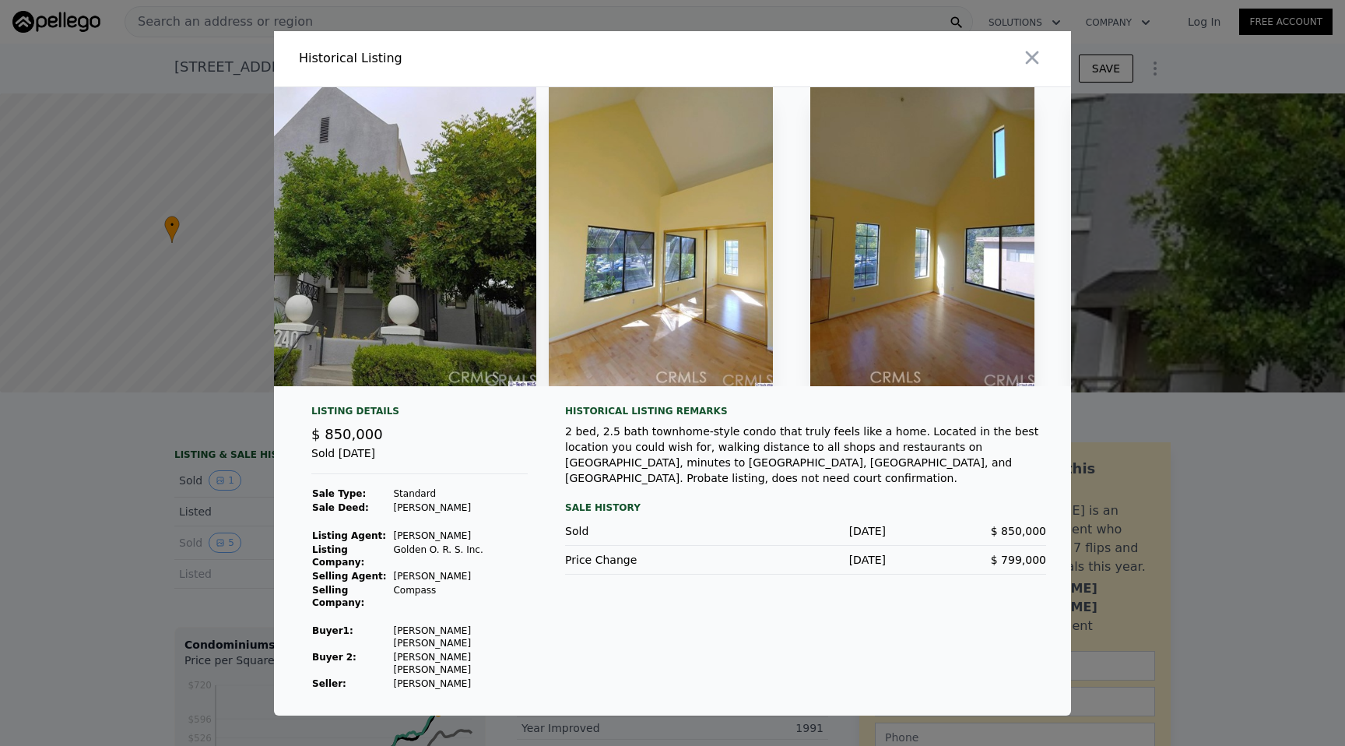
scroll to position [0, 339]
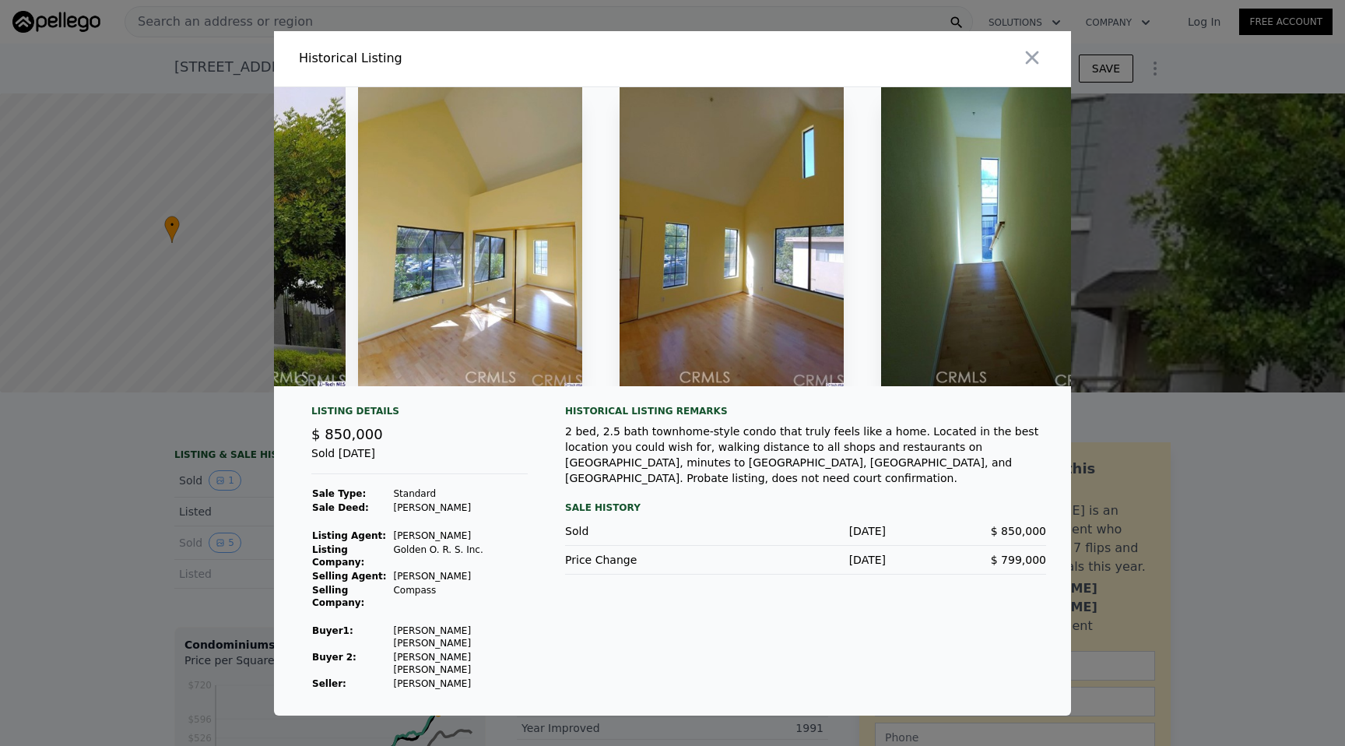
click at [1165, 564] on div at bounding box center [672, 373] width 1345 height 746
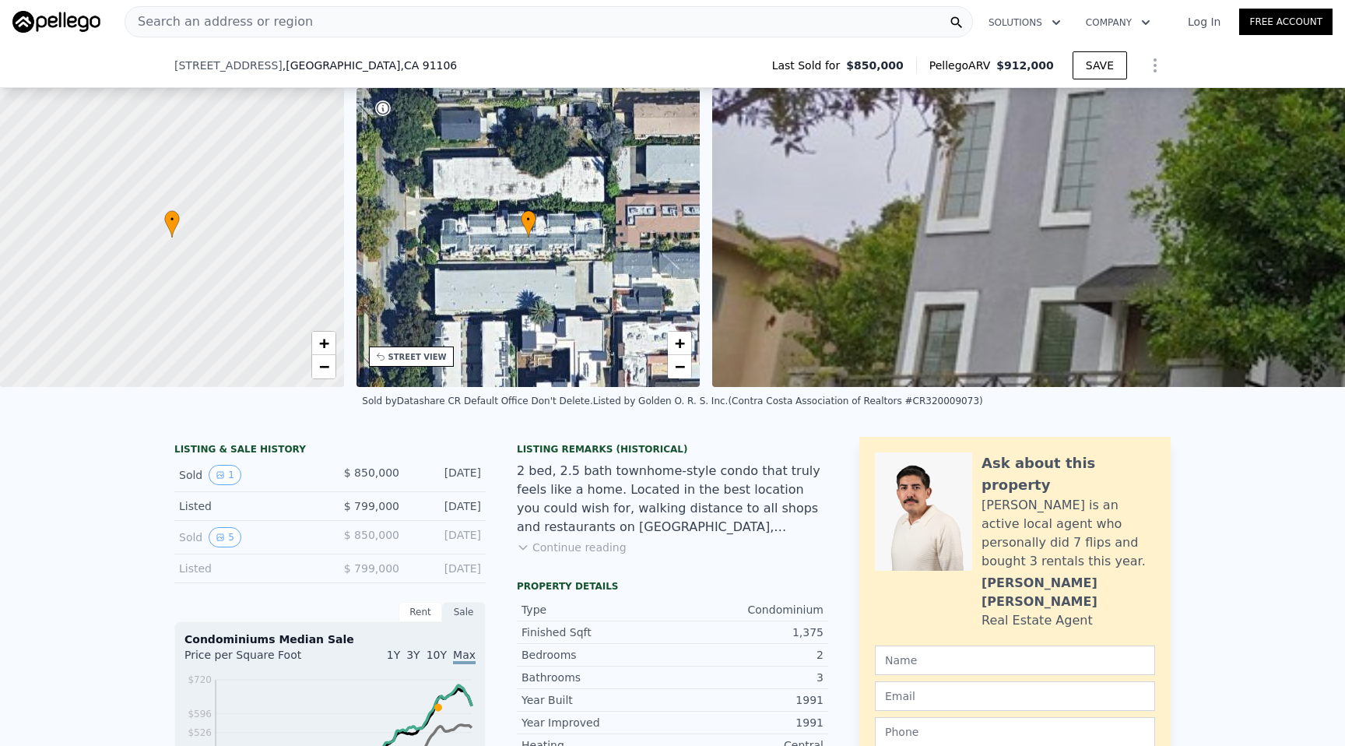
scroll to position [151, 0]
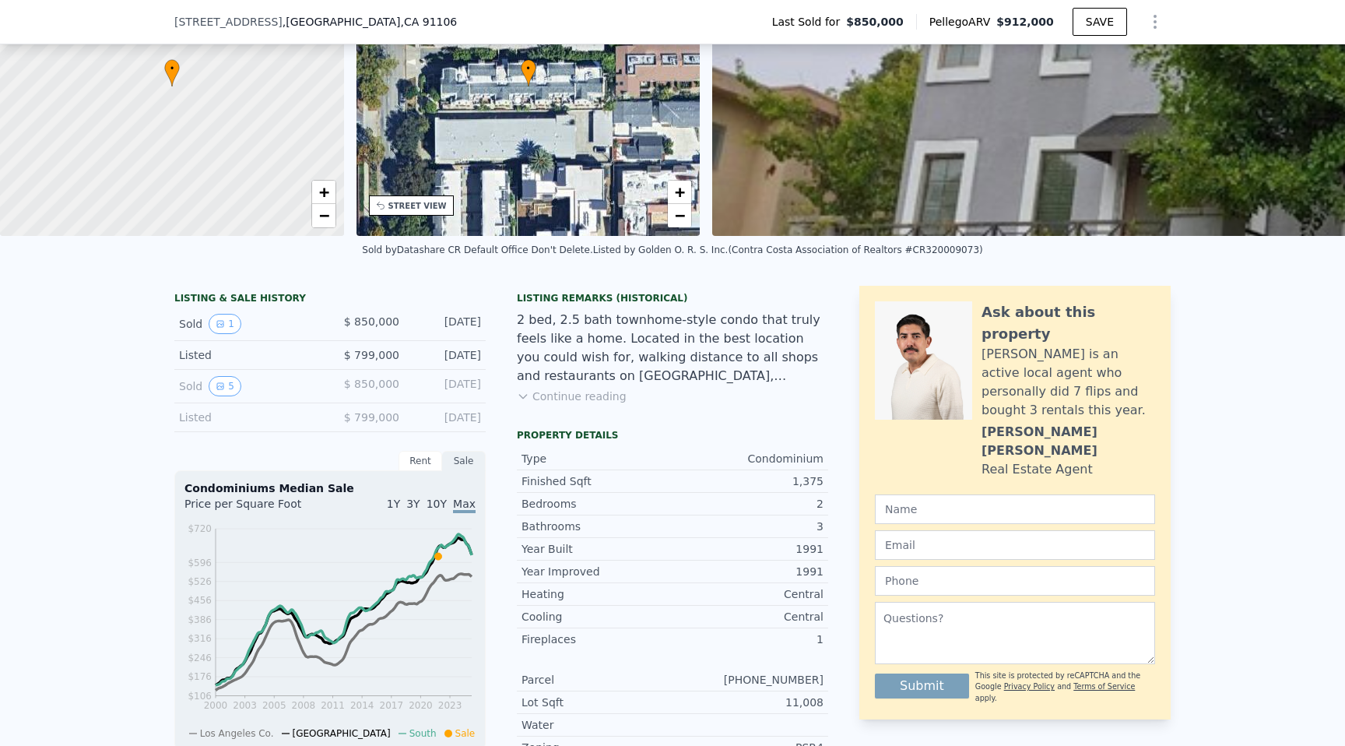
click at [440, 501] on span "10Y" at bounding box center [437, 503] width 20 height 12
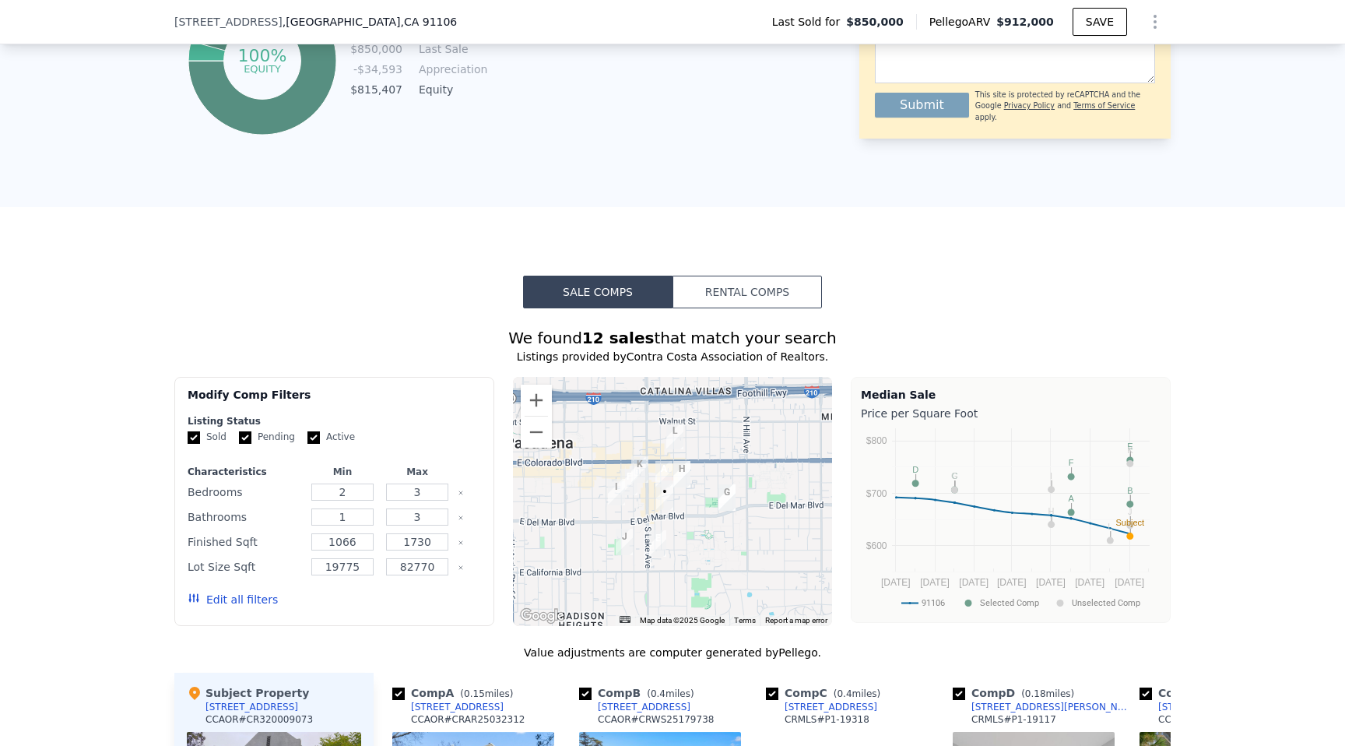
scroll to position [748, 0]
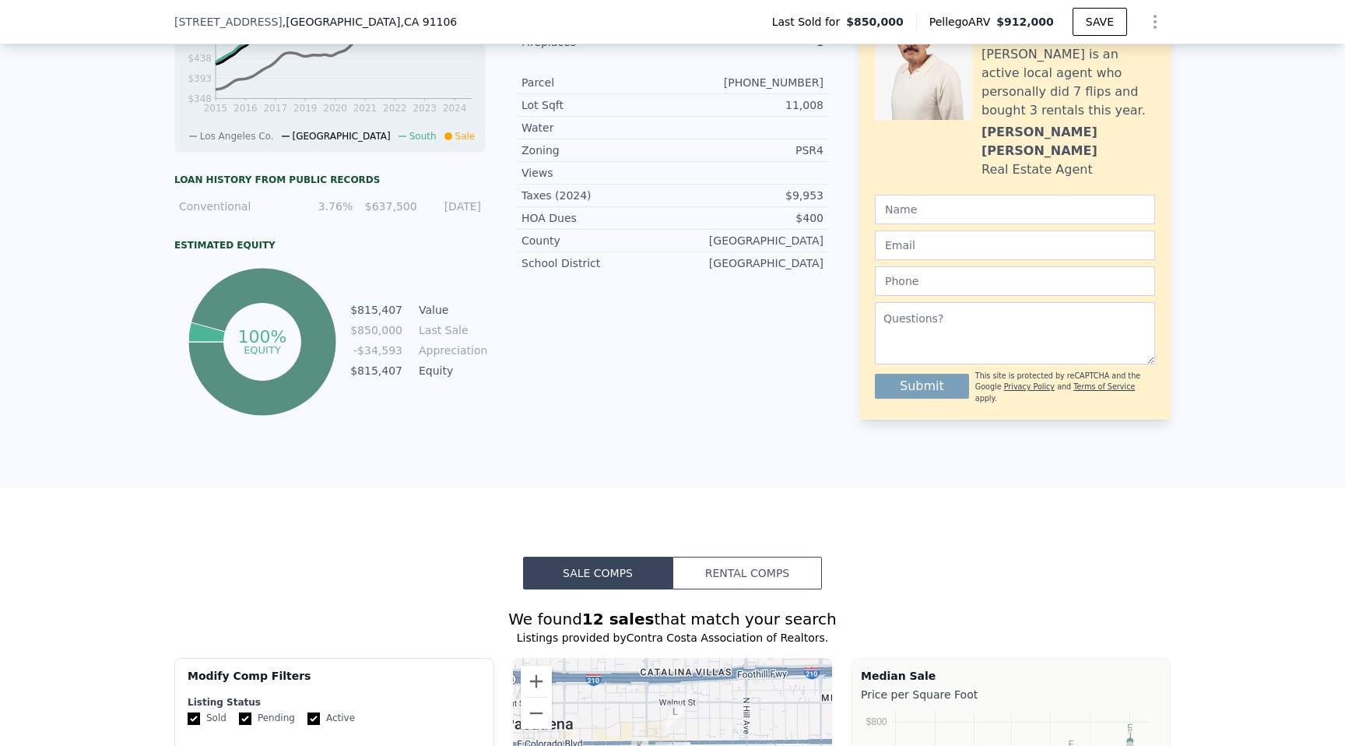
click at [797, 151] on div "PSR4" at bounding box center [748, 150] width 151 height 16
copy div "PSR4"
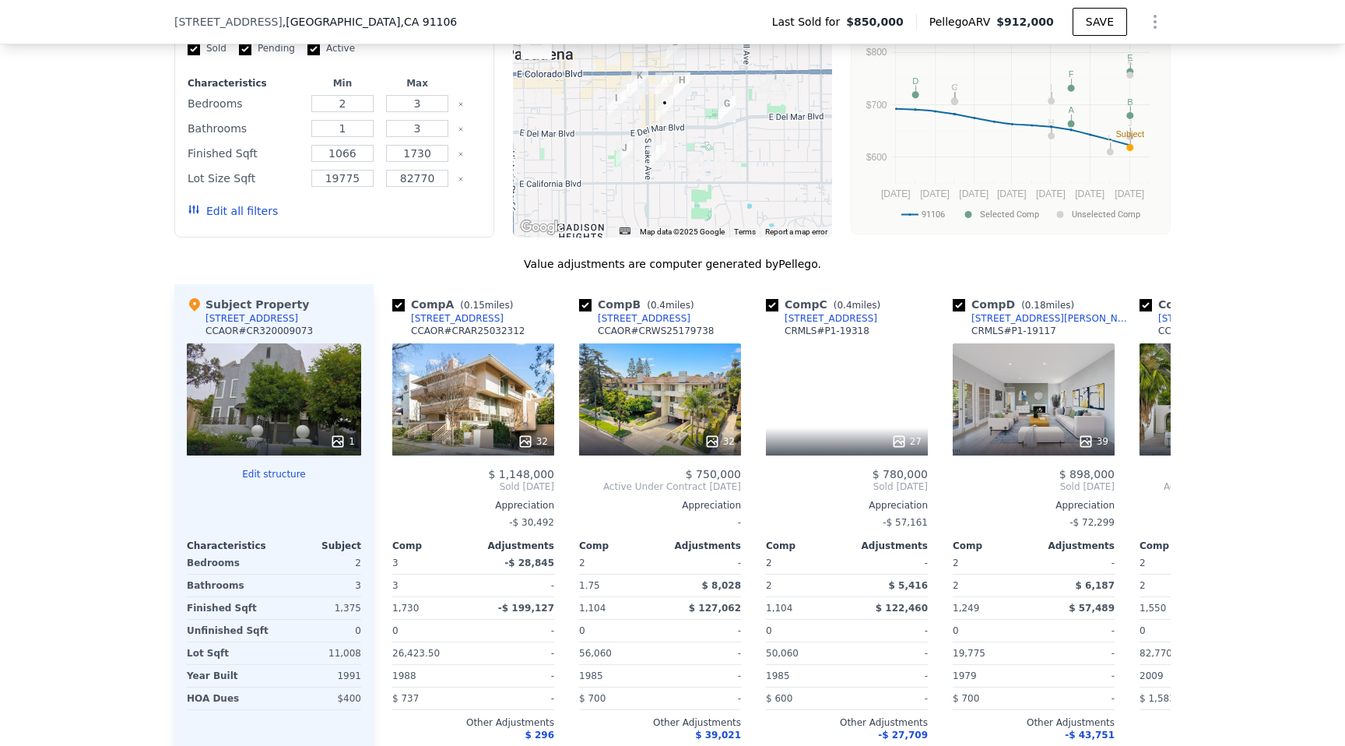
scroll to position [1560, 0]
